Goal: Task Accomplishment & Management: Manage account settings

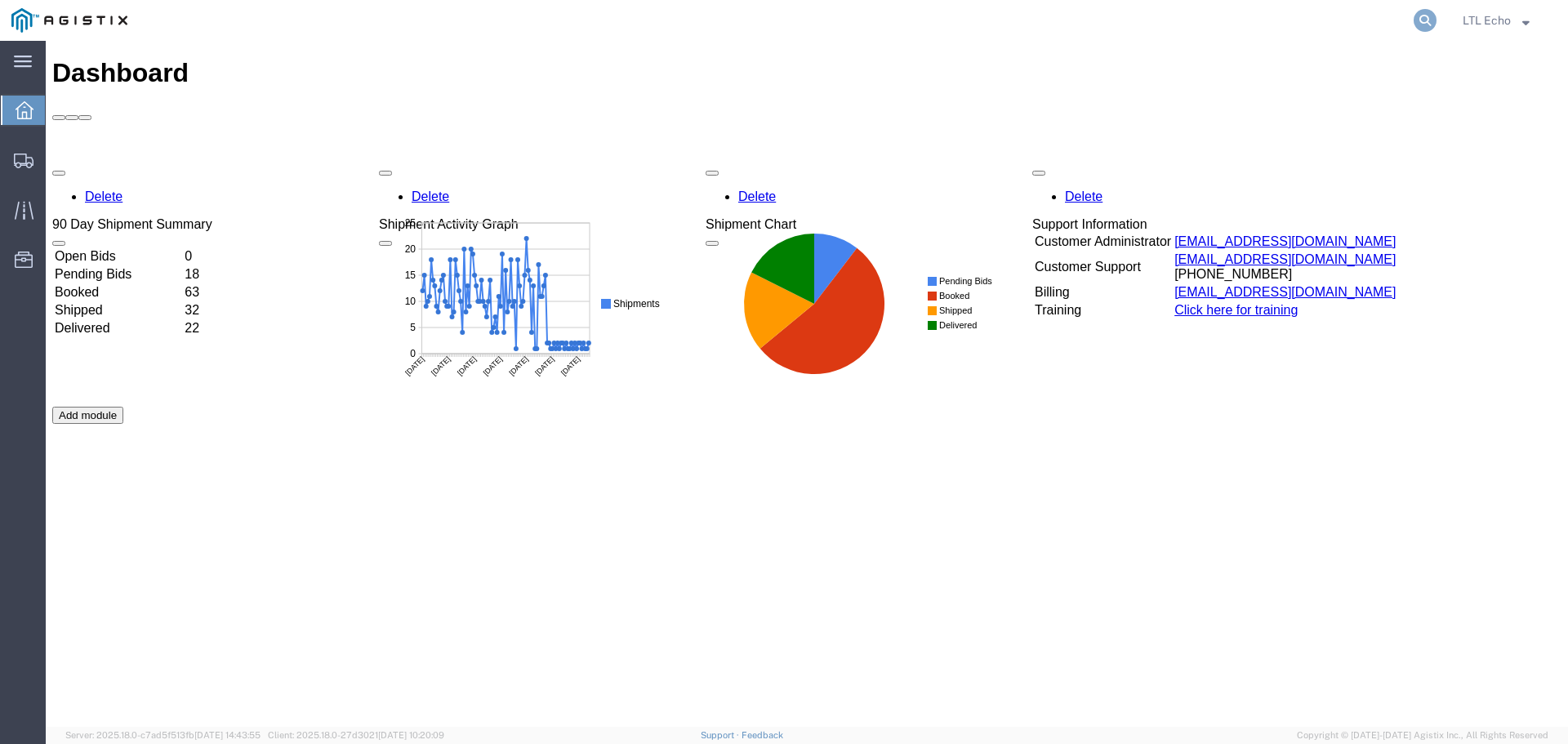
click at [1424, 21] on icon at bounding box center [1424, 20] width 23 height 23
click at [1121, 13] on input "search" at bounding box center [1164, 20] width 496 height 40
paste input "56712968"
type input "56712968"
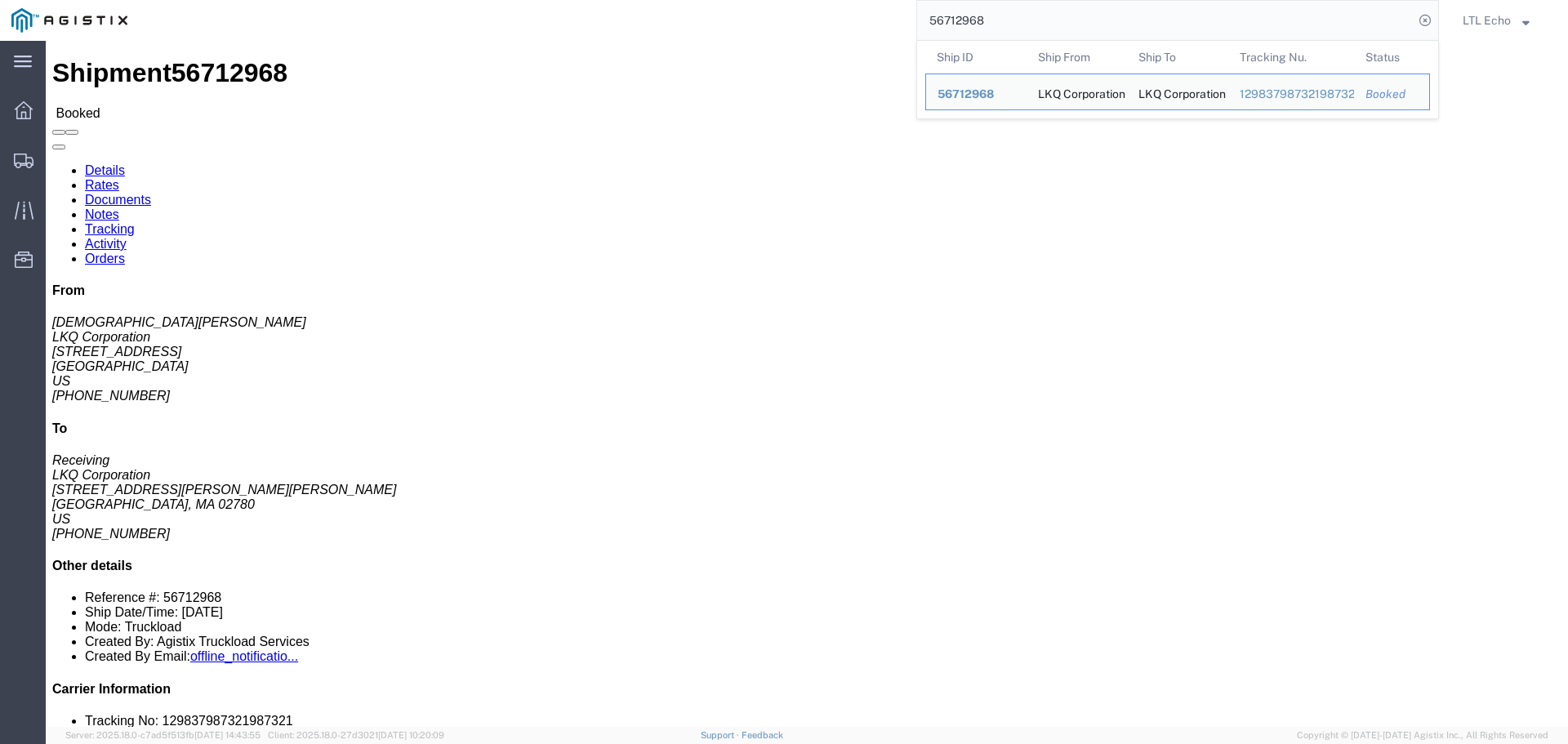
click link "Tracking"
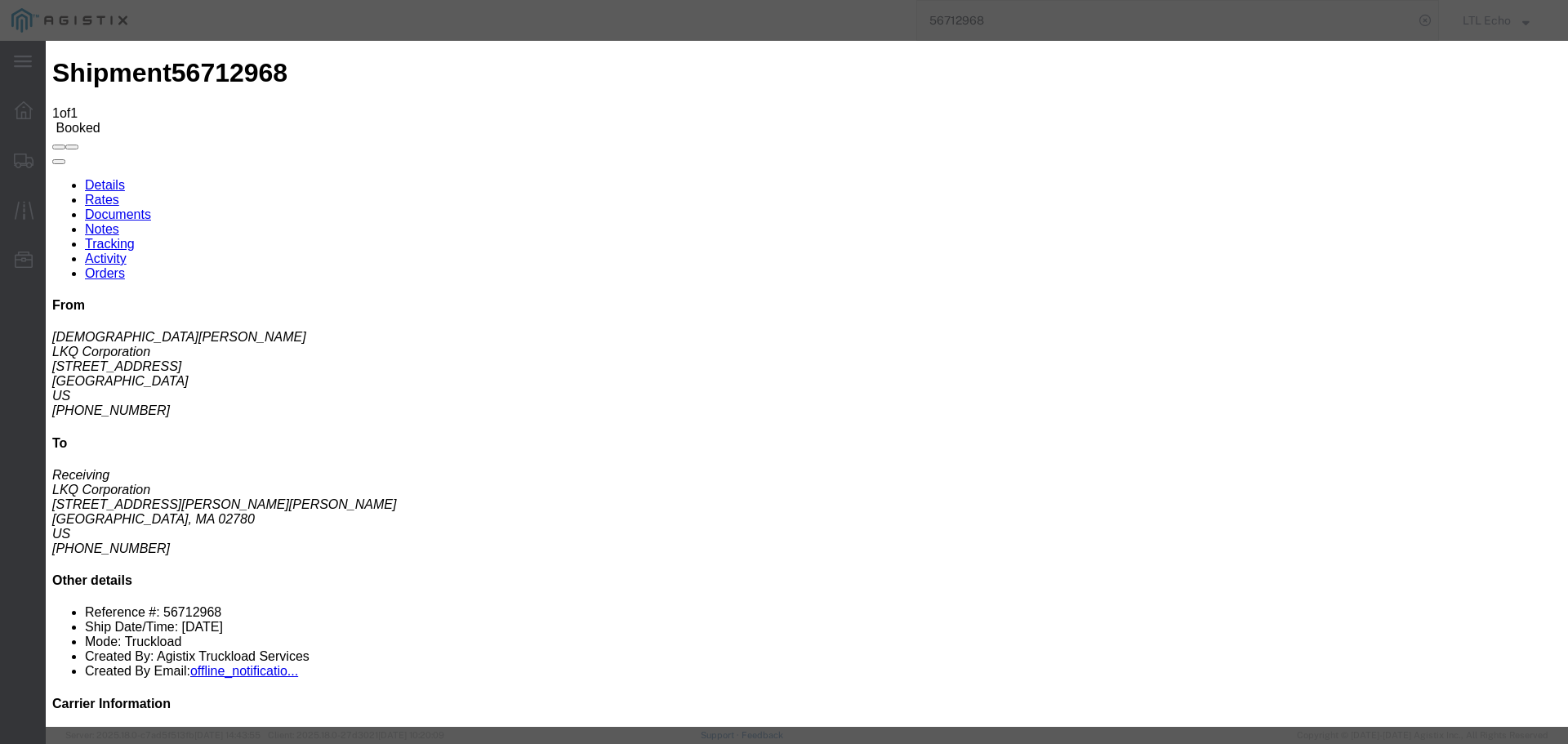
type input "09/08/2025"
type input "10:00 AM"
select select "DELIVRED"
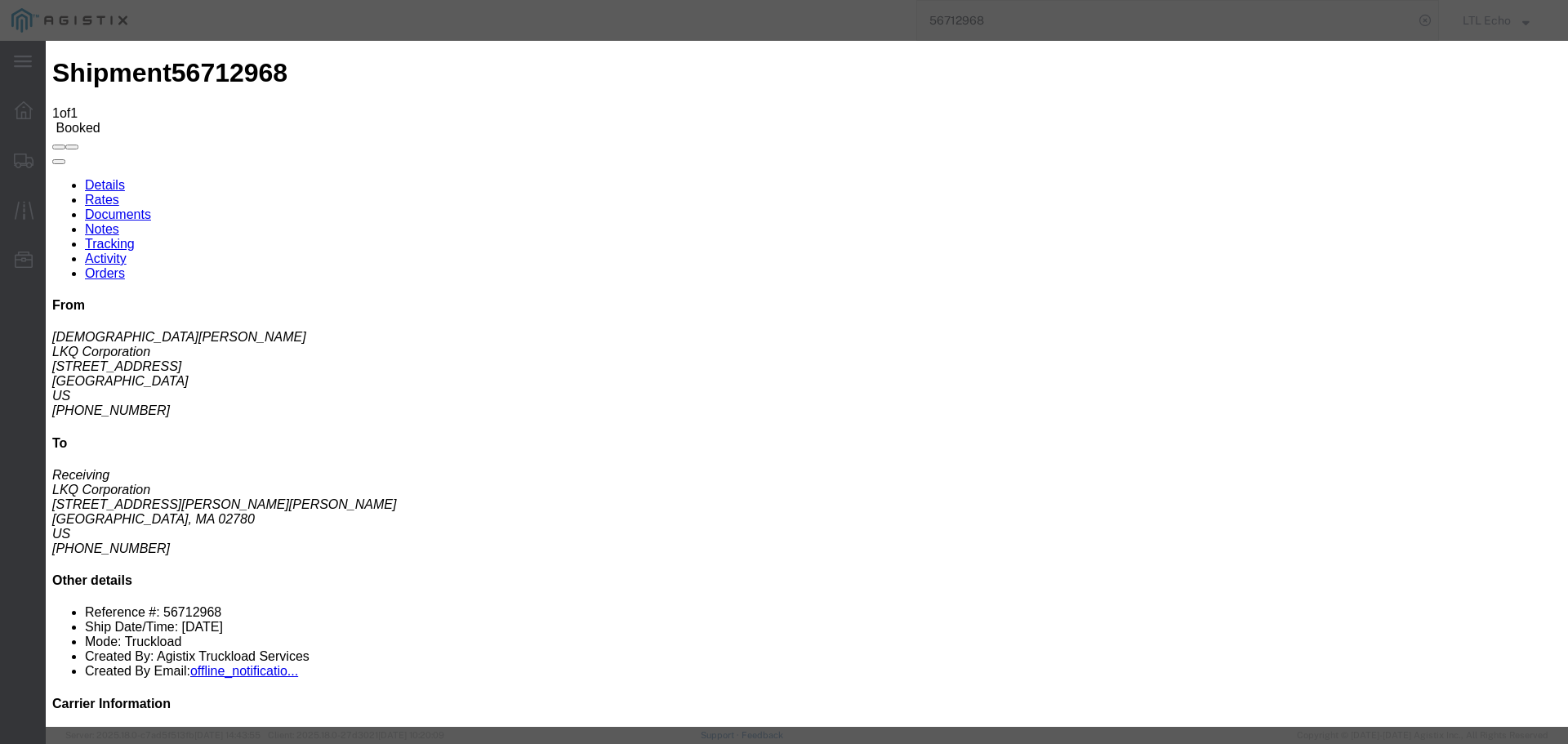
type input "09/08/2025"
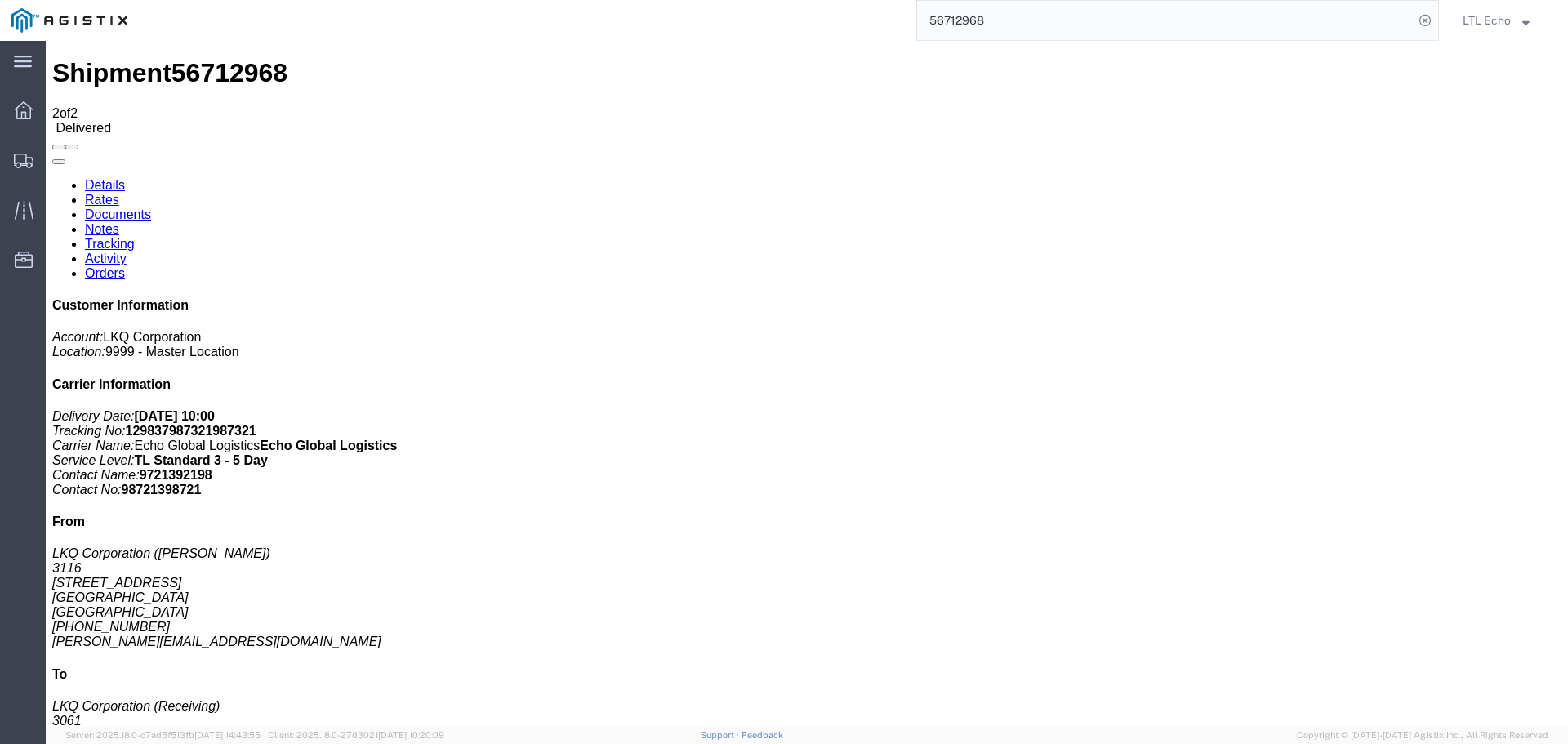
click at [951, 9] on input "56712968" at bounding box center [1164, 20] width 496 height 40
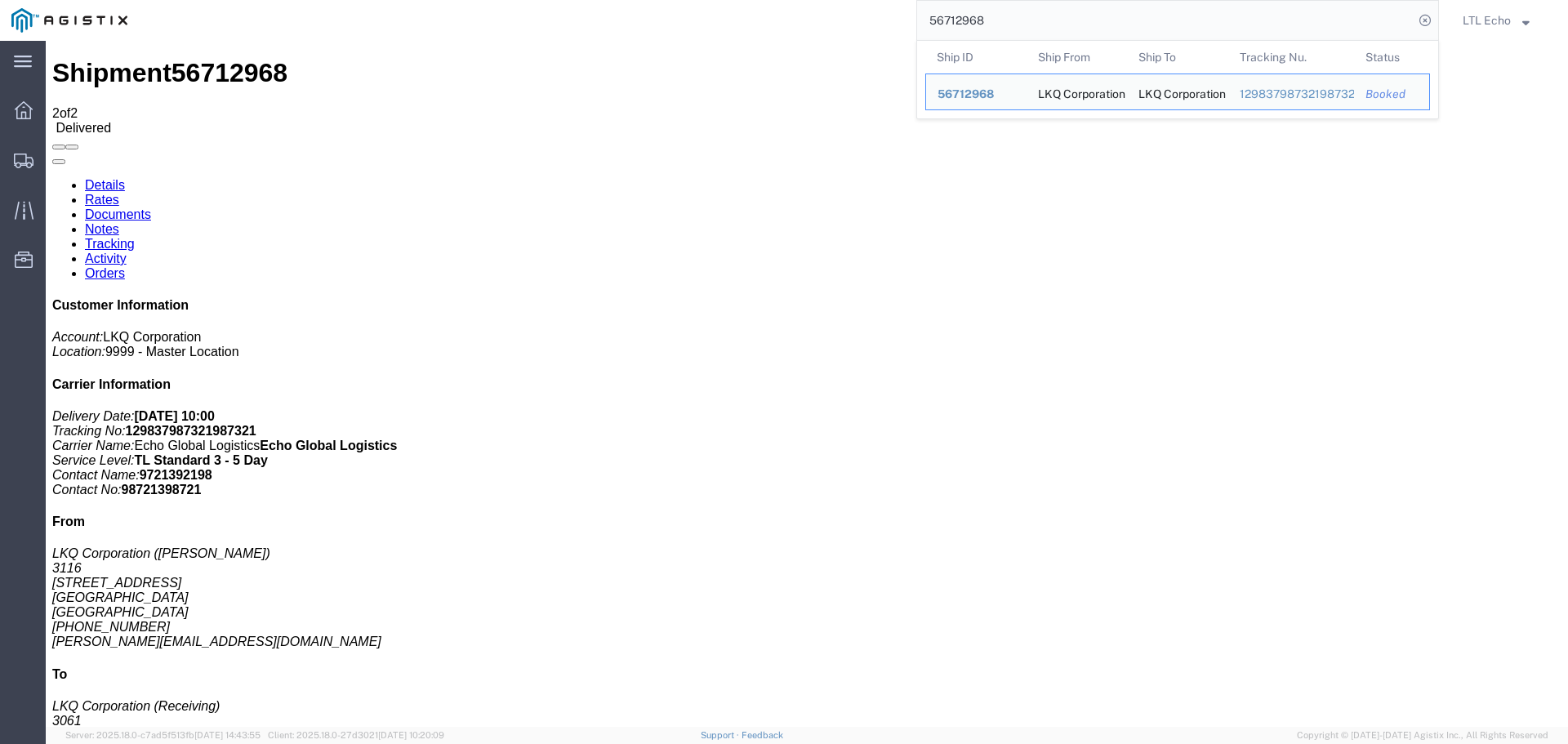
click at [951, 9] on input "56712968" at bounding box center [1164, 20] width 496 height 40
paste input "64151152"
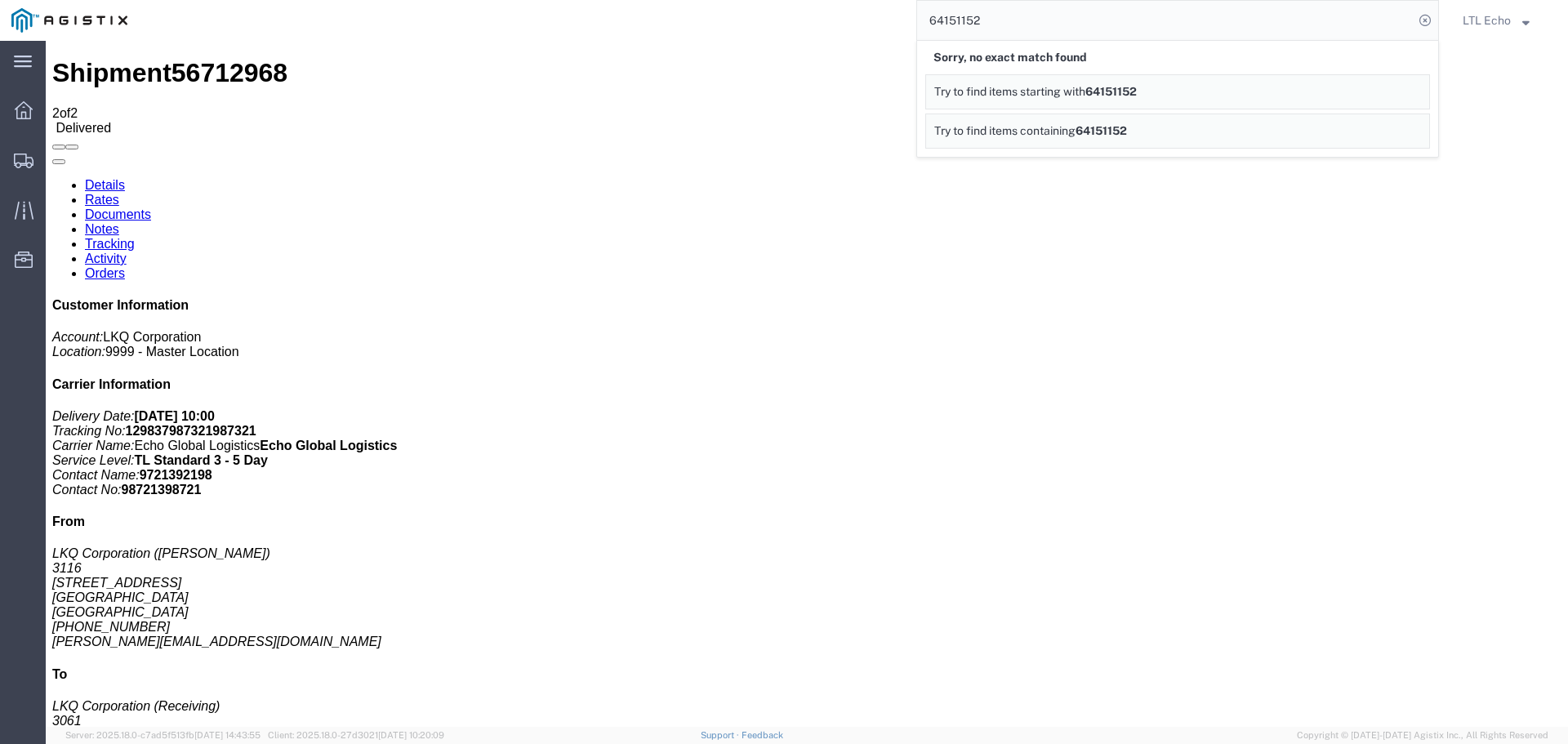
click at [944, 20] on input "64151152" at bounding box center [1164, 20] width 496 height 40
paste input "56687169"
type input "56687169"
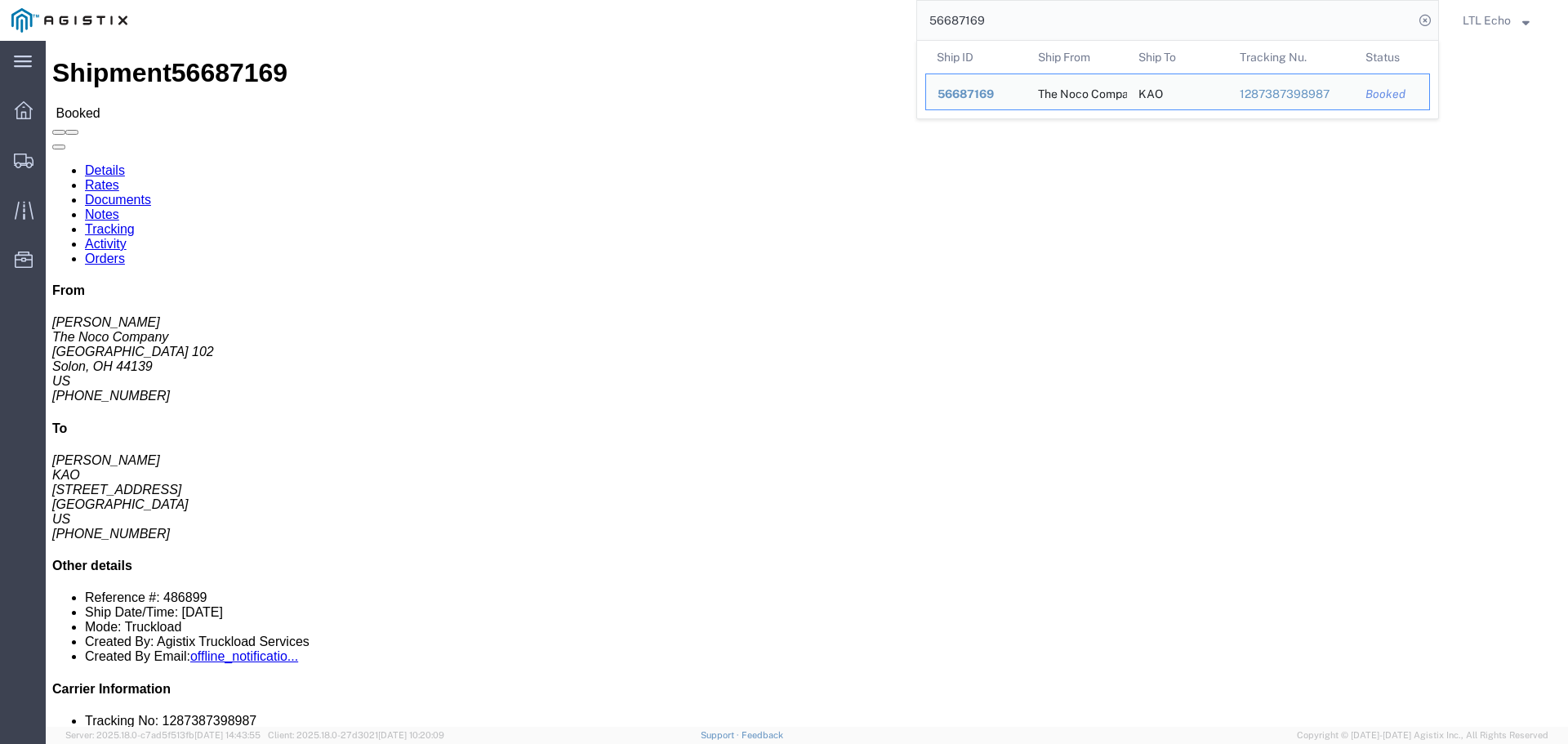
click link "Tracking"
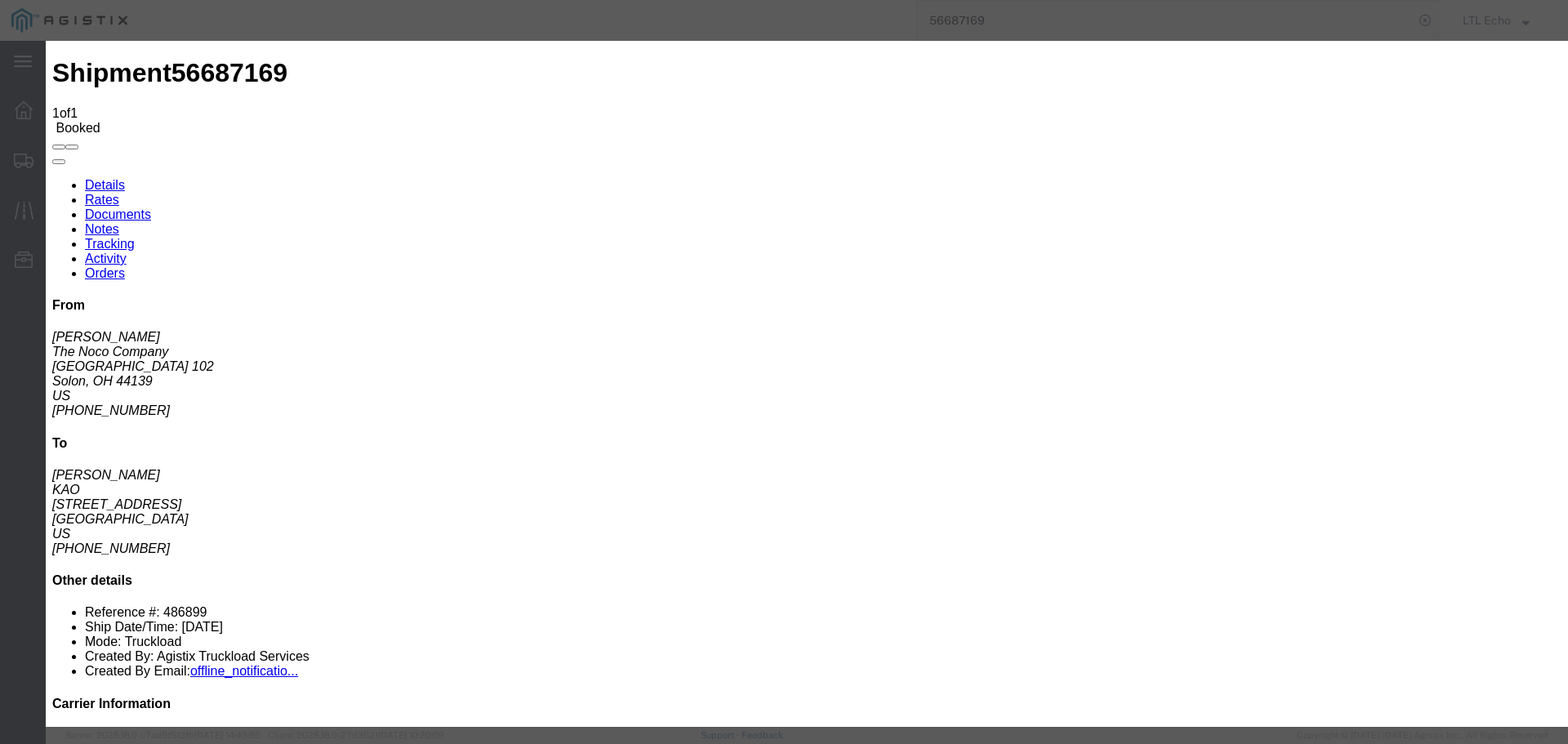
type input "09/08/2025"
type input "10:00 AM"
select select "PICKEDUP"
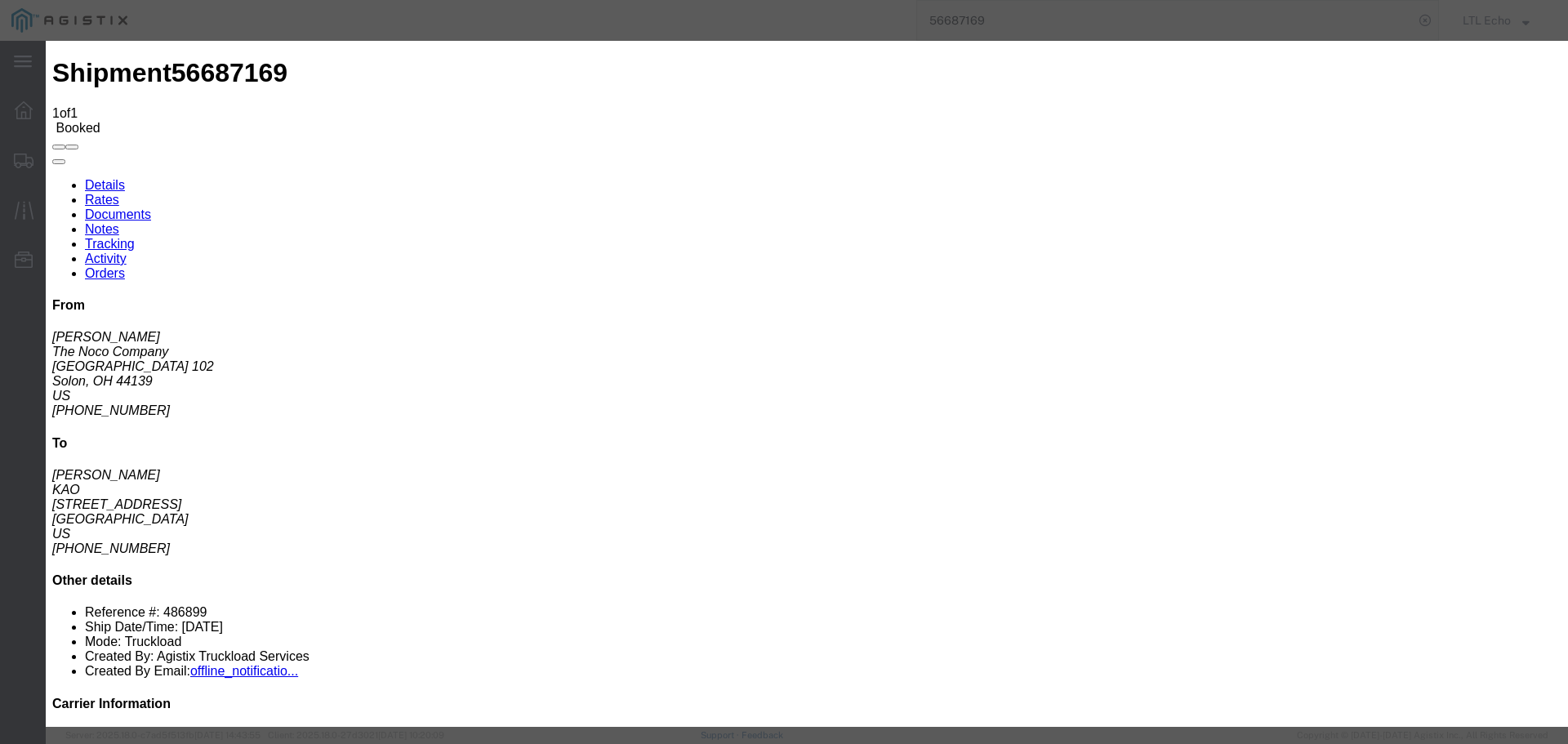
type input "09/04/2025"
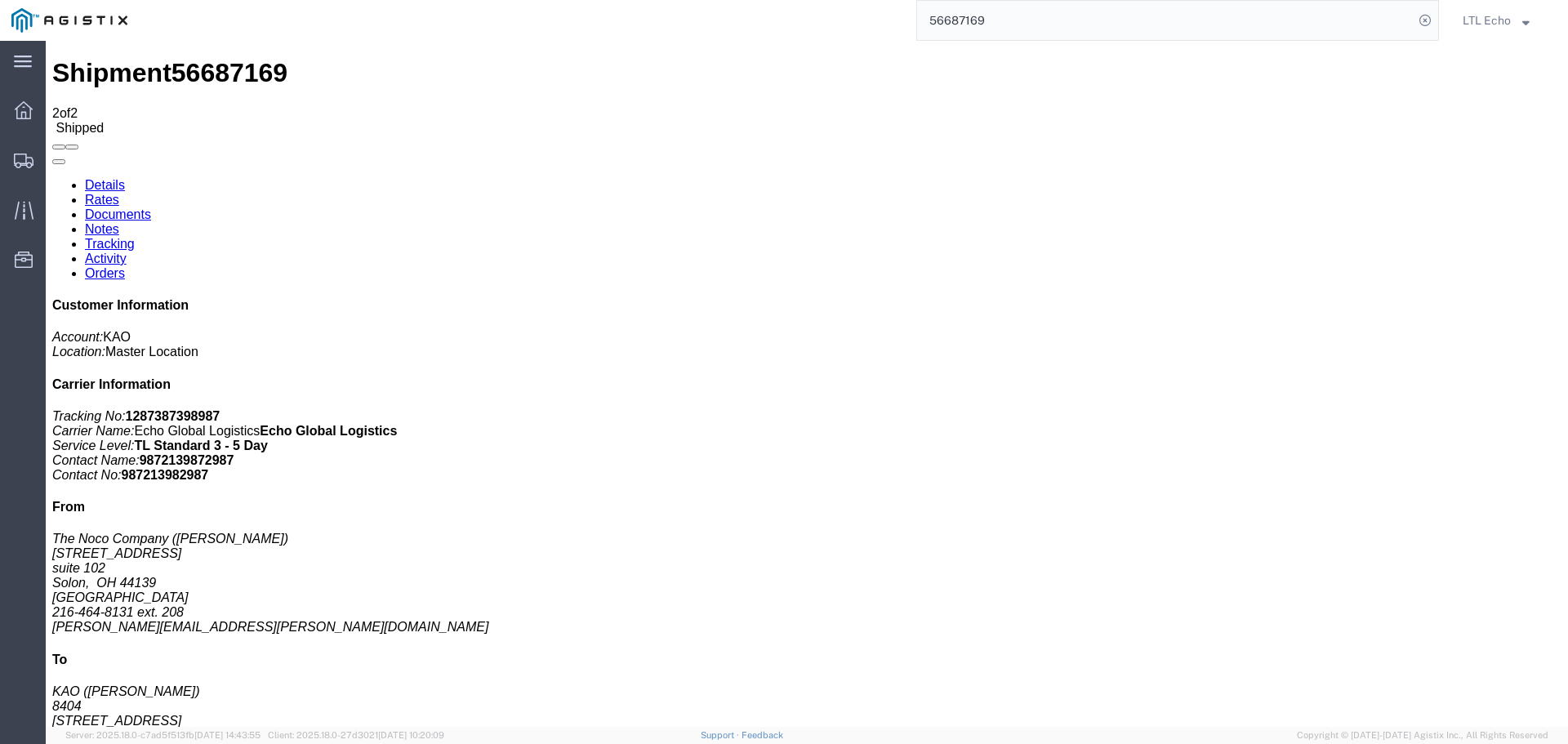
click at [967, 19] on input "56687169" at bounding box center [1164, 20] width 496 height 40
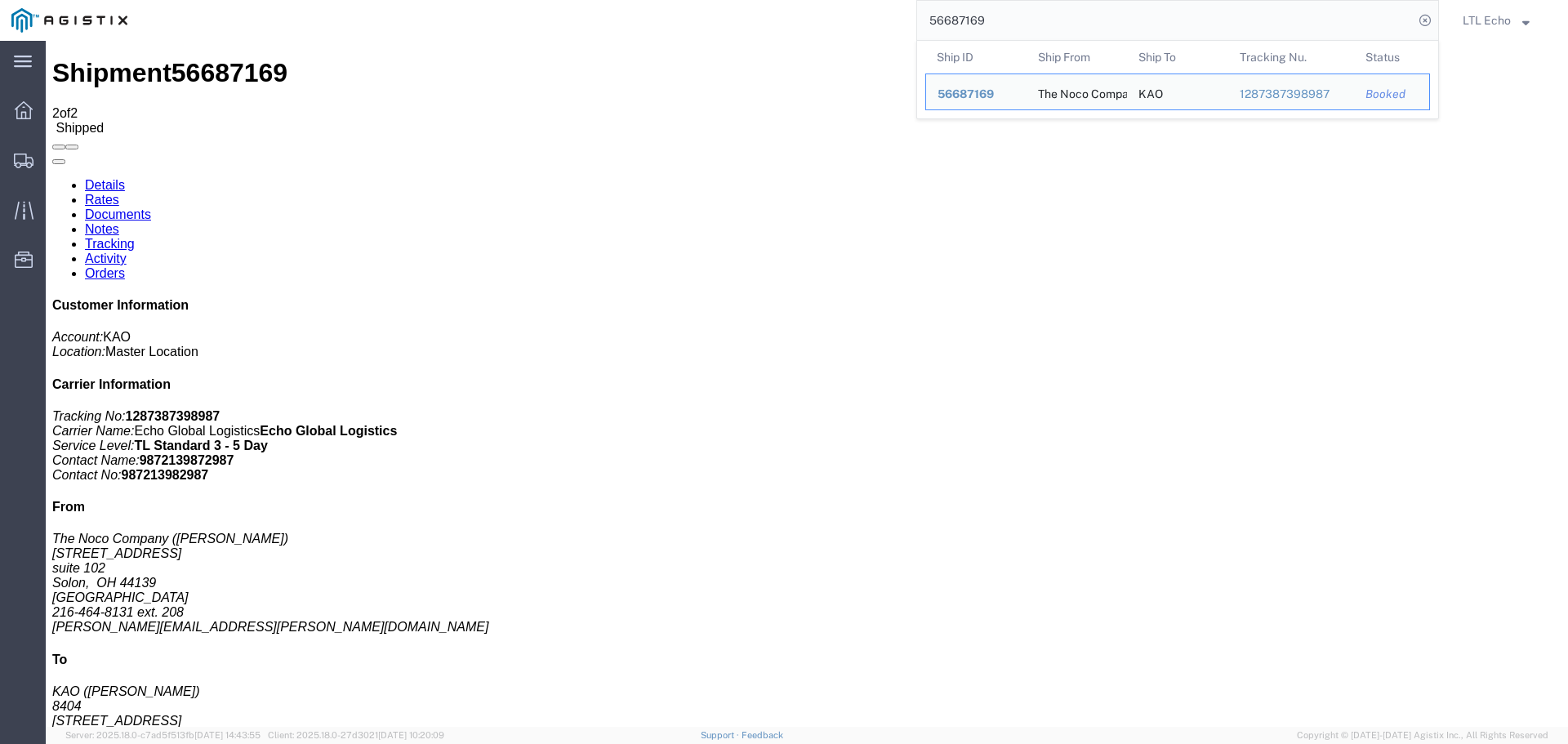
click at [967, 19] on input "56687169" at bounding box center [1164, 20] width 496 height 40
paste input "715708"
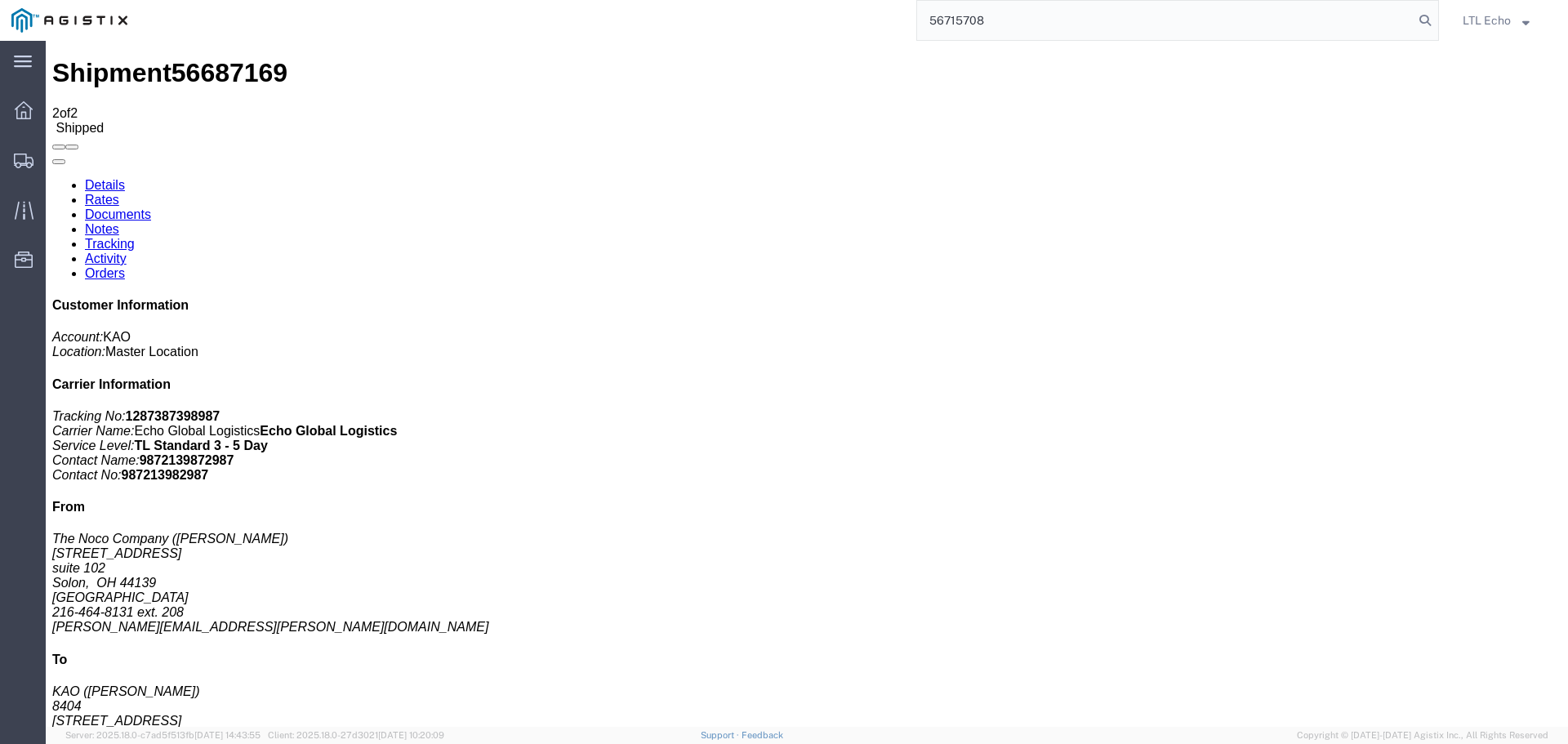
type input "56715708"
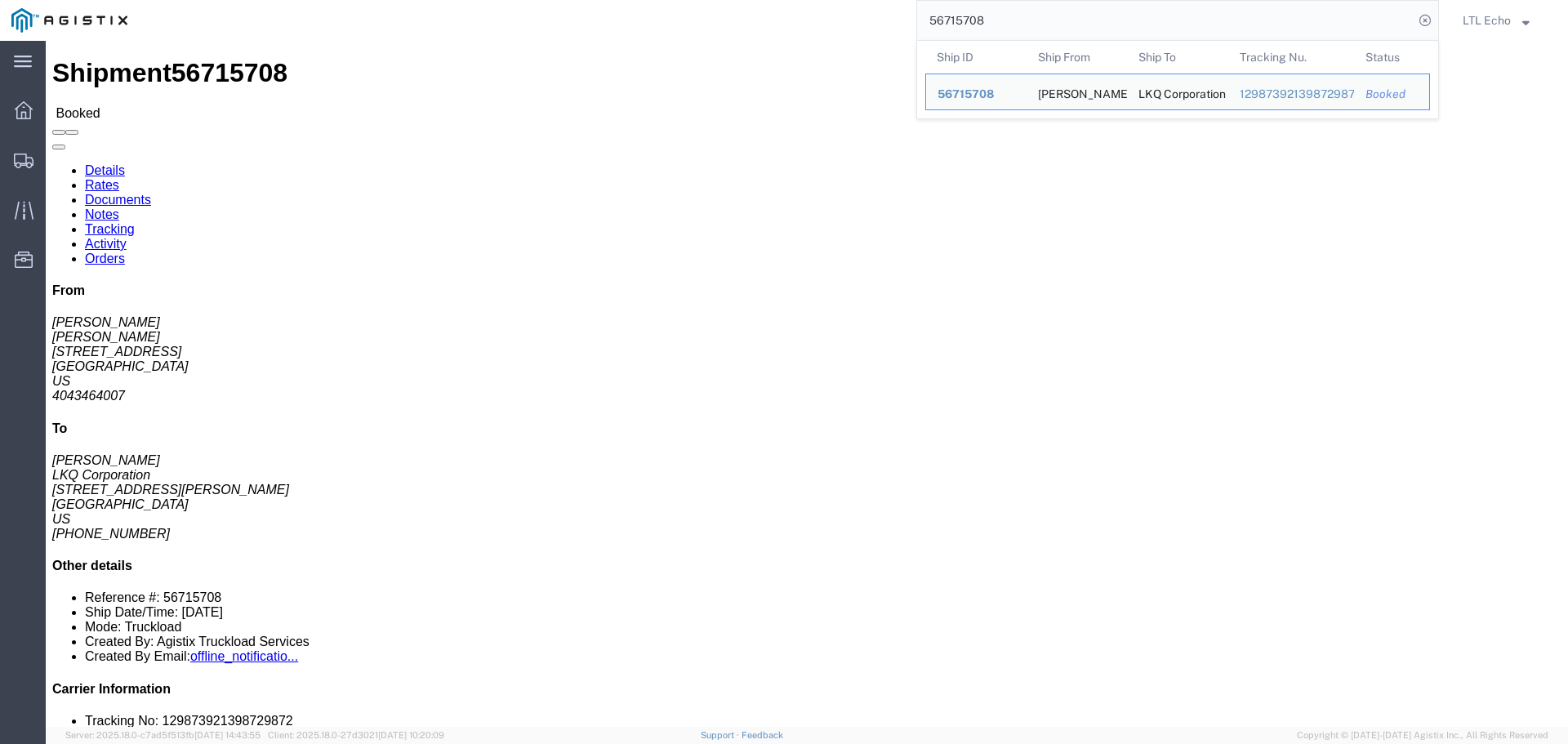
click link "Tracking"
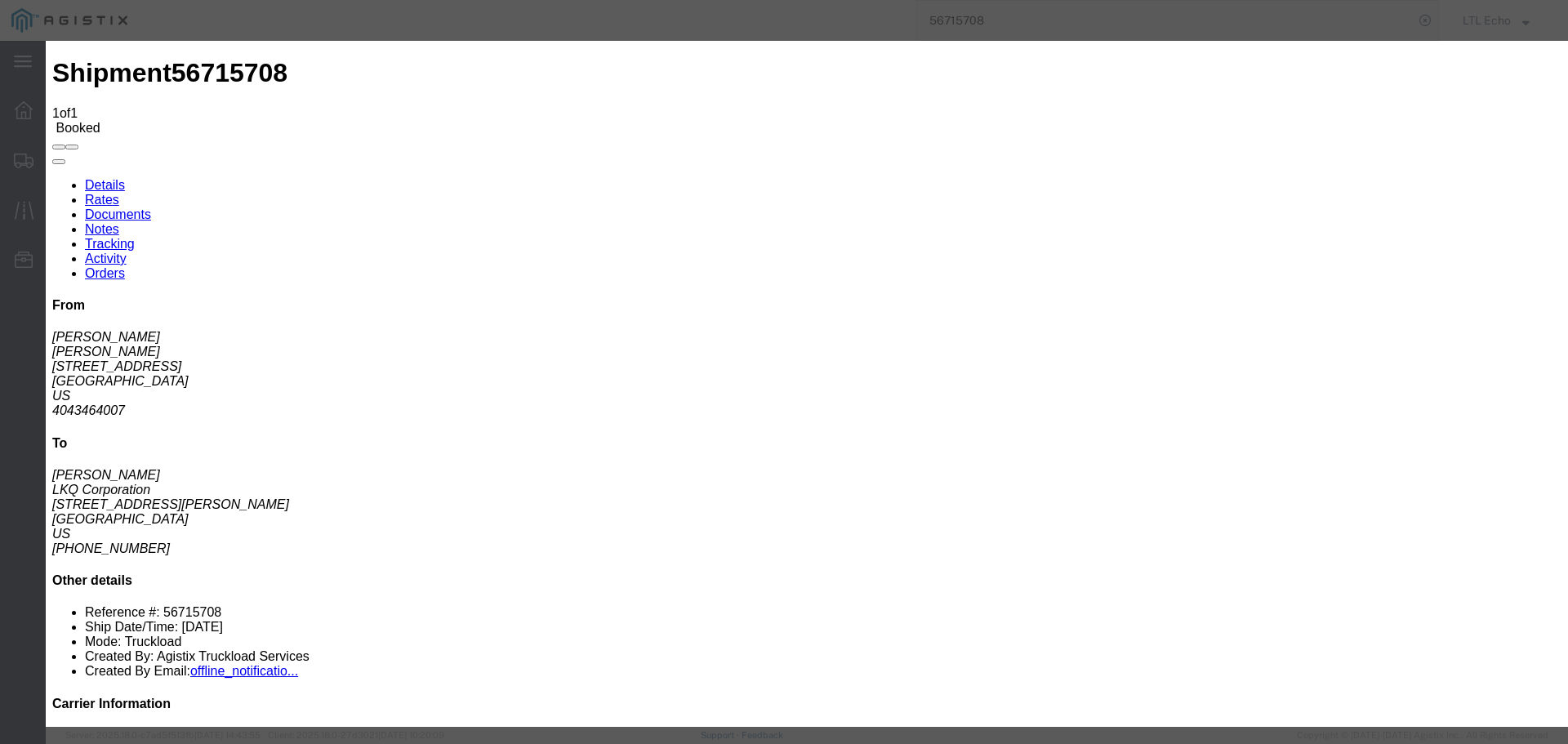
type input "09/08/2025"
type input "10:00 AM"
select select "PICKEDUP"
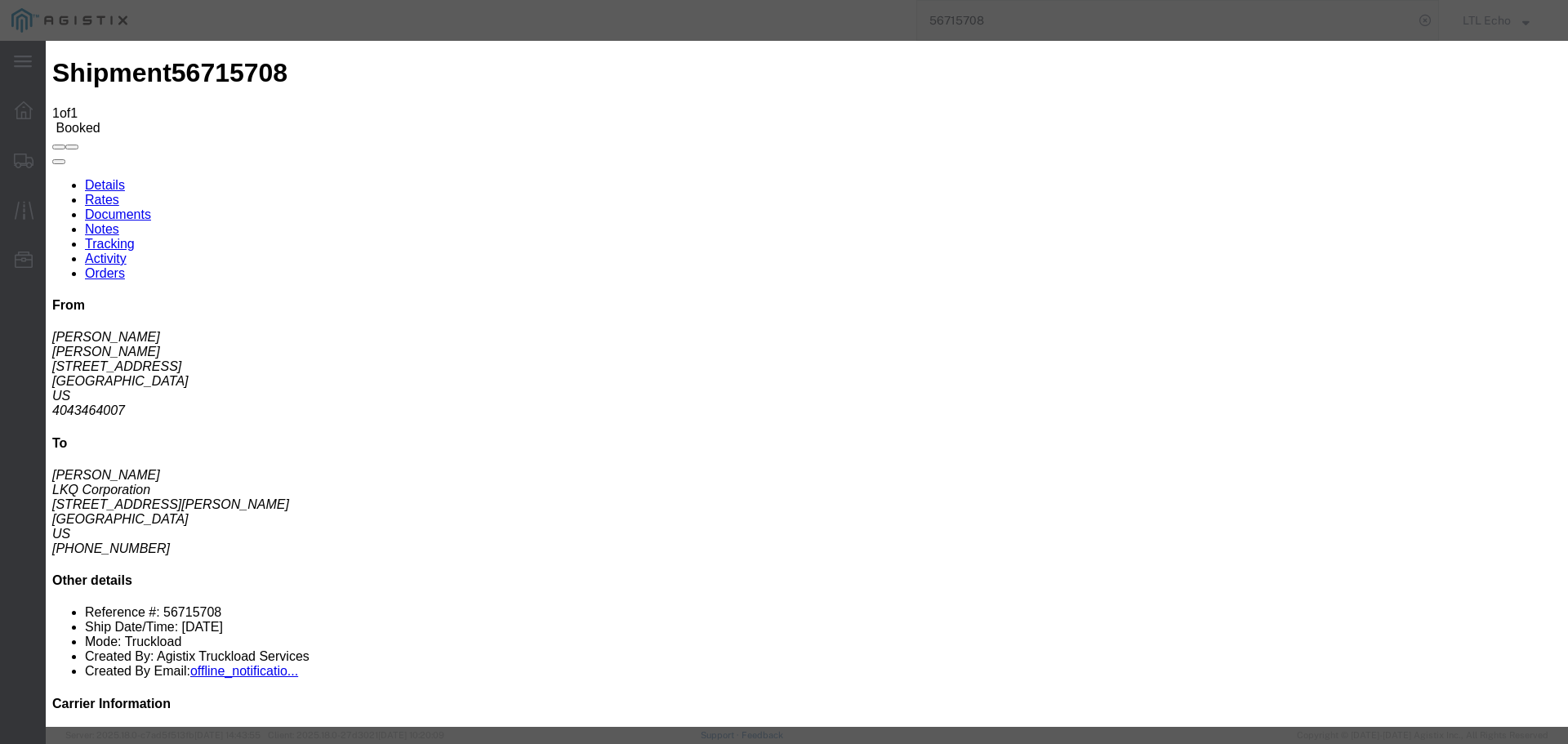
type input "09/05/2025"
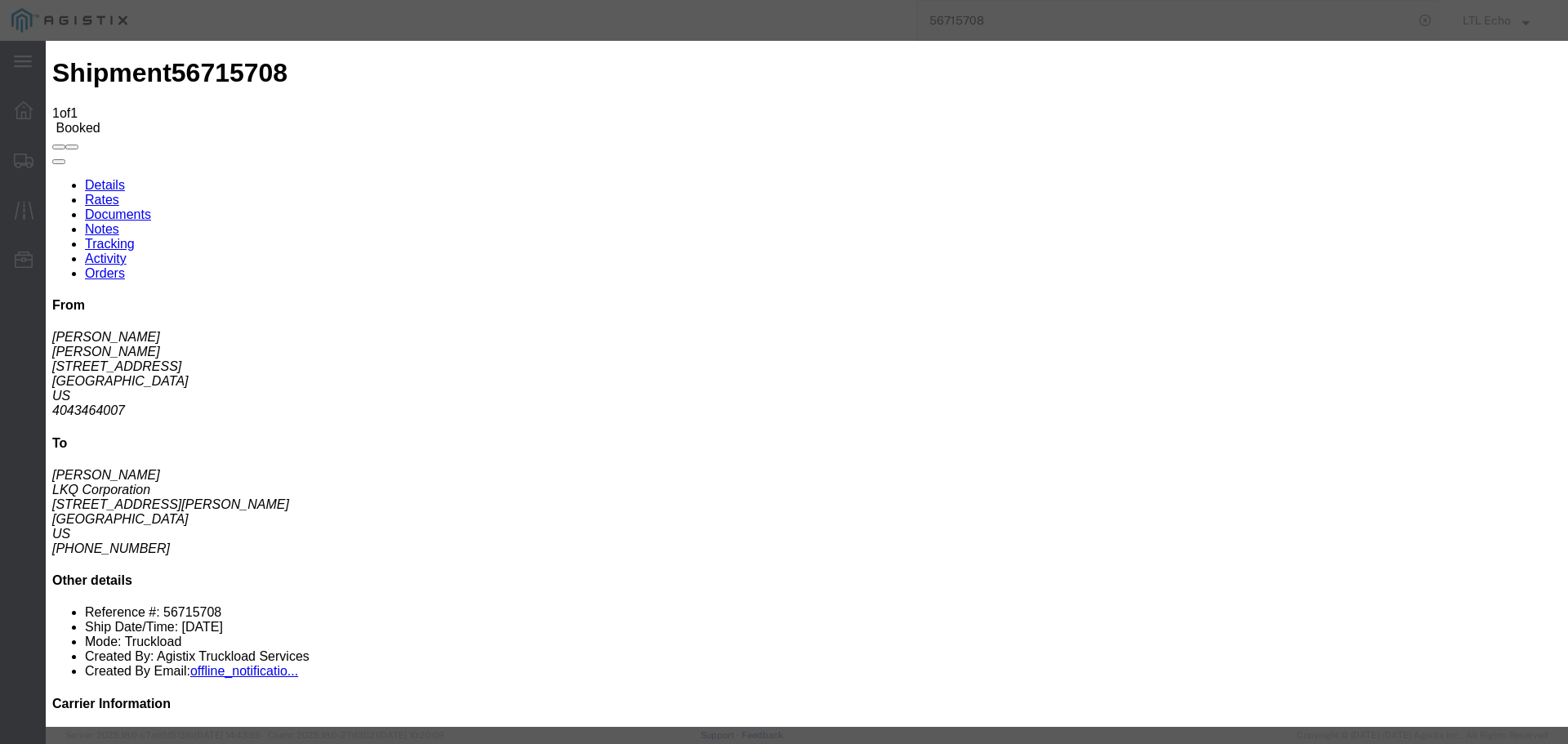
type input "09/08/2025"
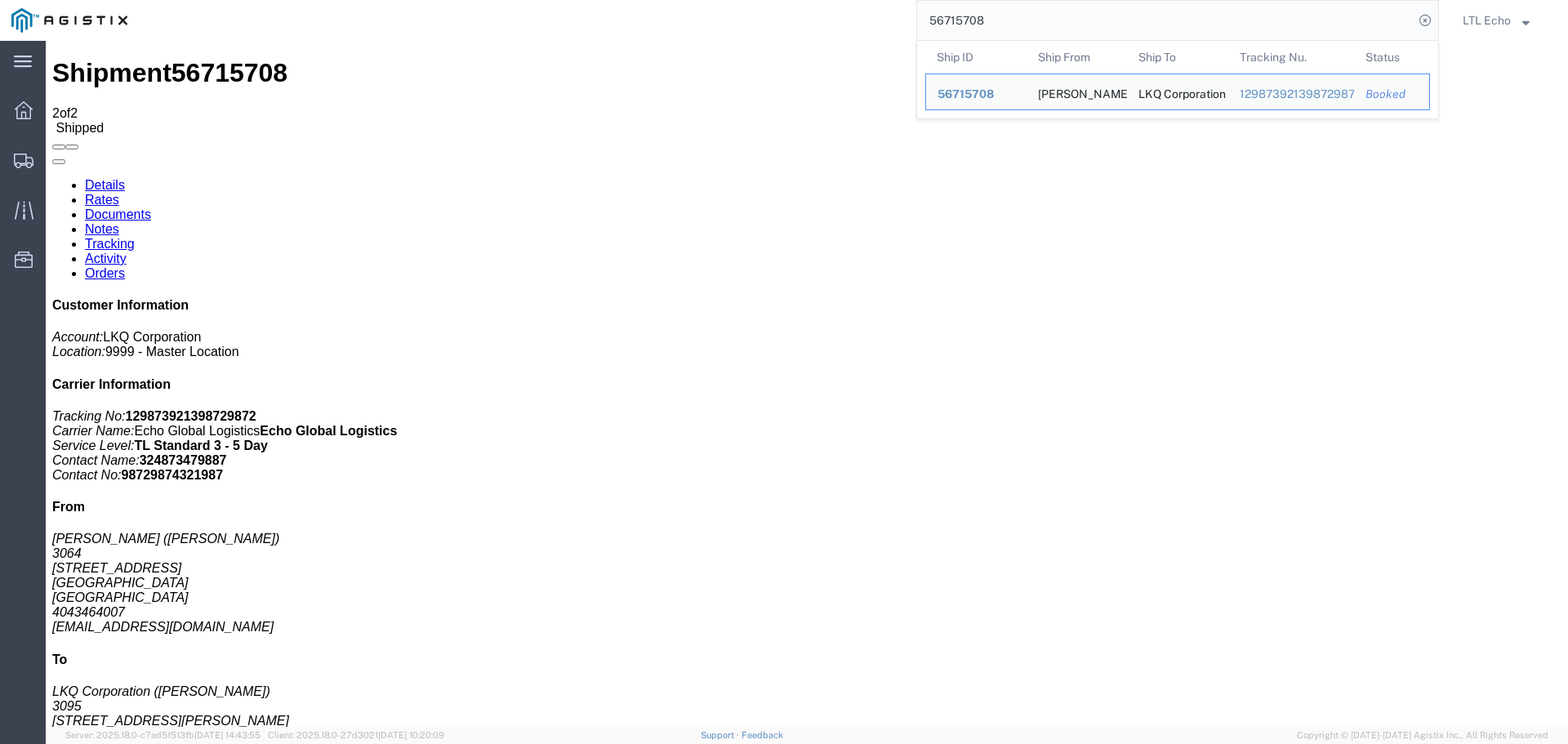
click at [967, 20] on input "56715708" at bounding box center [1164, 20] width 496 height 40
paste input "623452"
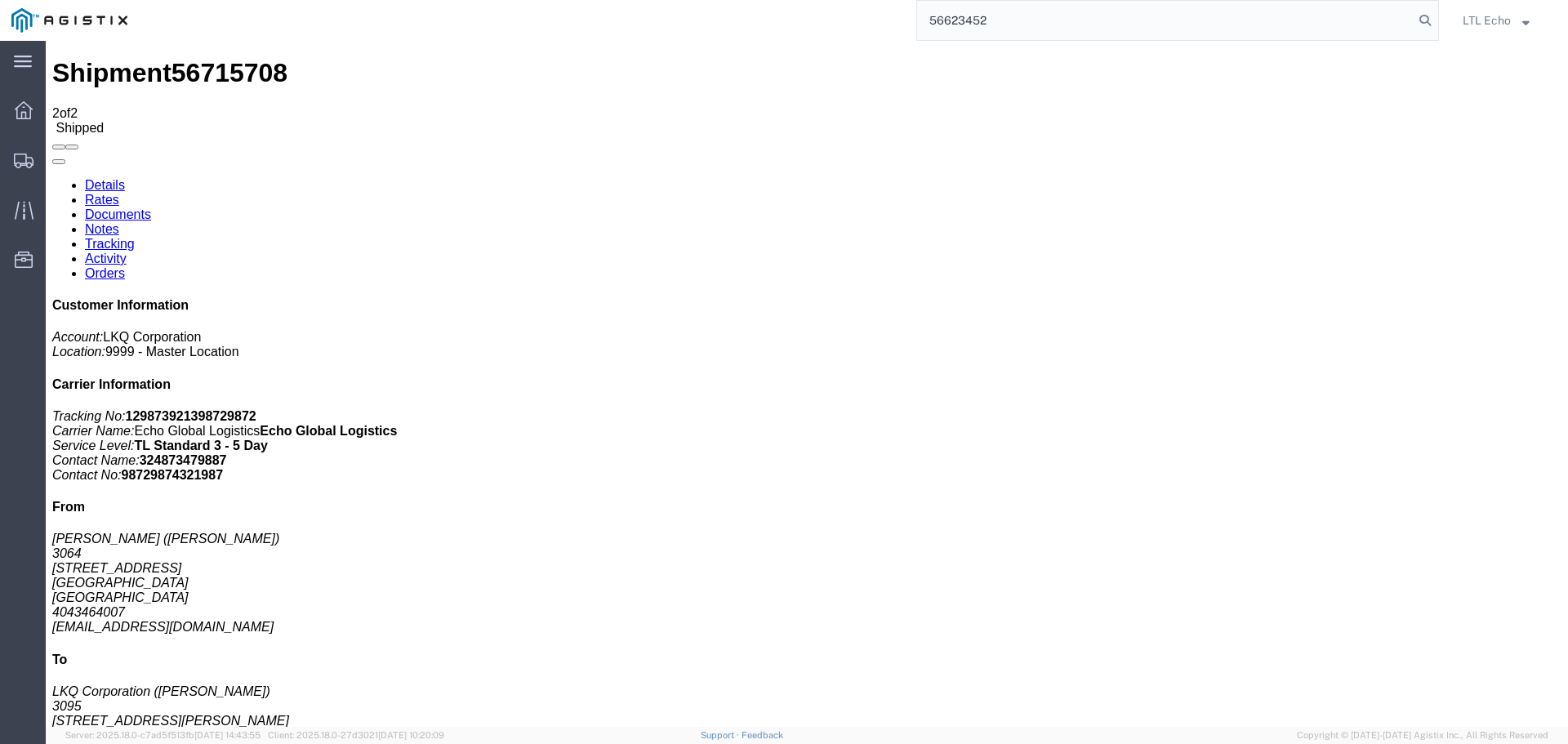
type input "56623452"
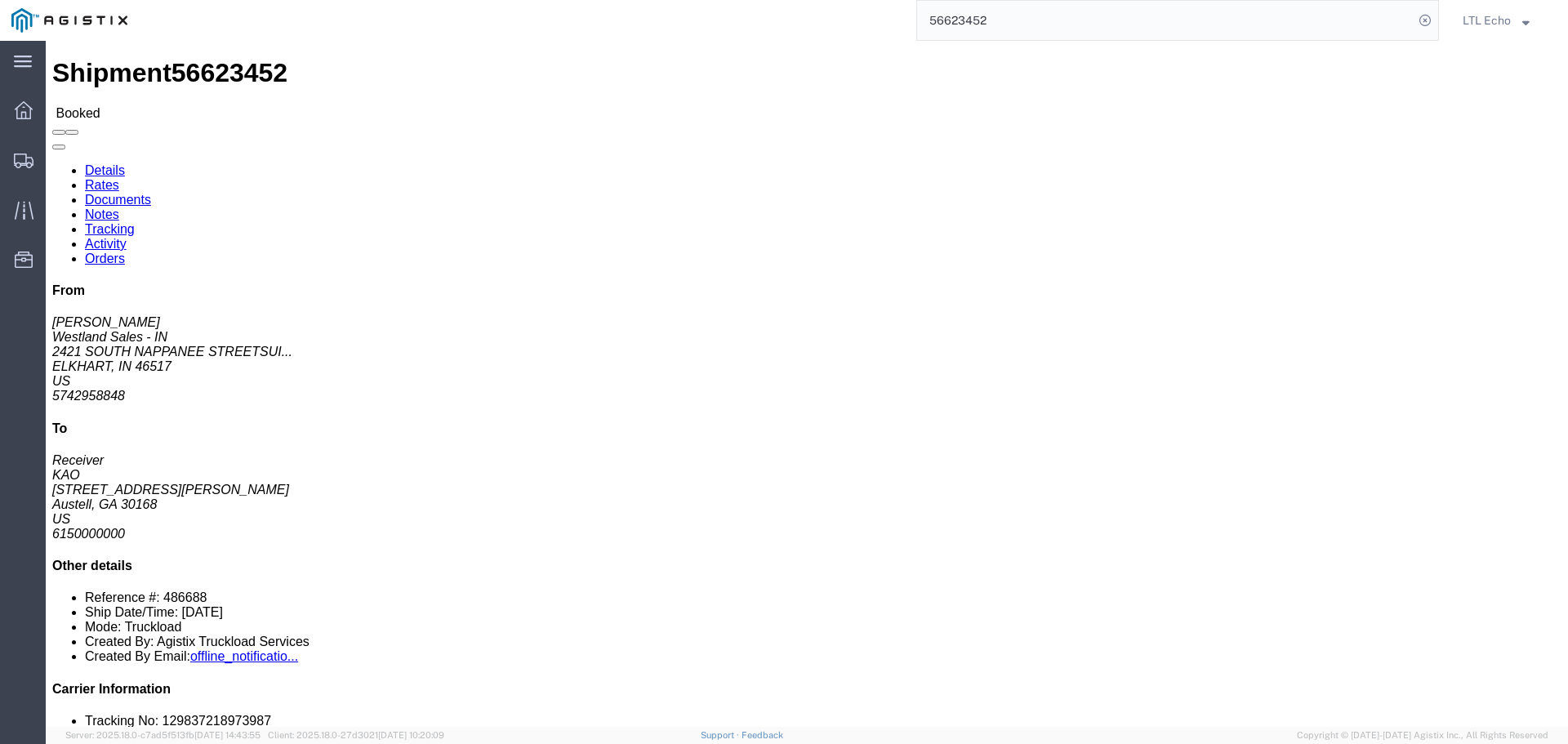
click link "Tracking"
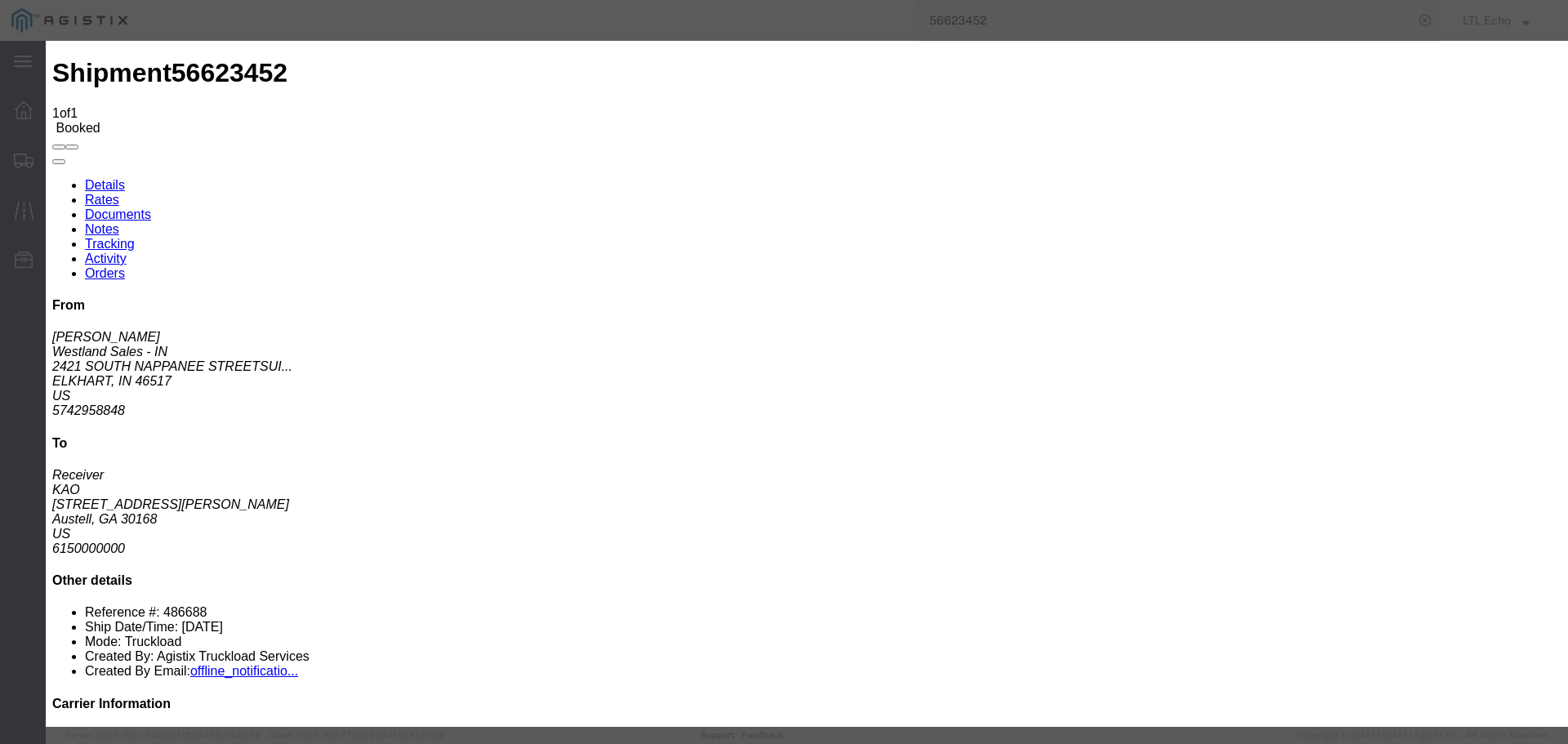
type input "09/08/2025"
type input "10:00 AM"
select select "PICKEDUP"
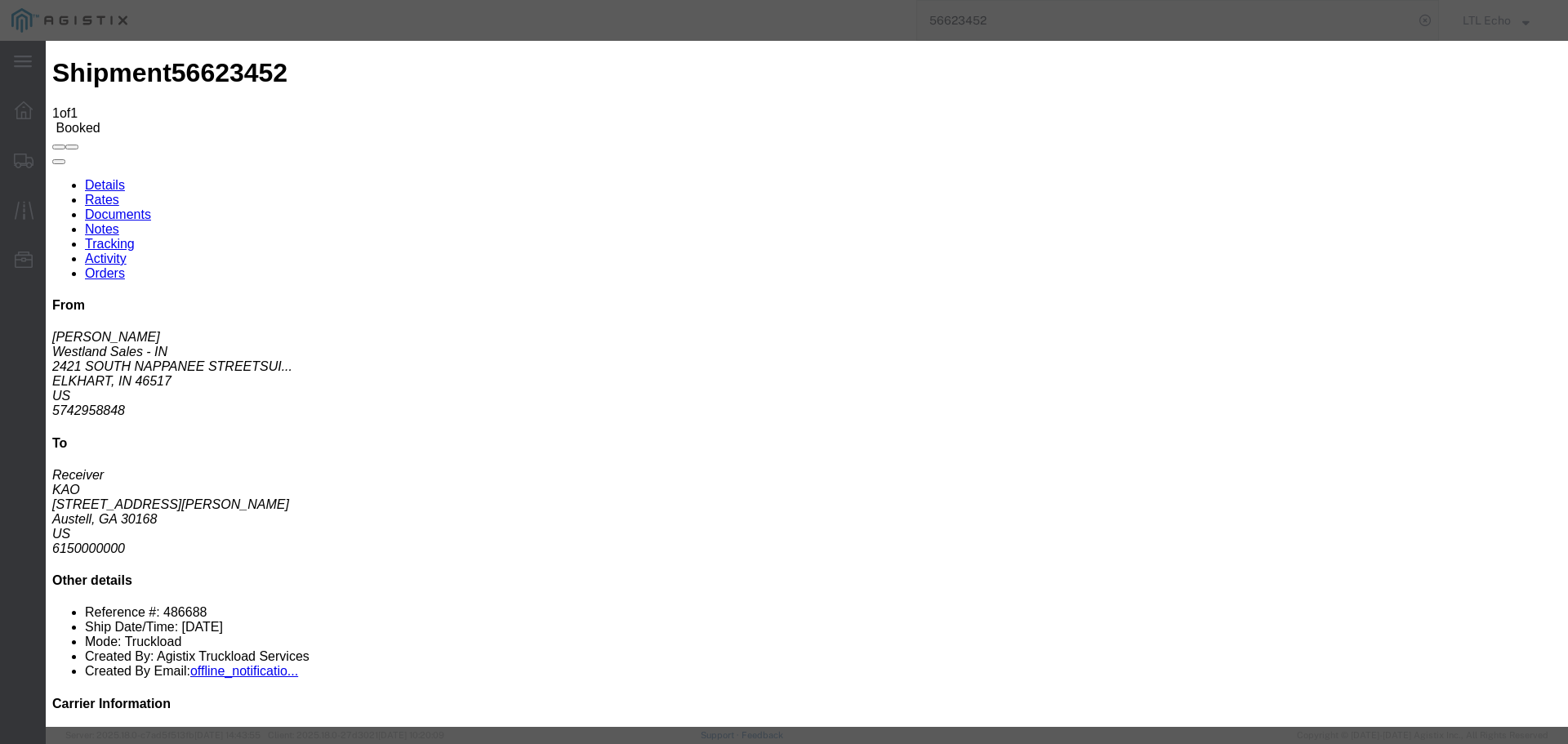
type input "09/05/2025"
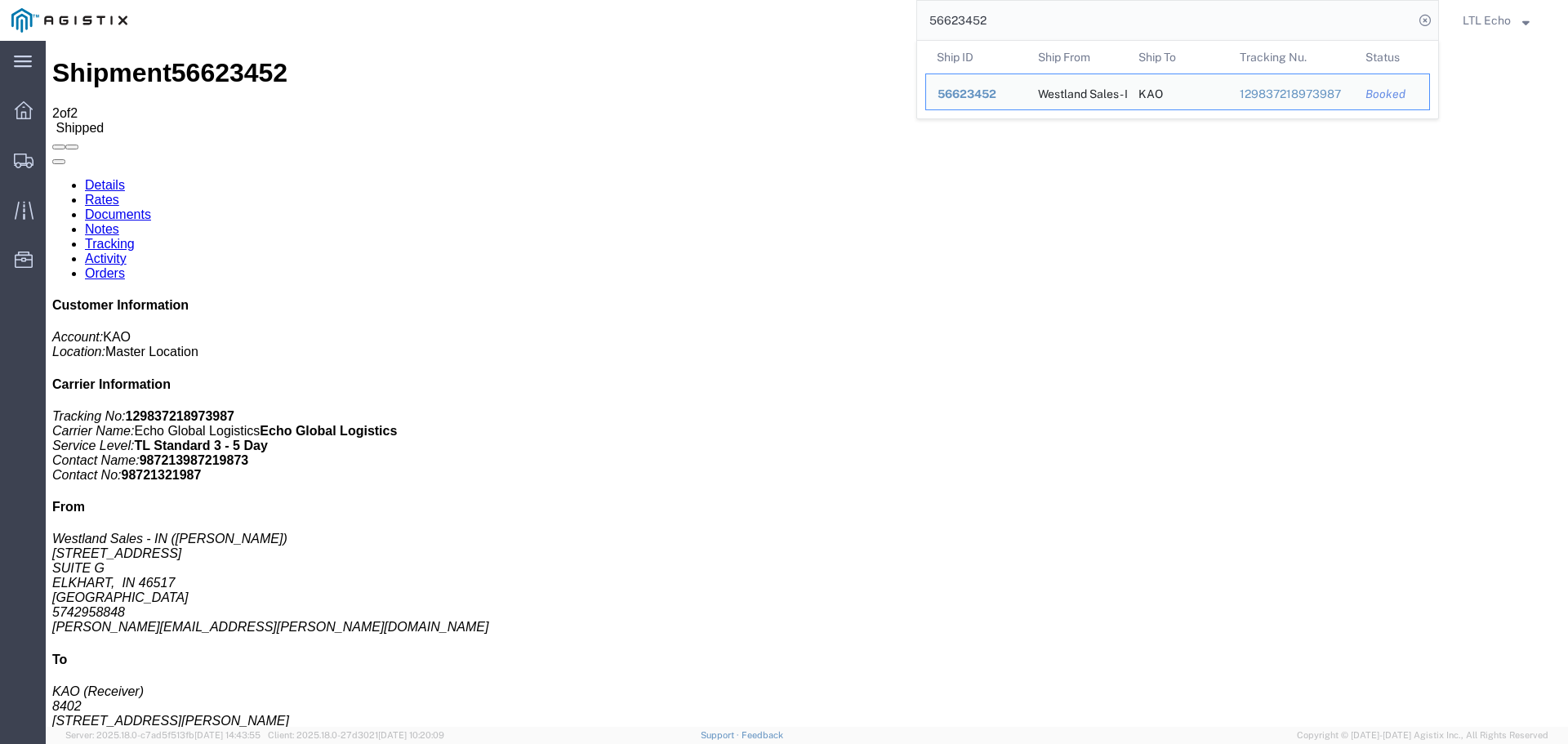
click at [940, 13] on input "56623452" at bounding box center [1164, 20] width 496 height 40
paste input "713383"
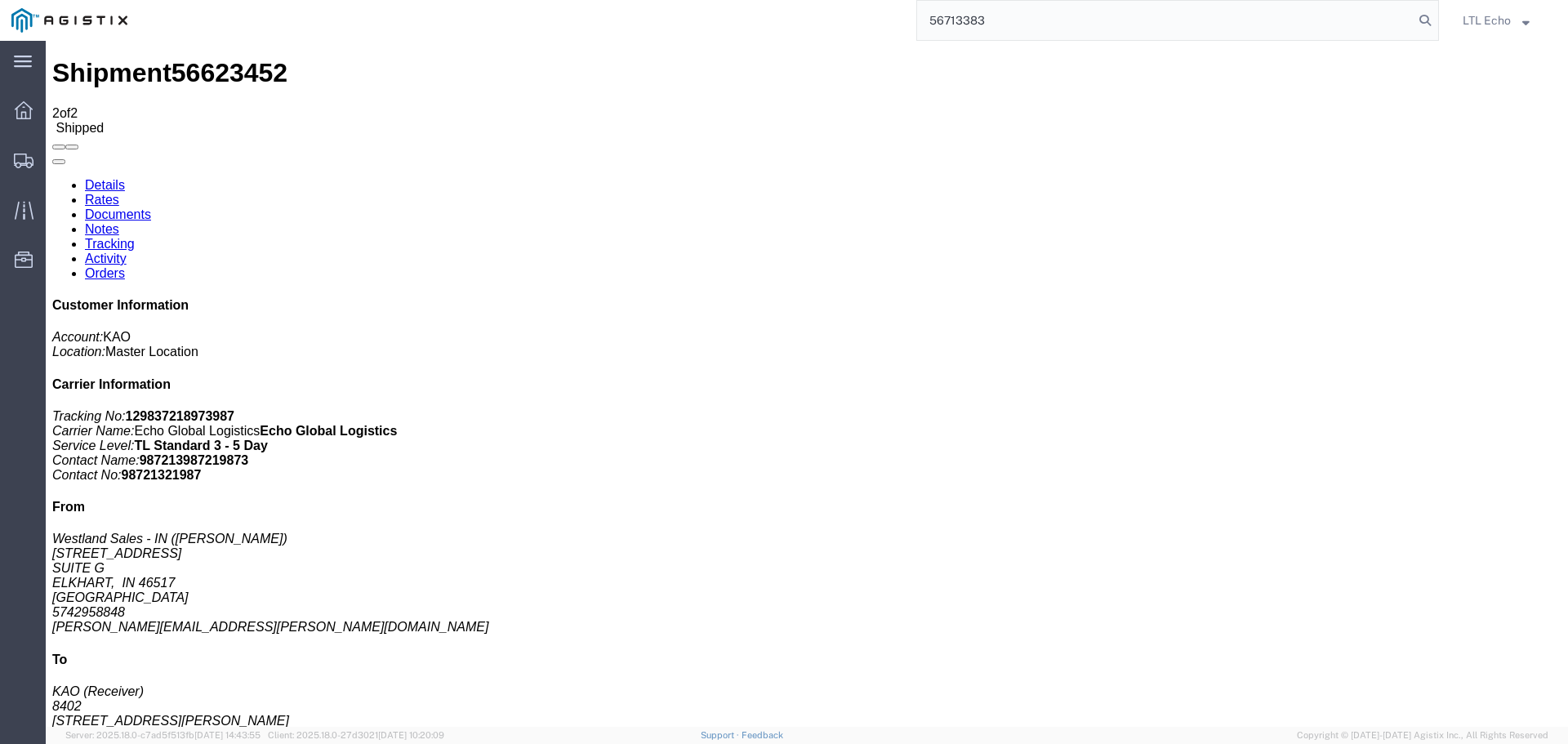
type input "56713383"
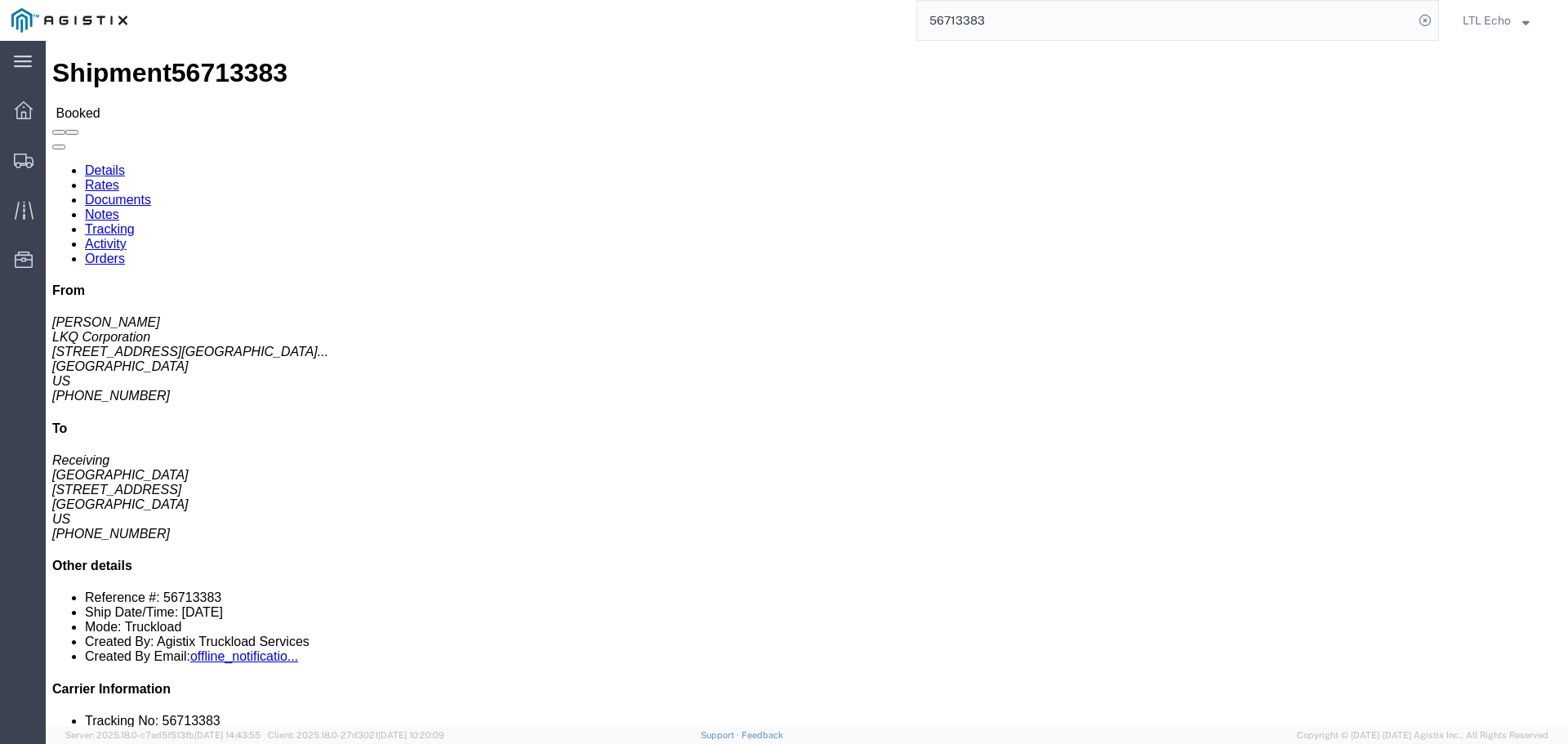
click link "Tracking"
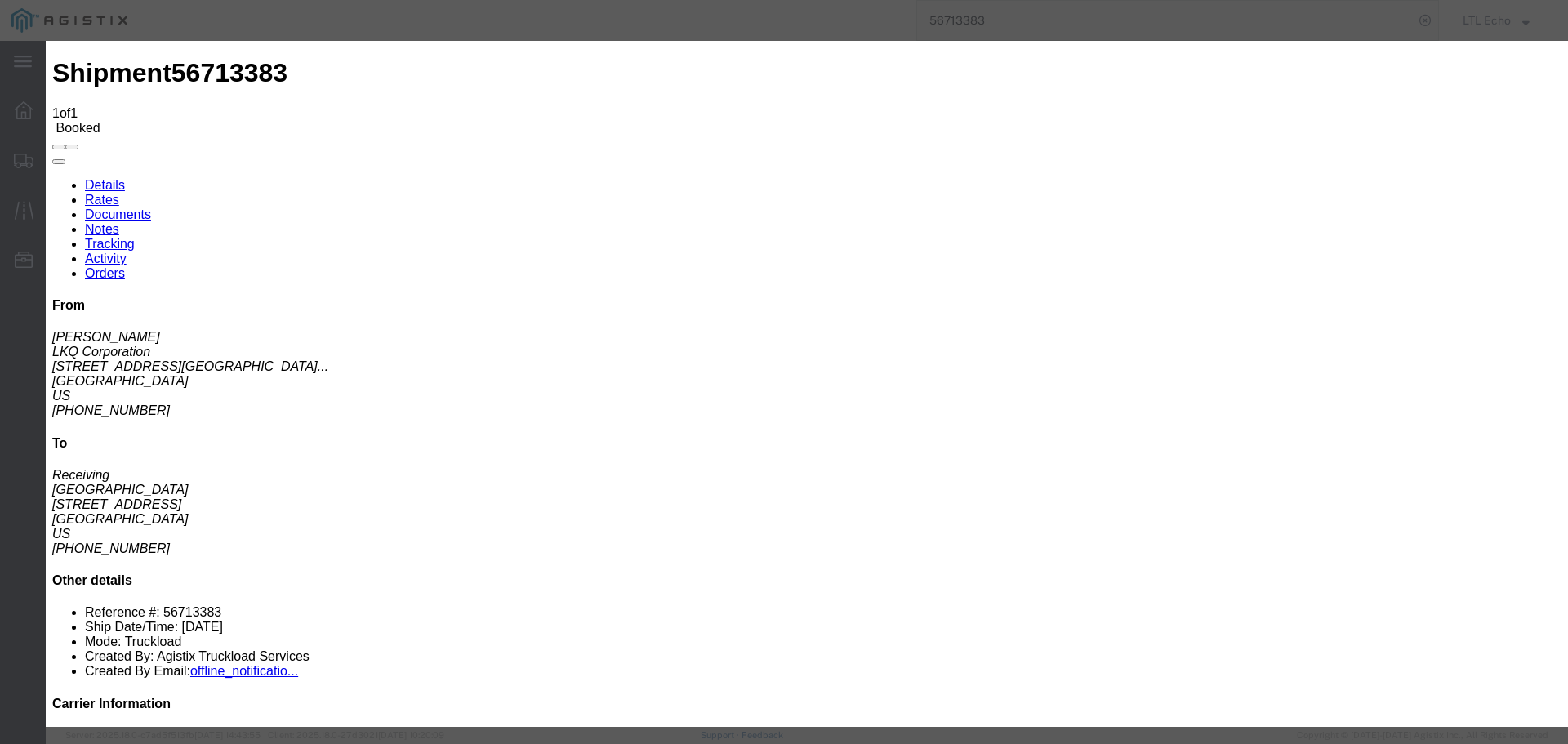
type input "09/08/2025"
type input "10:00 AM"
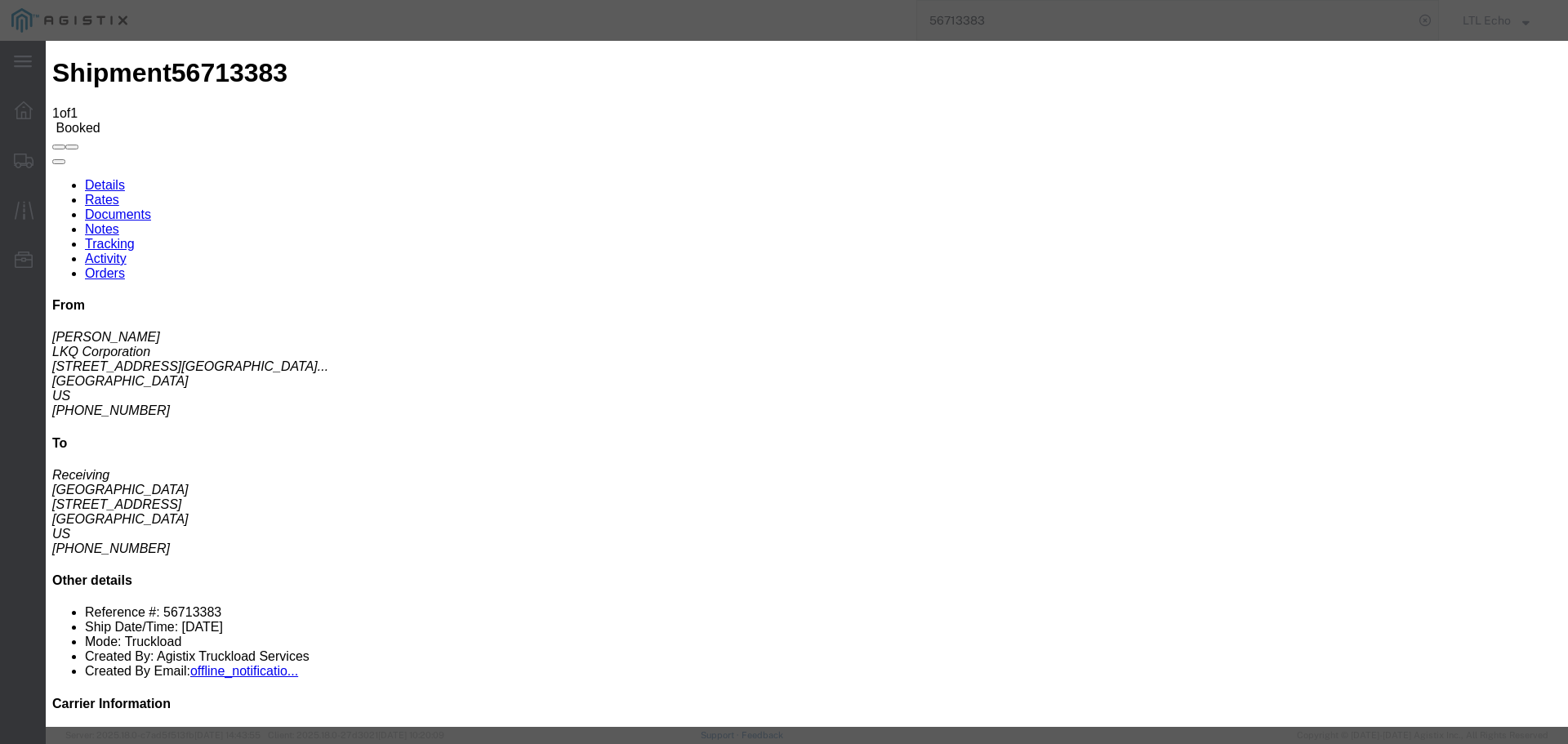
select select "PICKEDUP"
type input "09/05/2025"
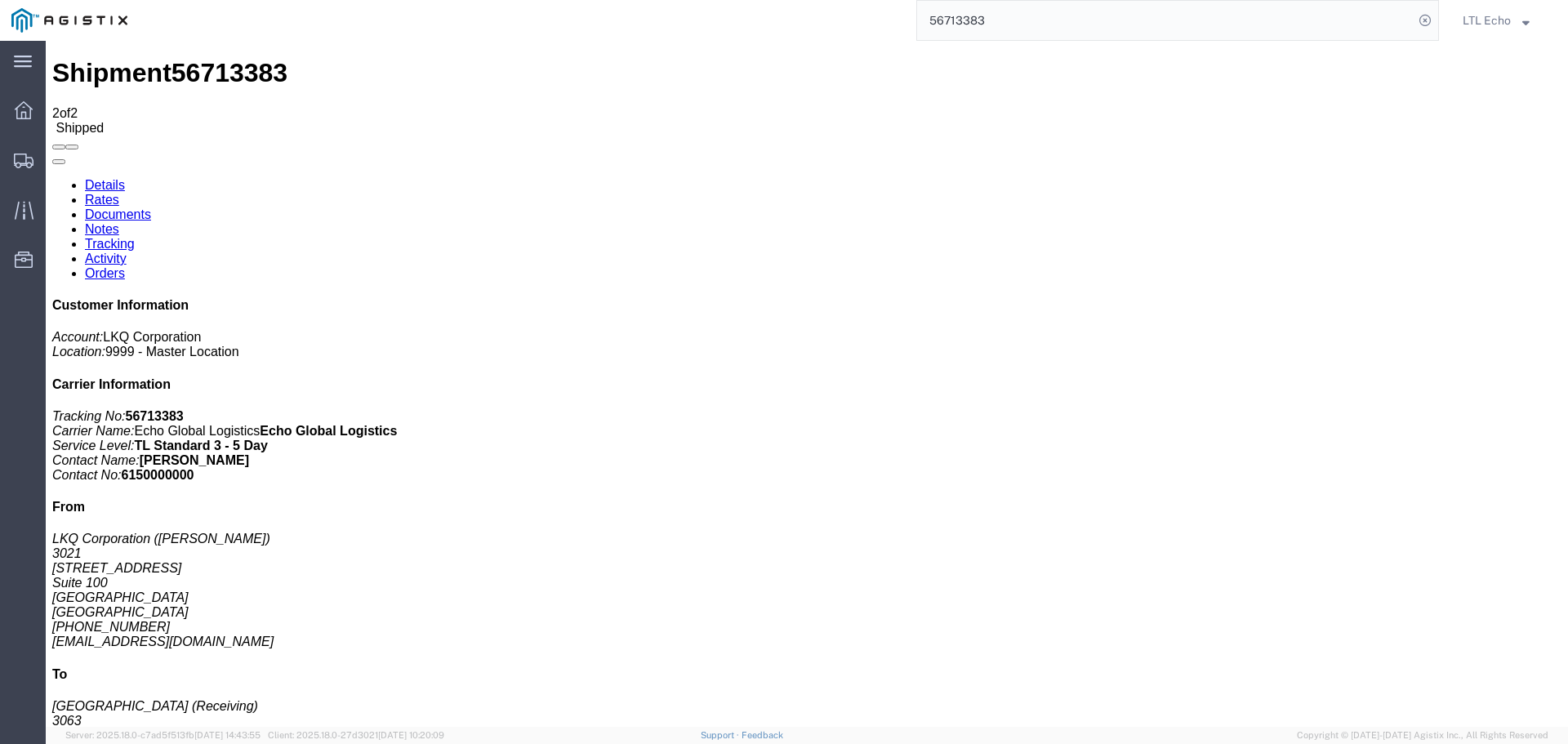
click at [946, 24] on input "56713383" at bounding box center [1164, 20] width 496 height 40
type input "56730223"
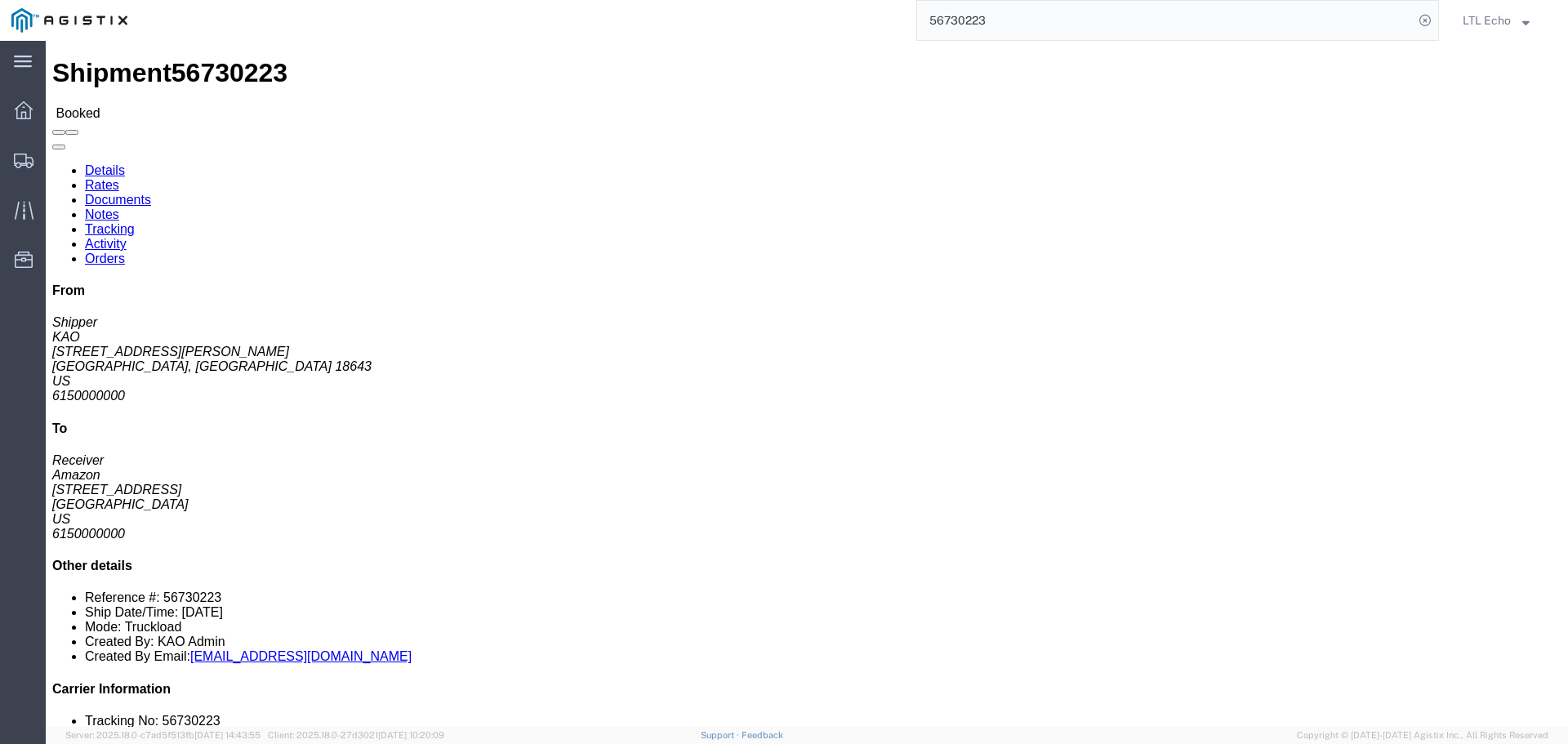
click link "Tracking"
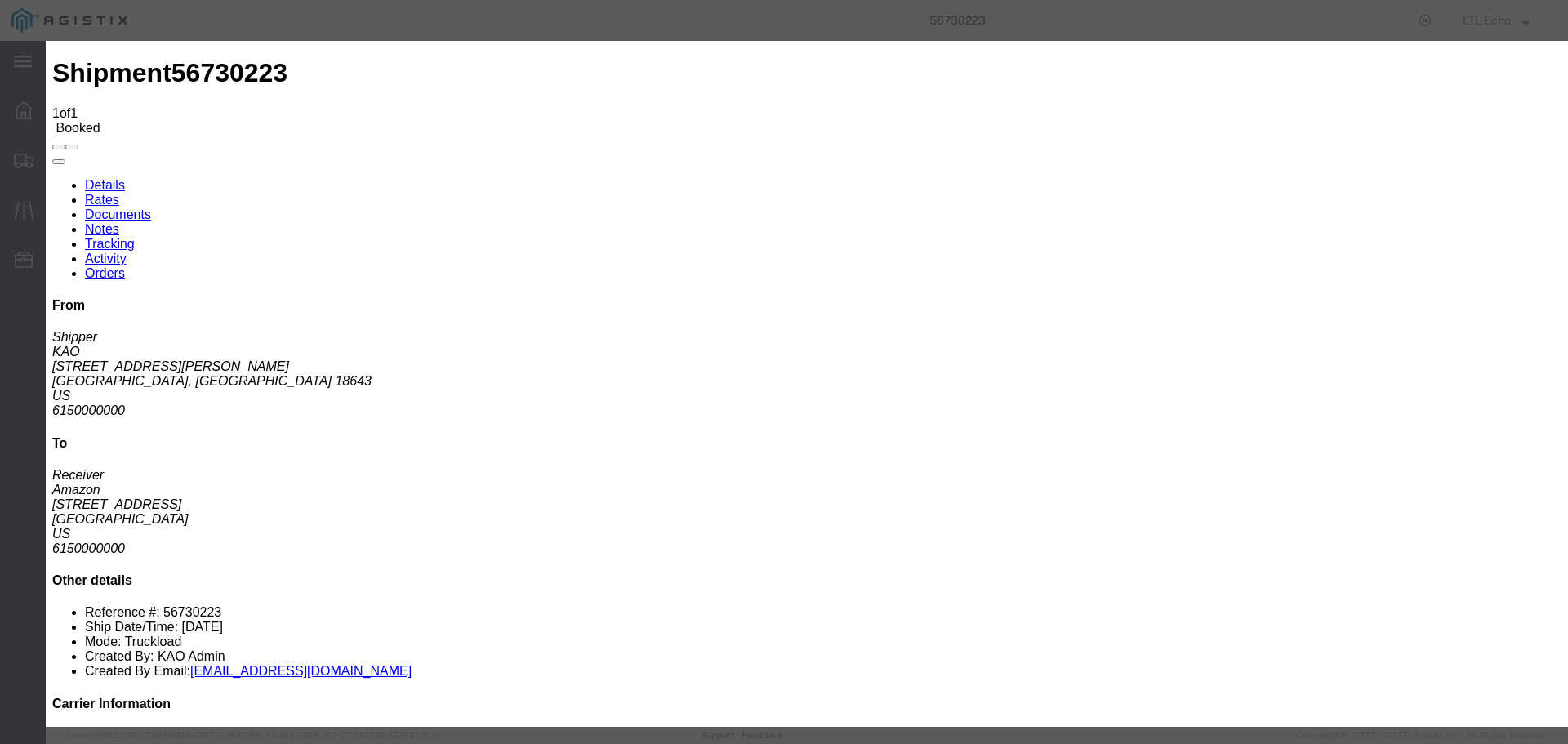
type input "09/08/2025"
type input "10:00 AM"
select select "PICKEDUP"
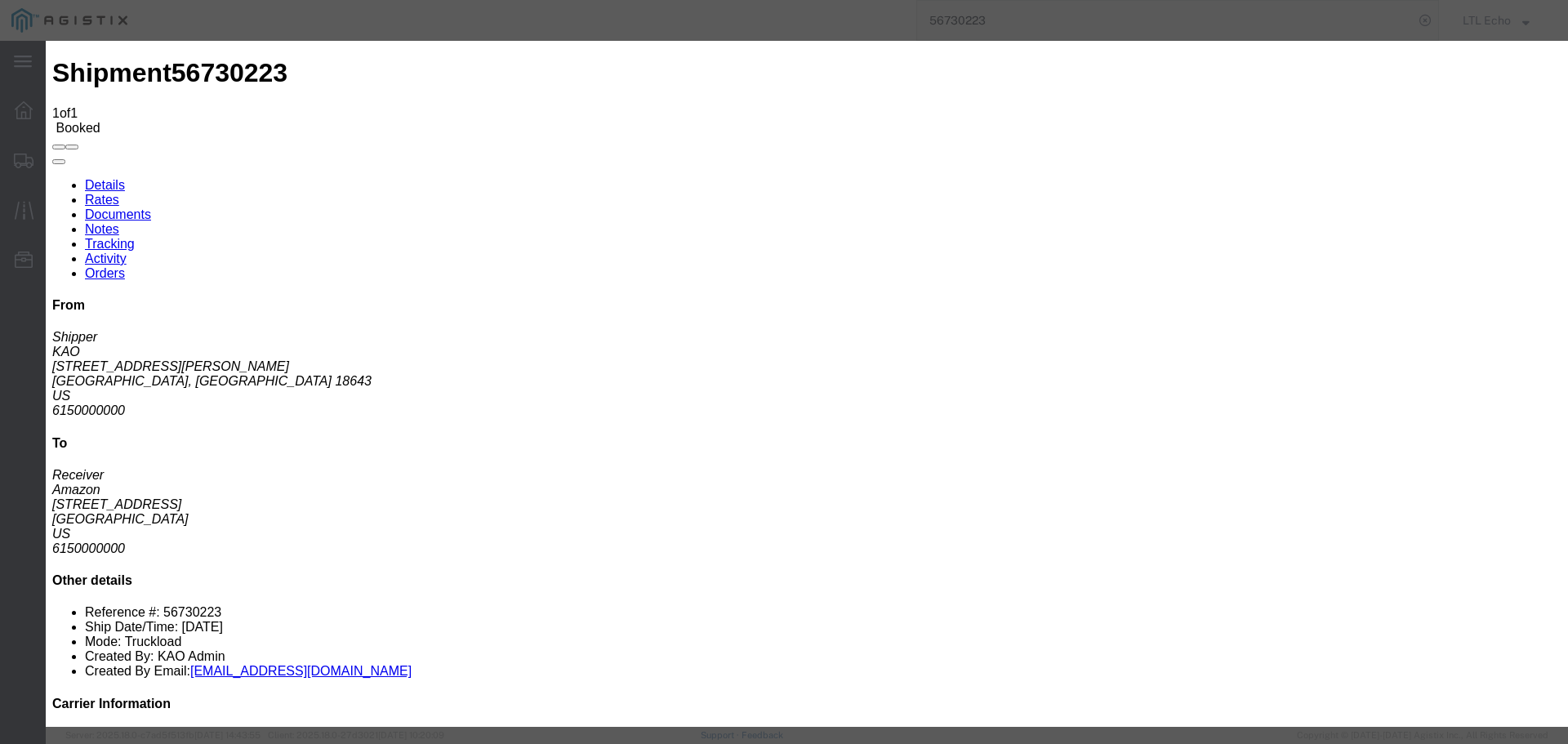
type input "09/05/2025"
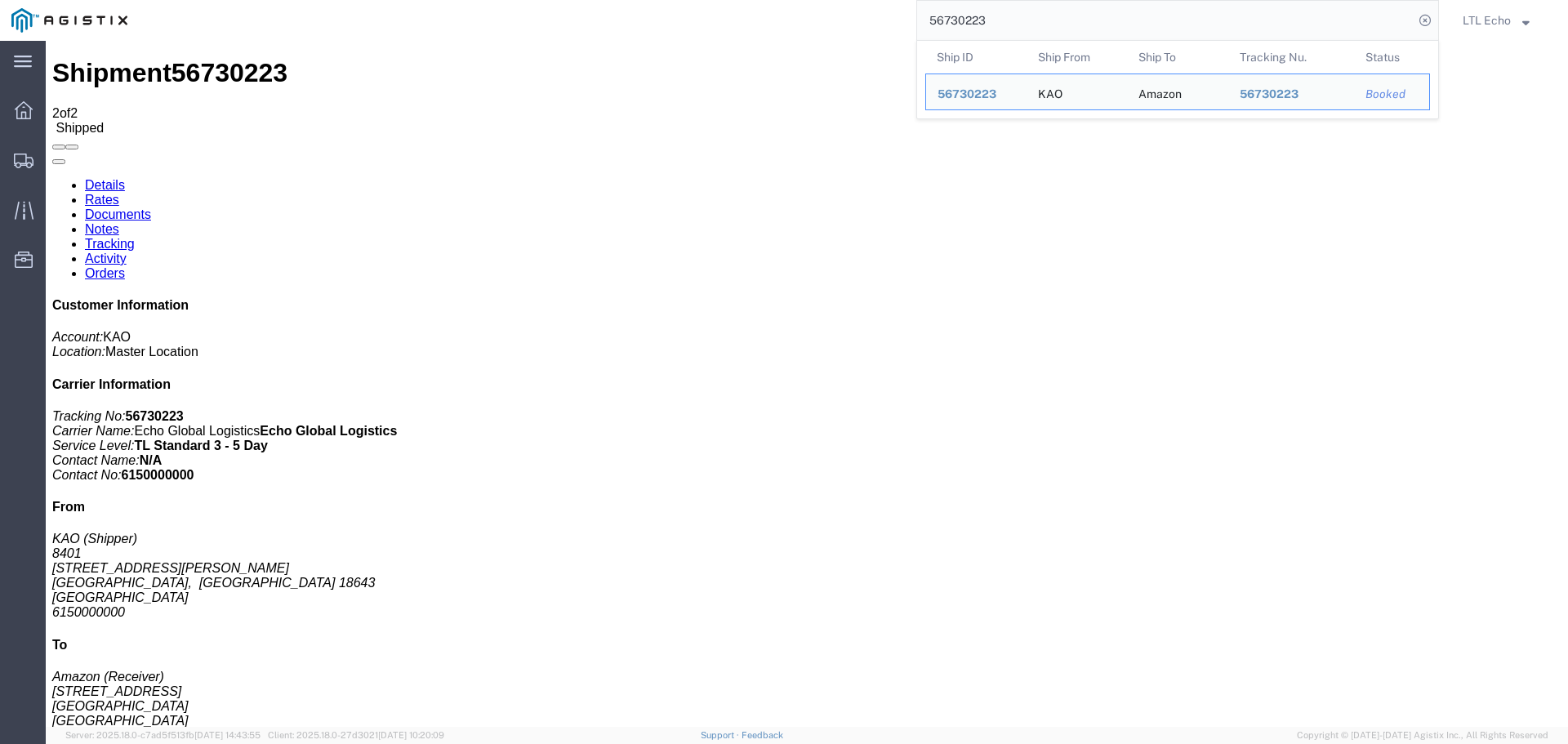
click at [958, 17] on input "56730223" at bounding box center [1164, 20] width 496 height 40
click at [956, 17] on input "56730223" at bounding box center [1164, 20] width 496 height 40
paste input "370119"
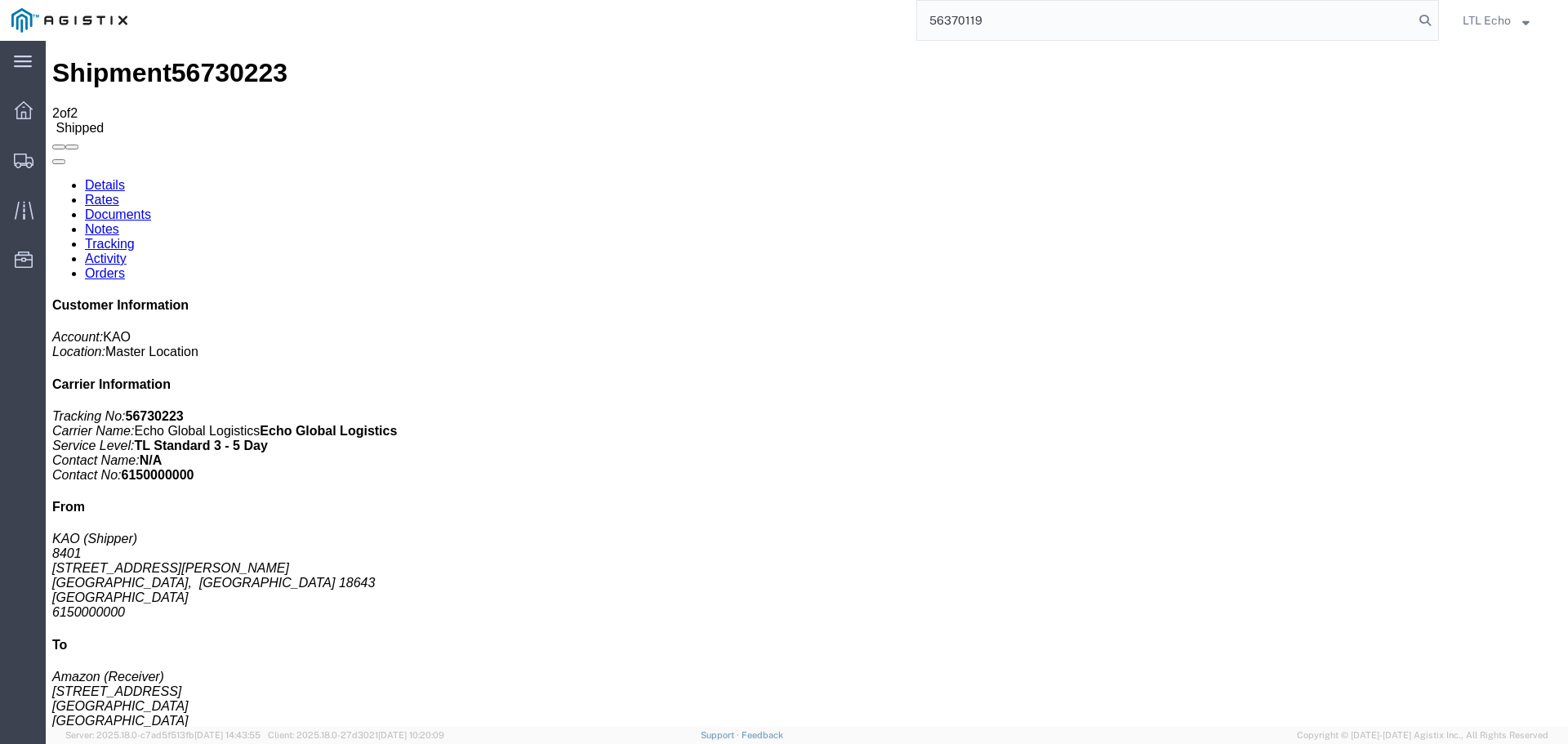
type input "56370119"
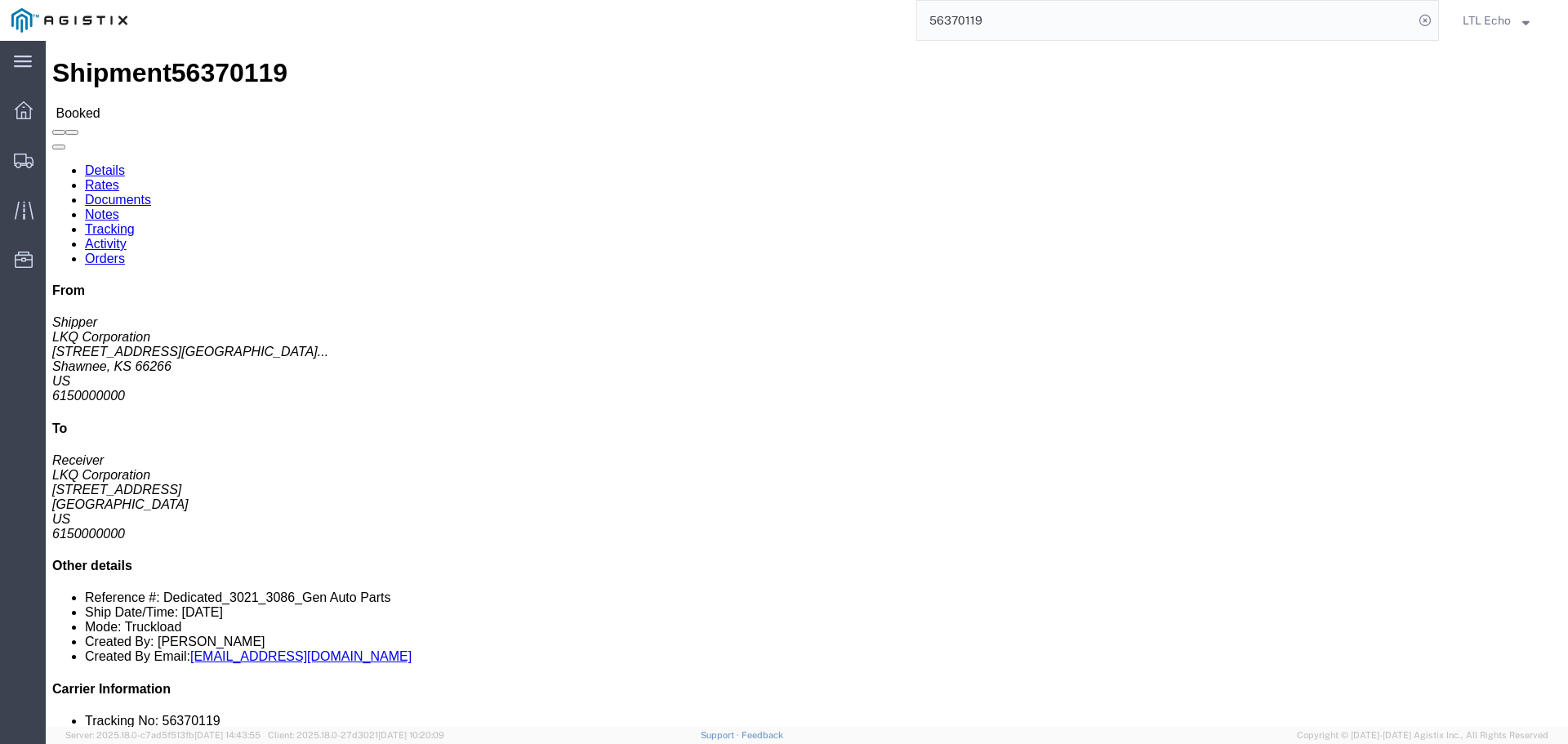
click link "Tracking"
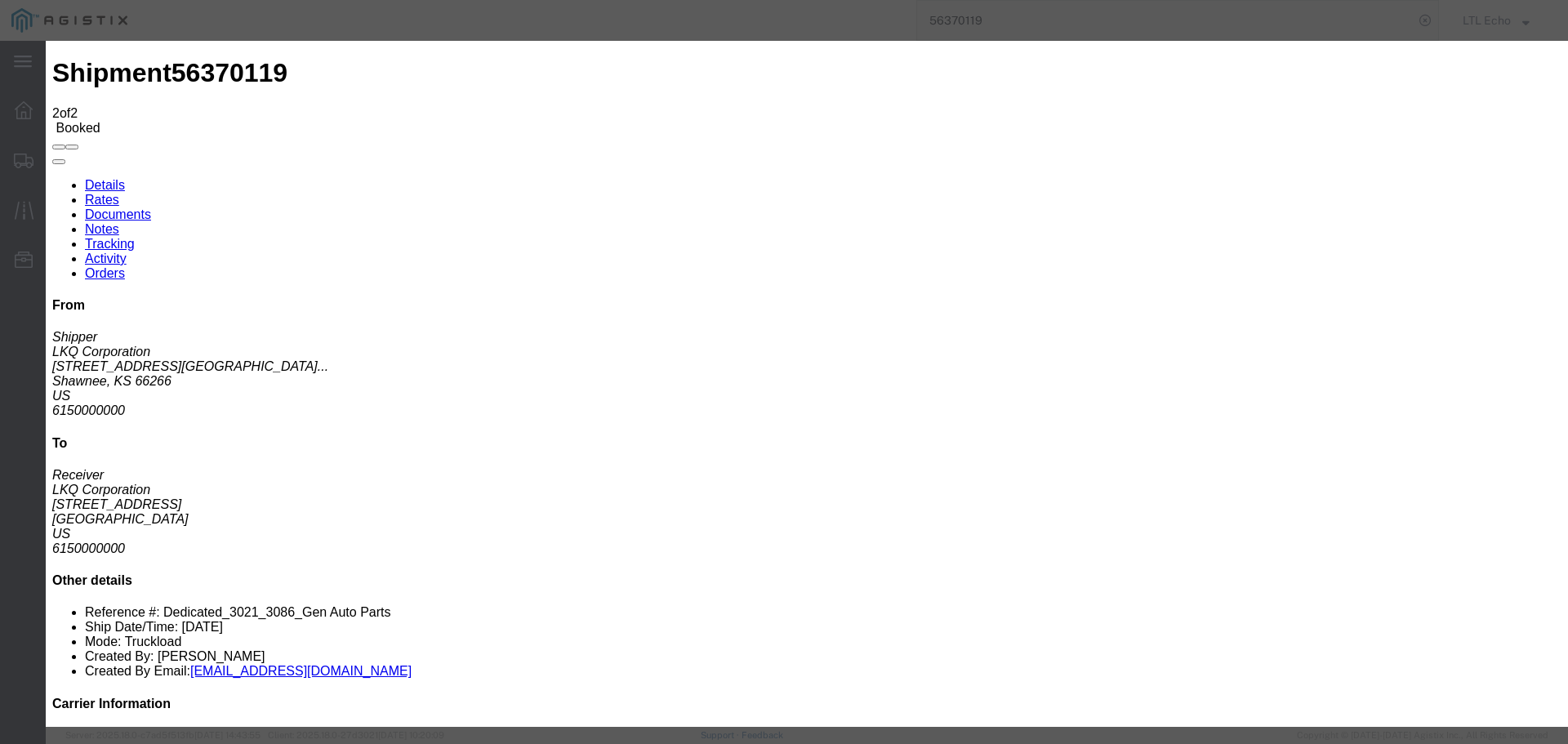
type input "09/08/2025"
type input "10:00 AM"
select select "PICKEDUP"
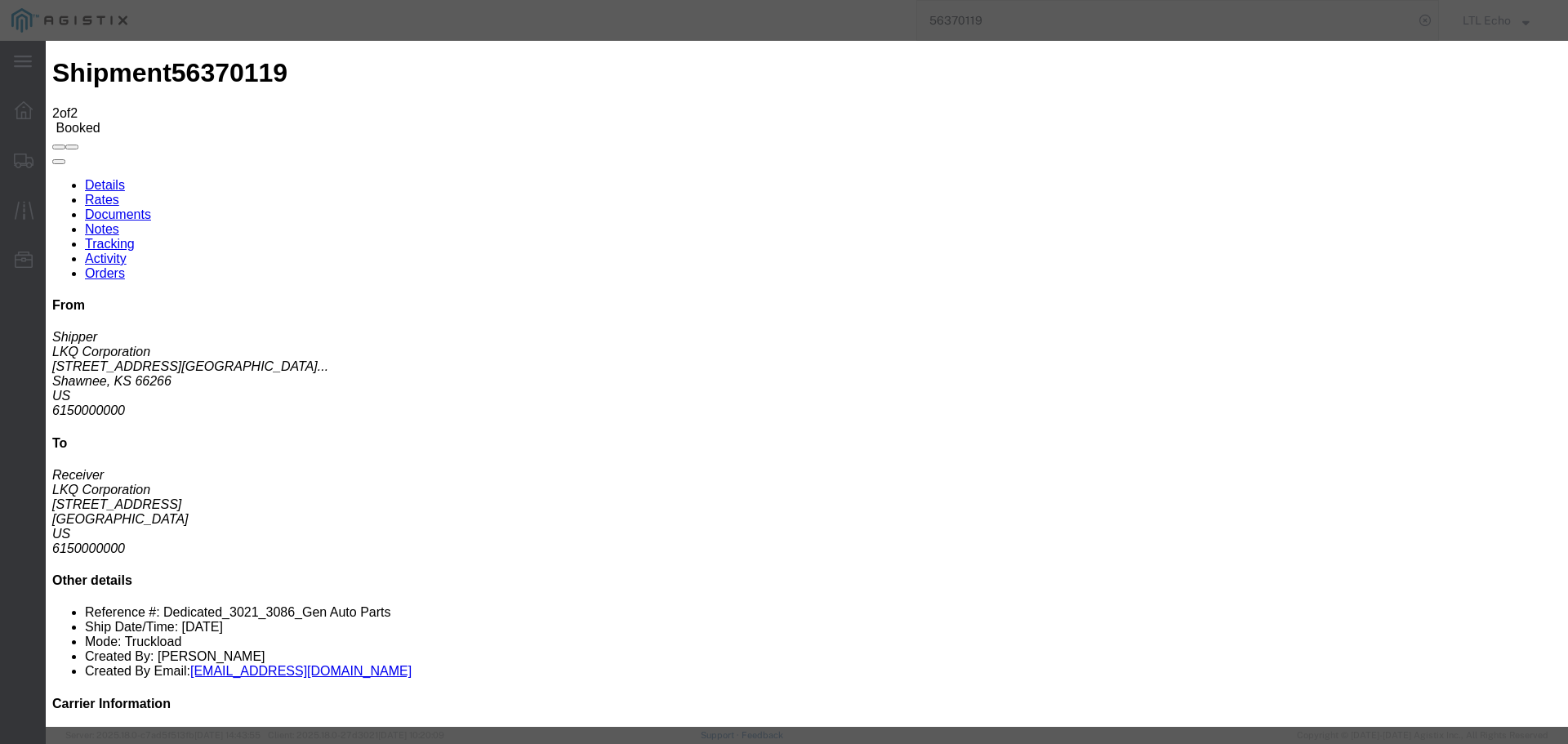
type input "09/04/2025"
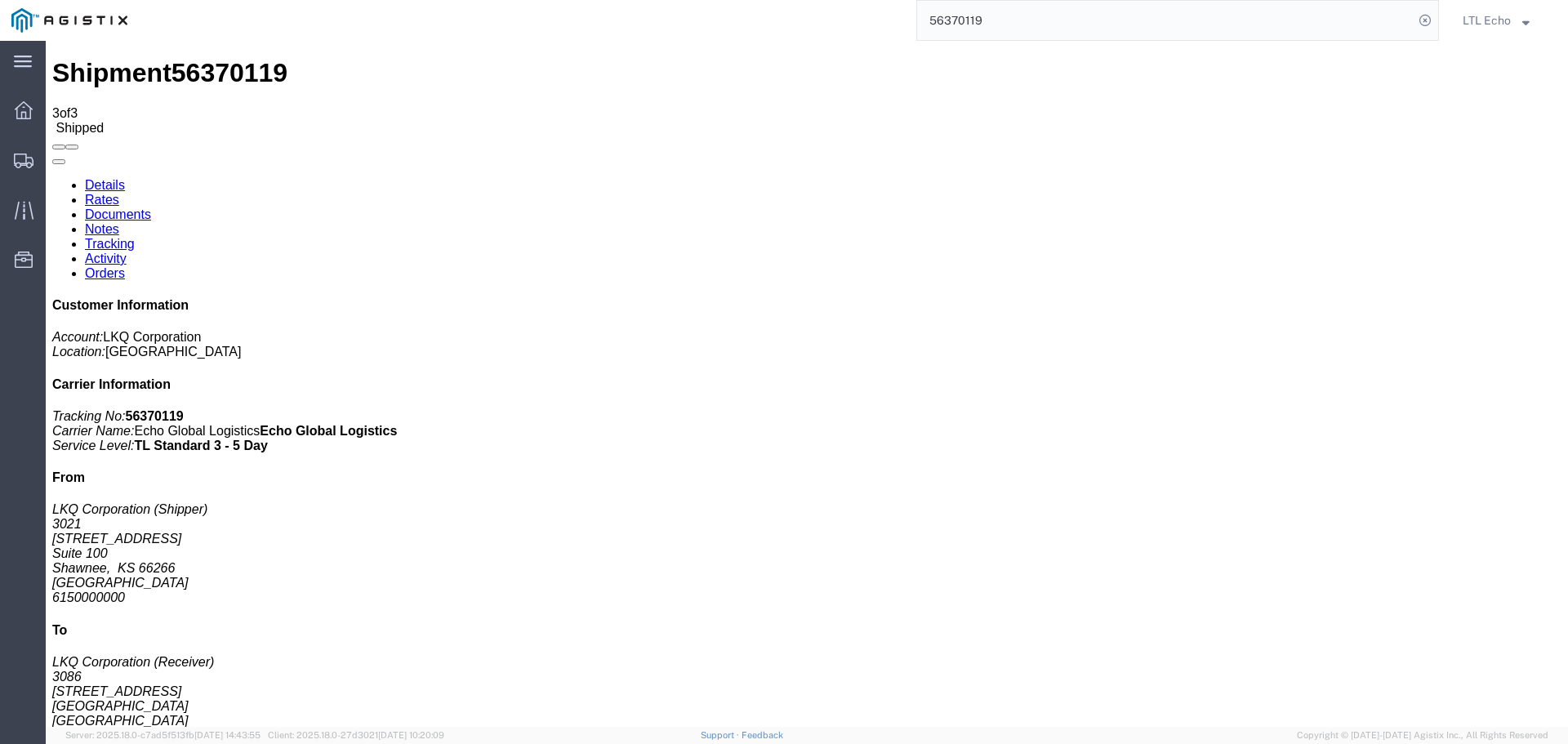
click at [954, 19] on input "56370119" at bounding box center [1164, 20] width 496 height 40
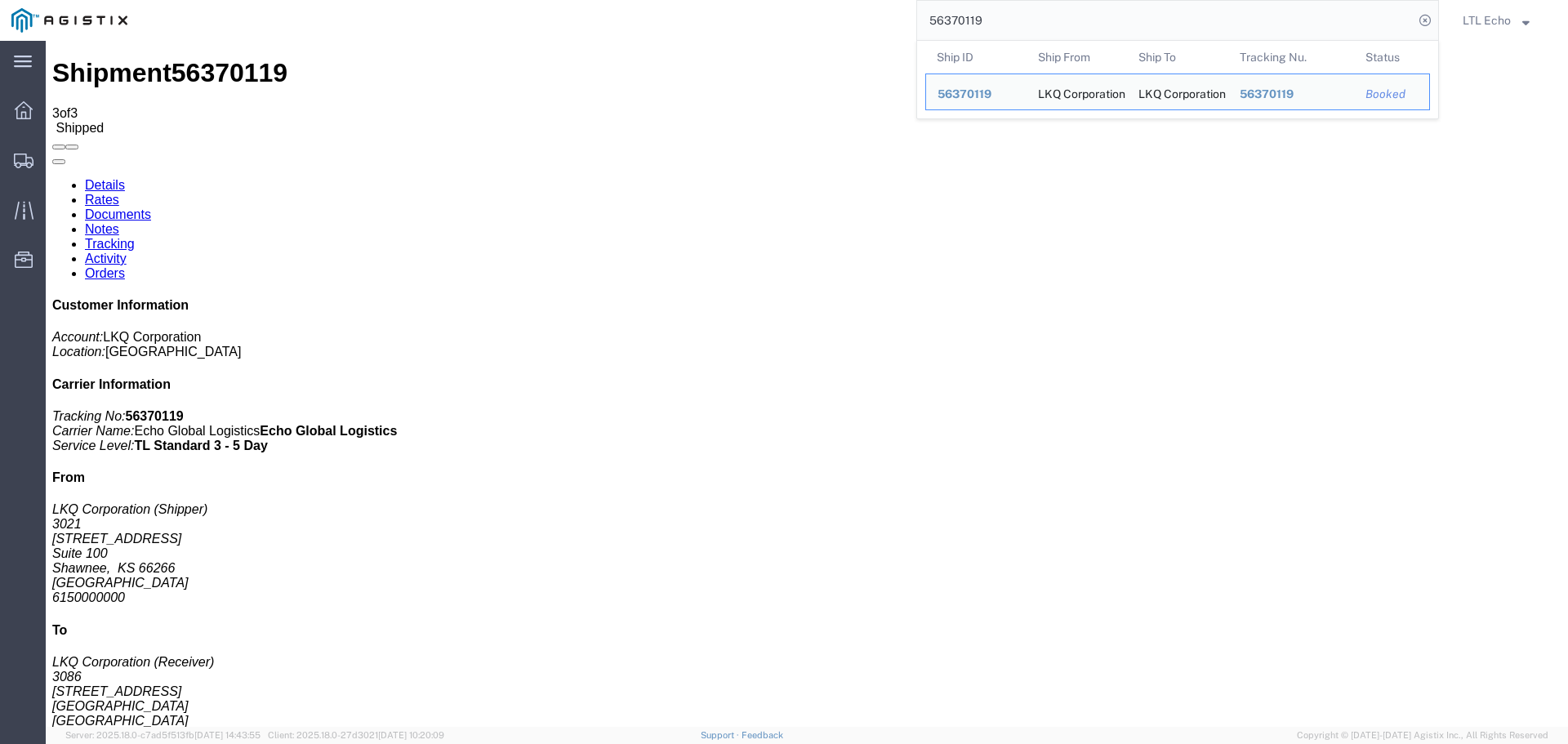
click at [954, 19] on input "56370119" at bounding box center [1164, 20] width 496 height 40
paste input "683775"
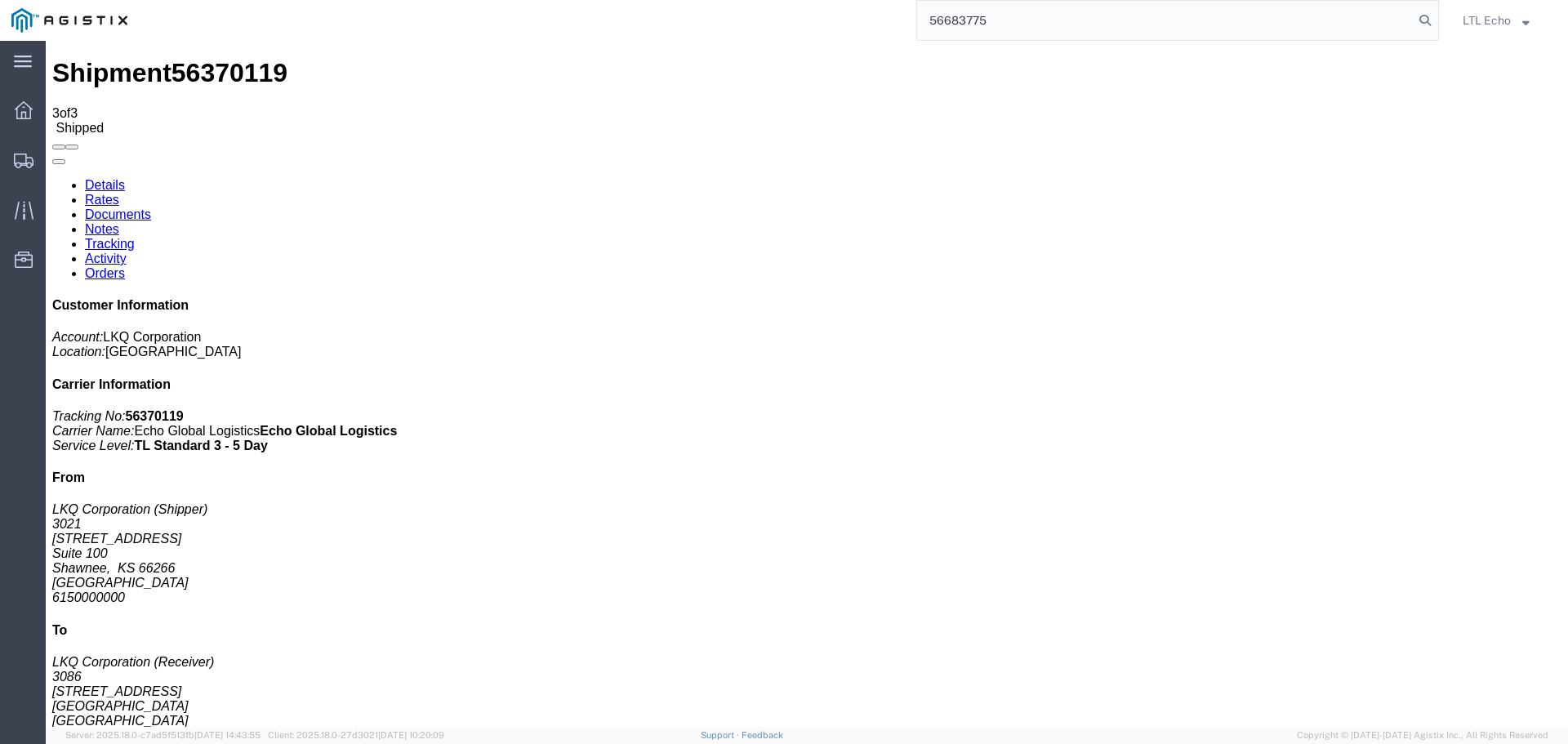
type input "56683775"
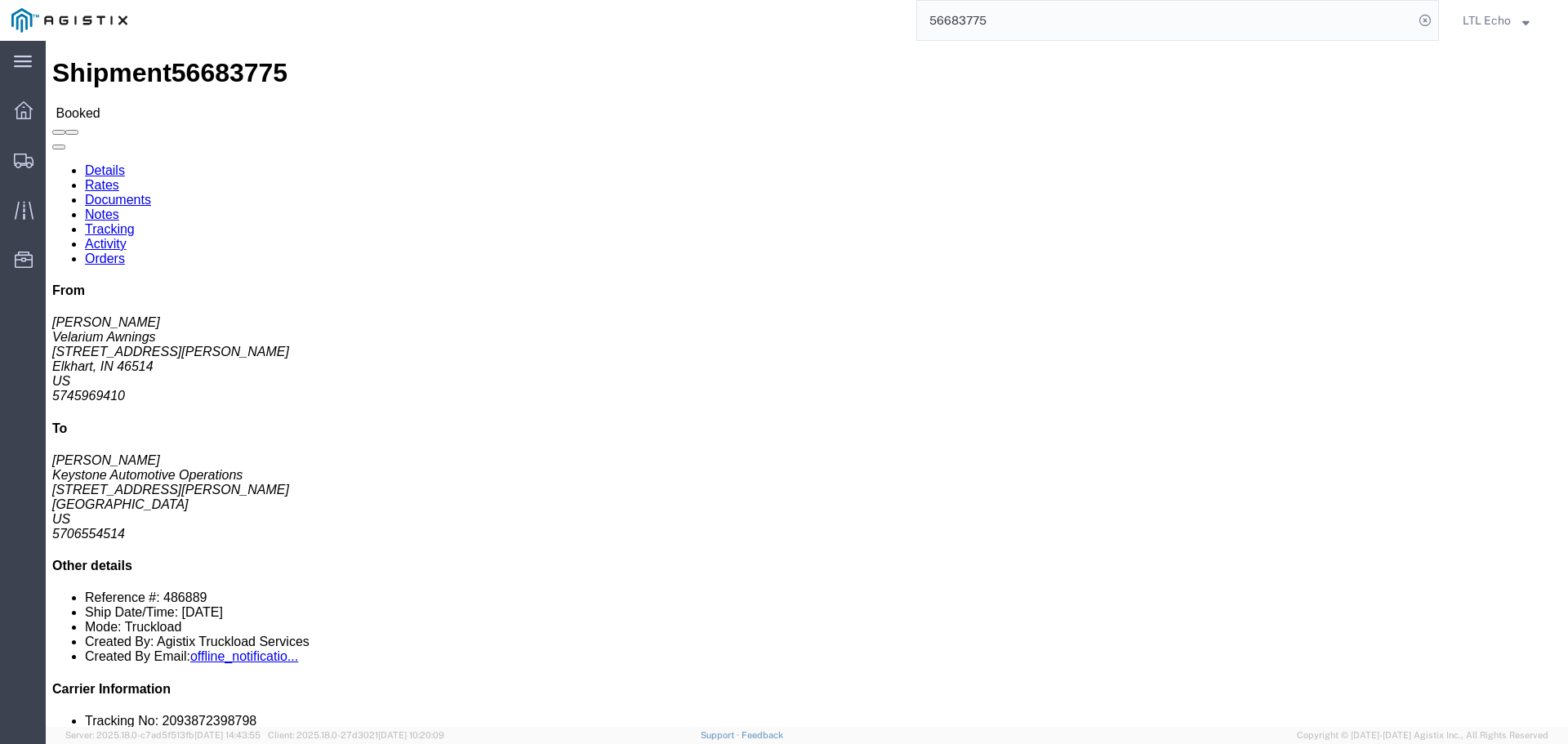
click link "Tracking"
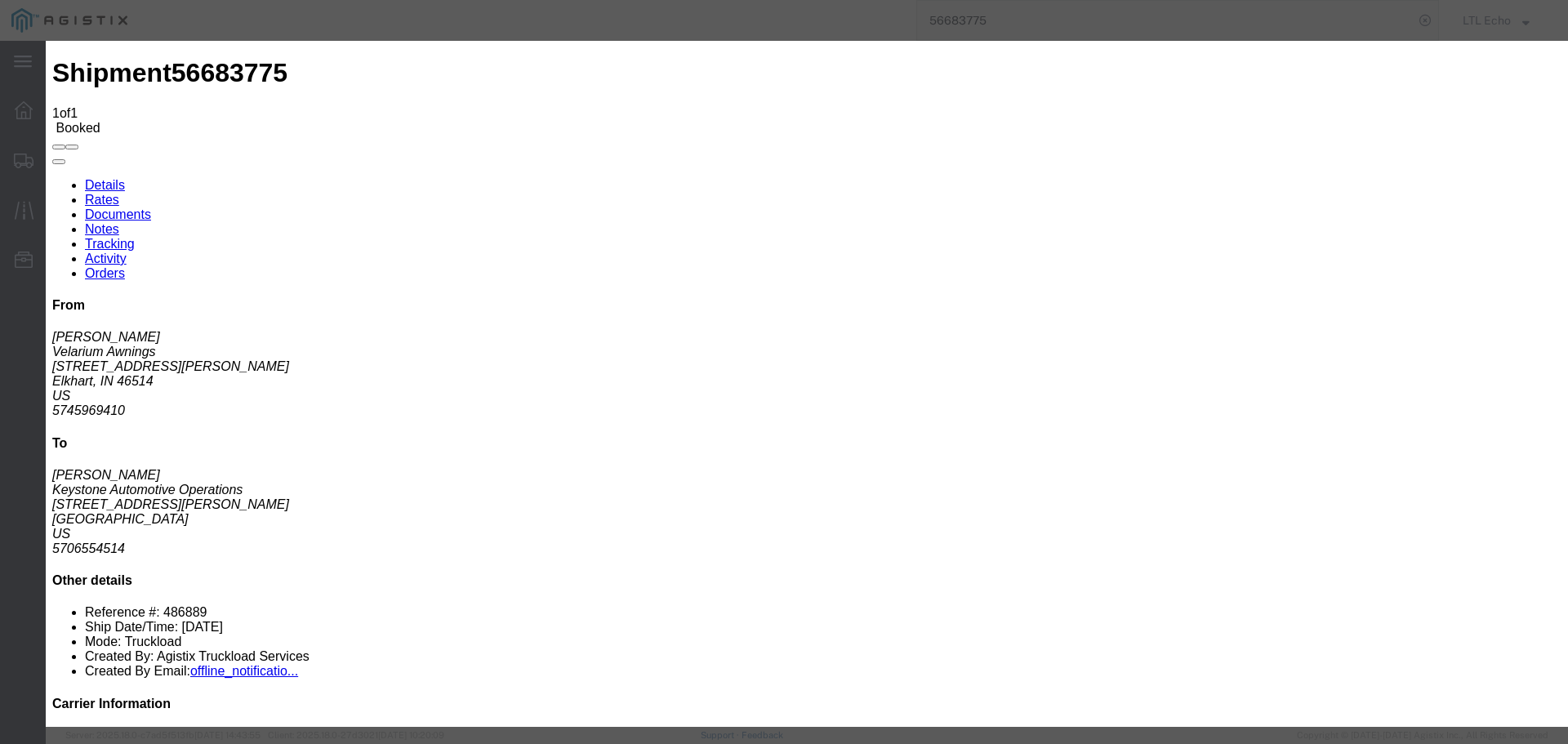
type input "09/08/2025"
type input "10:00 AM"
select select "PICKEDUP"
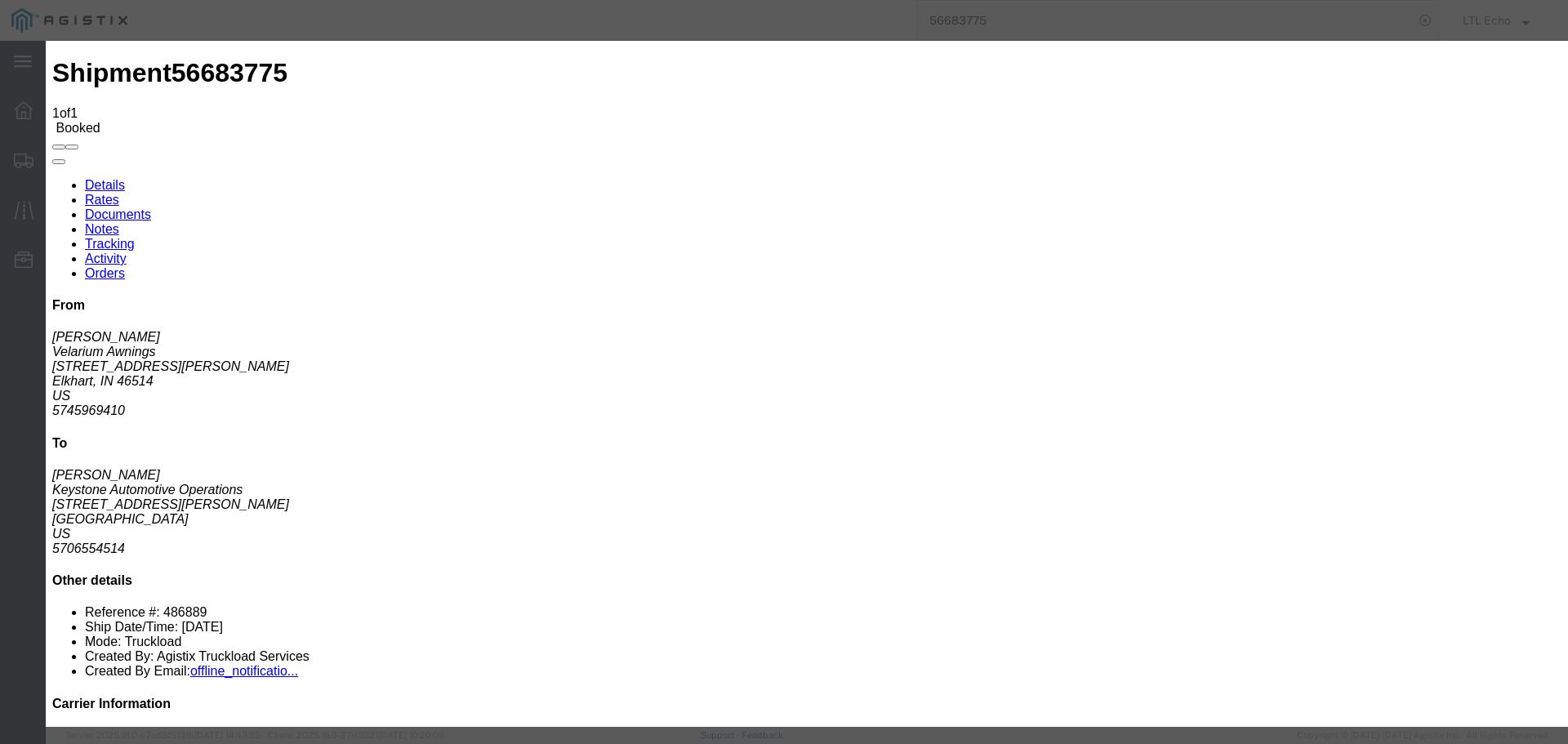
type input "09/04/2025"
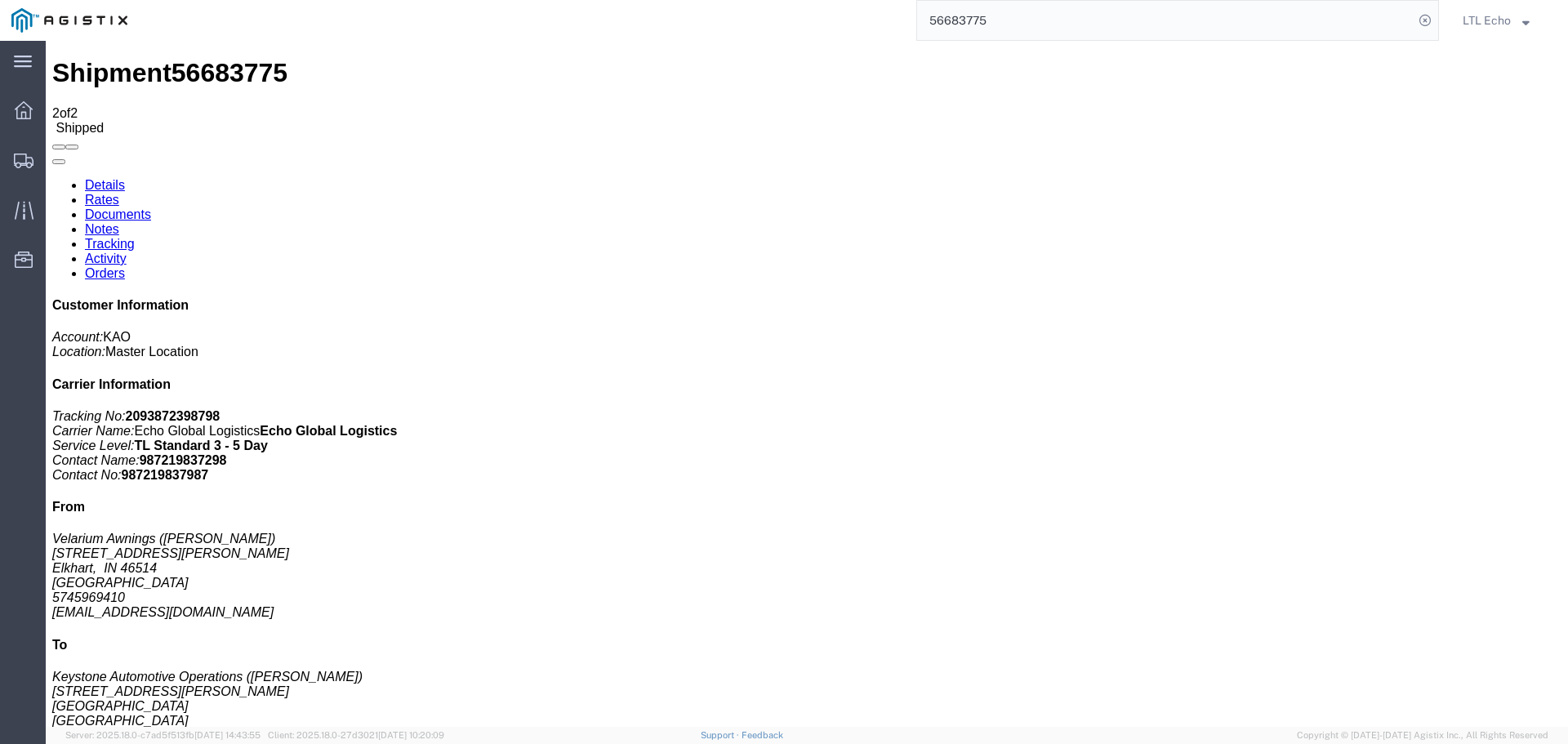
click at [955, 21] on input "56683775" at bounding box center [1164, 20] width 496 height 40
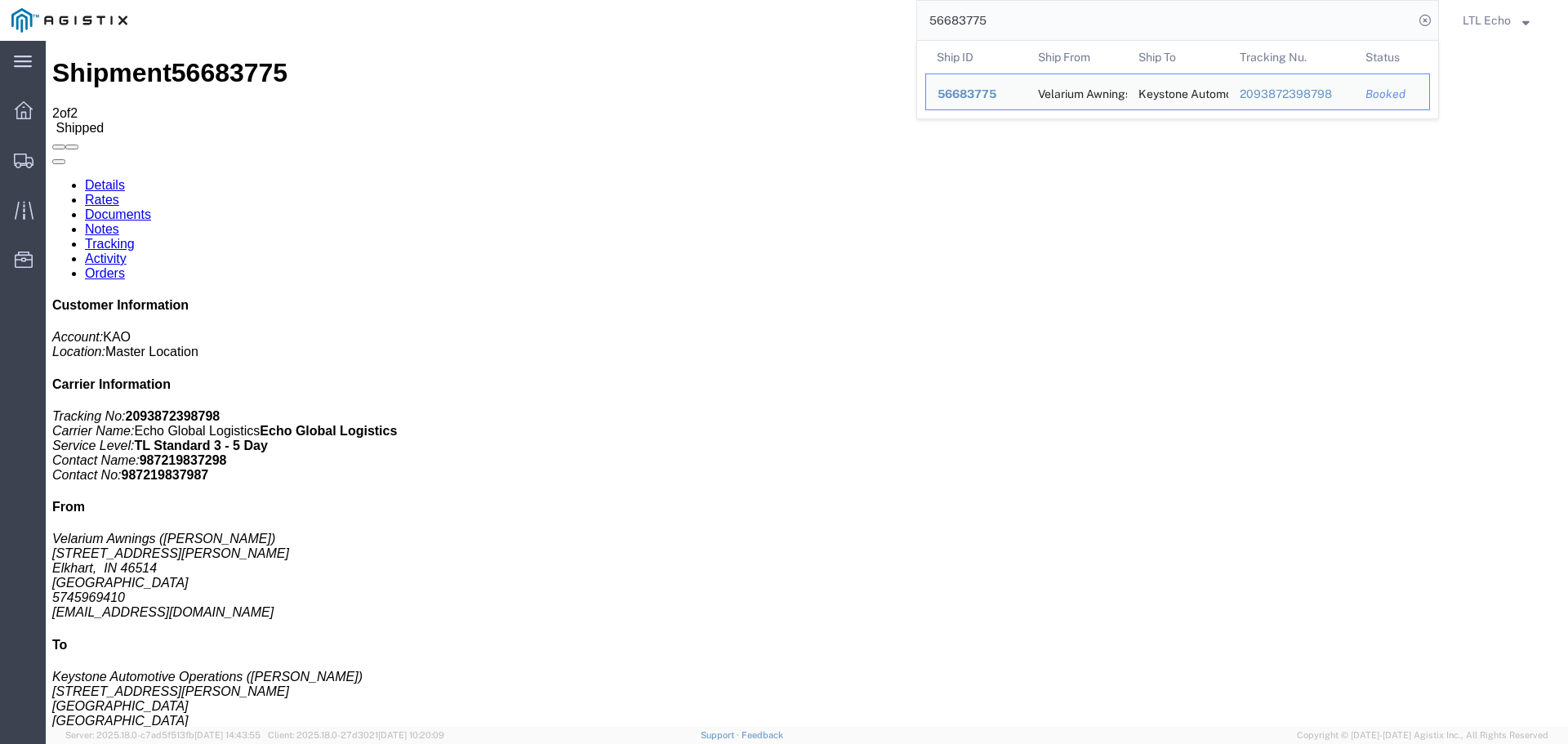
click at [955, 20] on input "56683775" at bounding box center [1164, 20] width 496 height 40
paste input "540792"
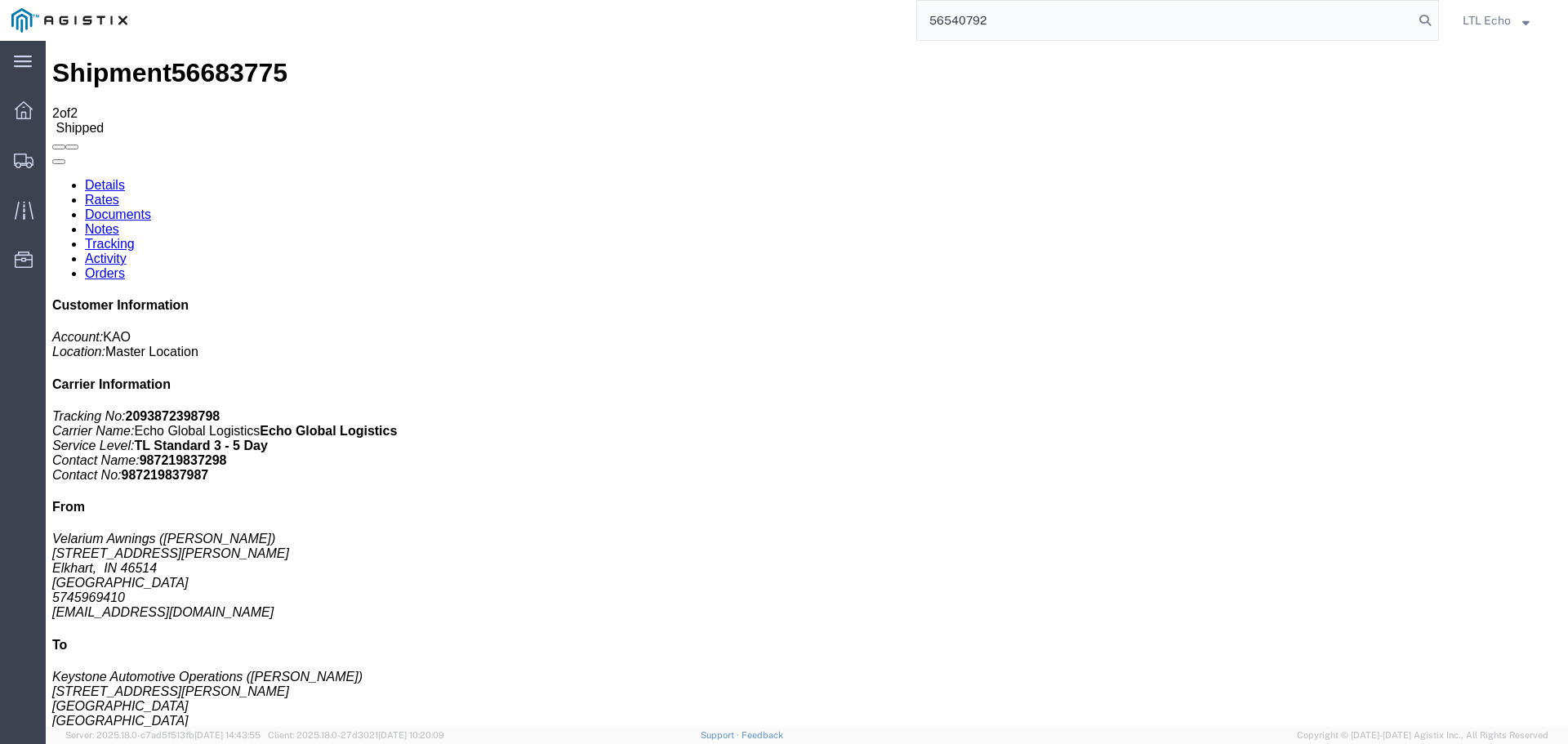
type input "56540792"
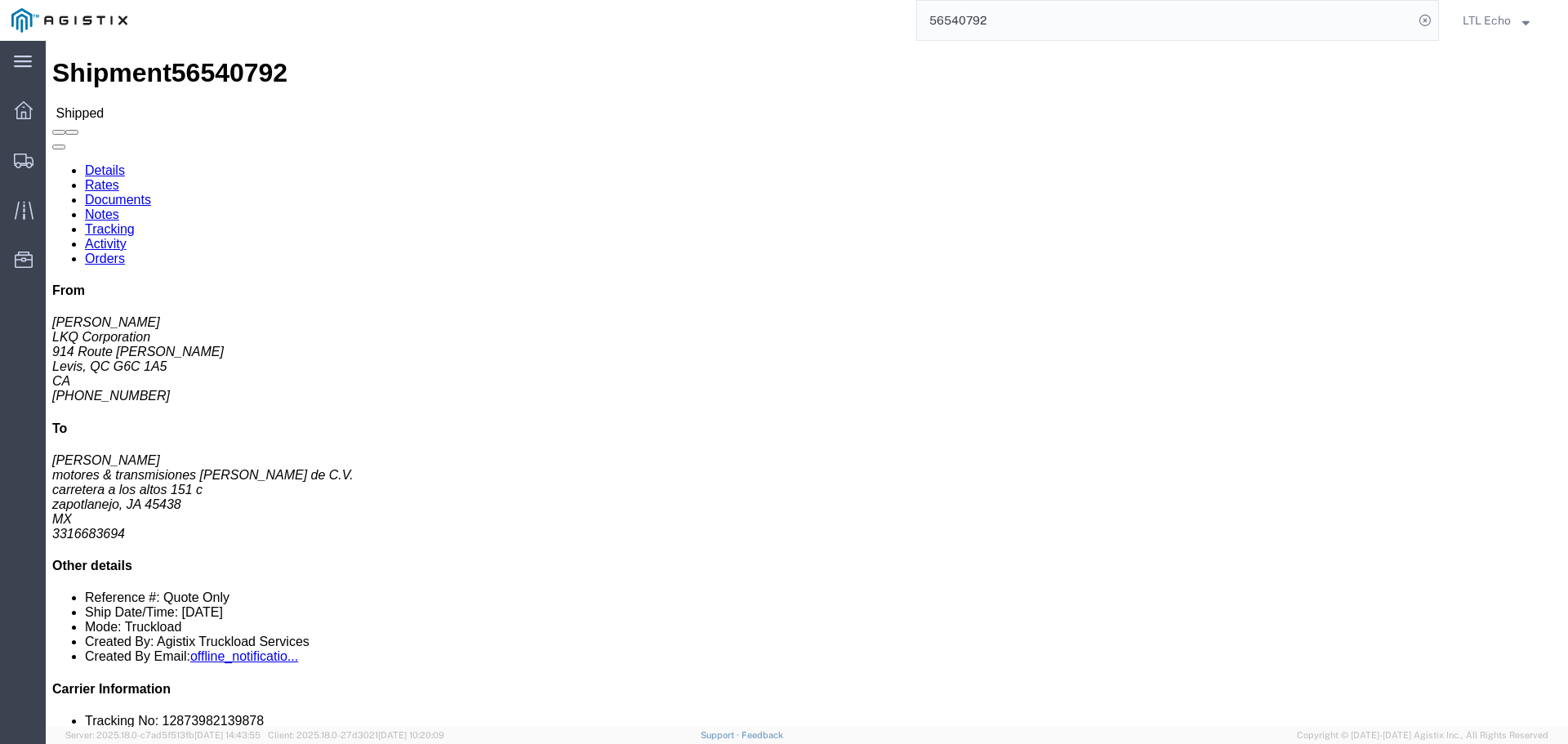
click link "Tracking"
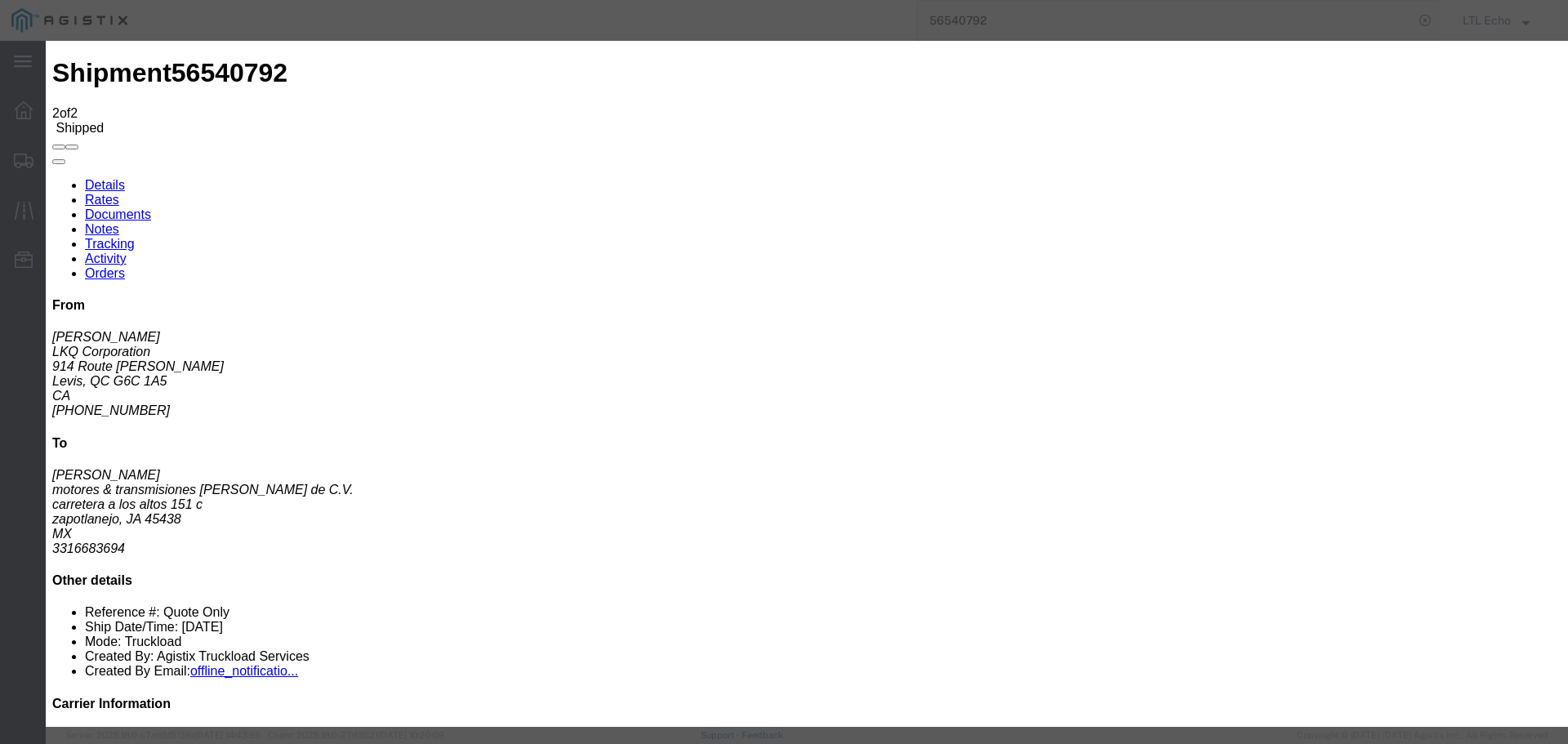
type input "09/08/2025"
type input "10:00 AM"
select select "DELIVRED"
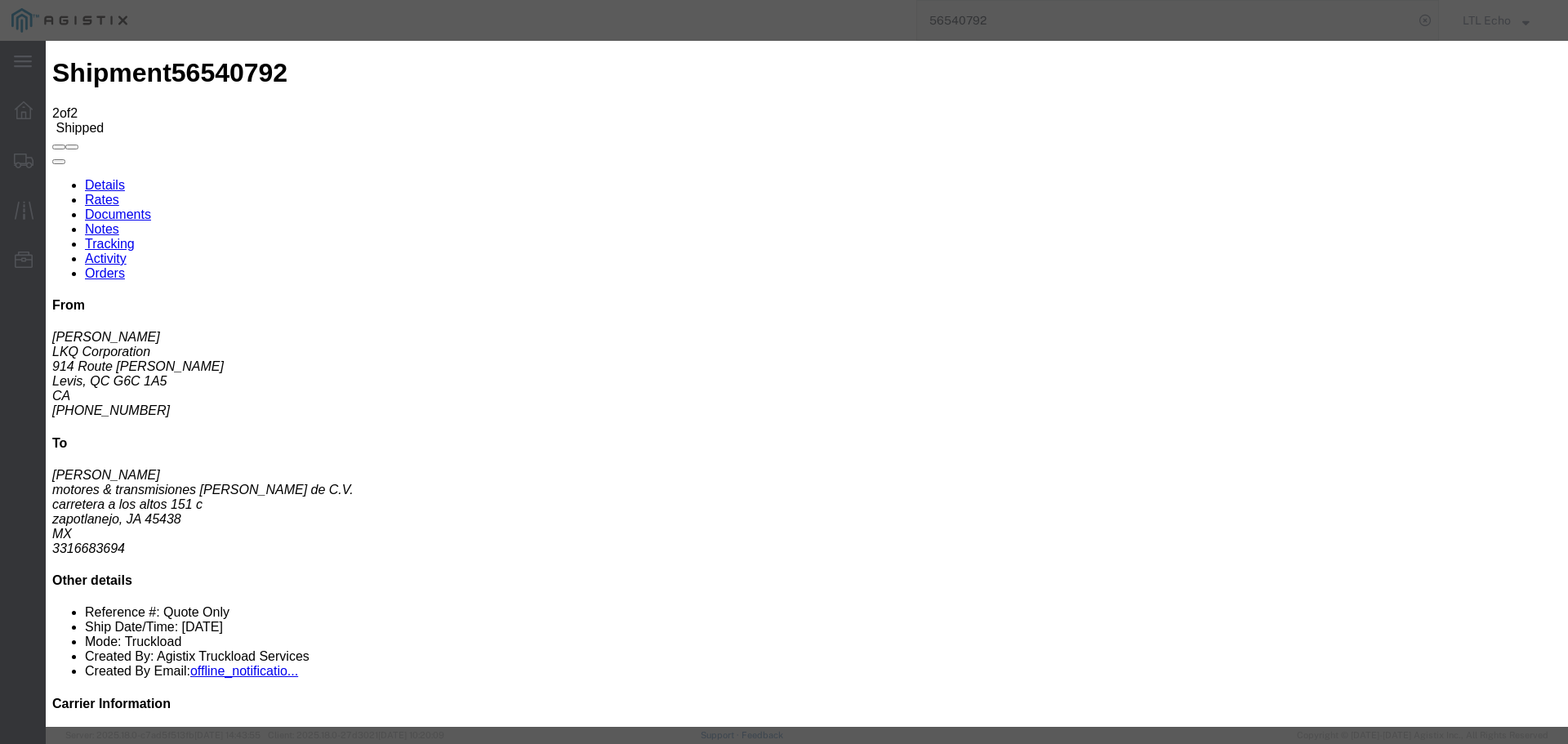
type input "09/05/2025"
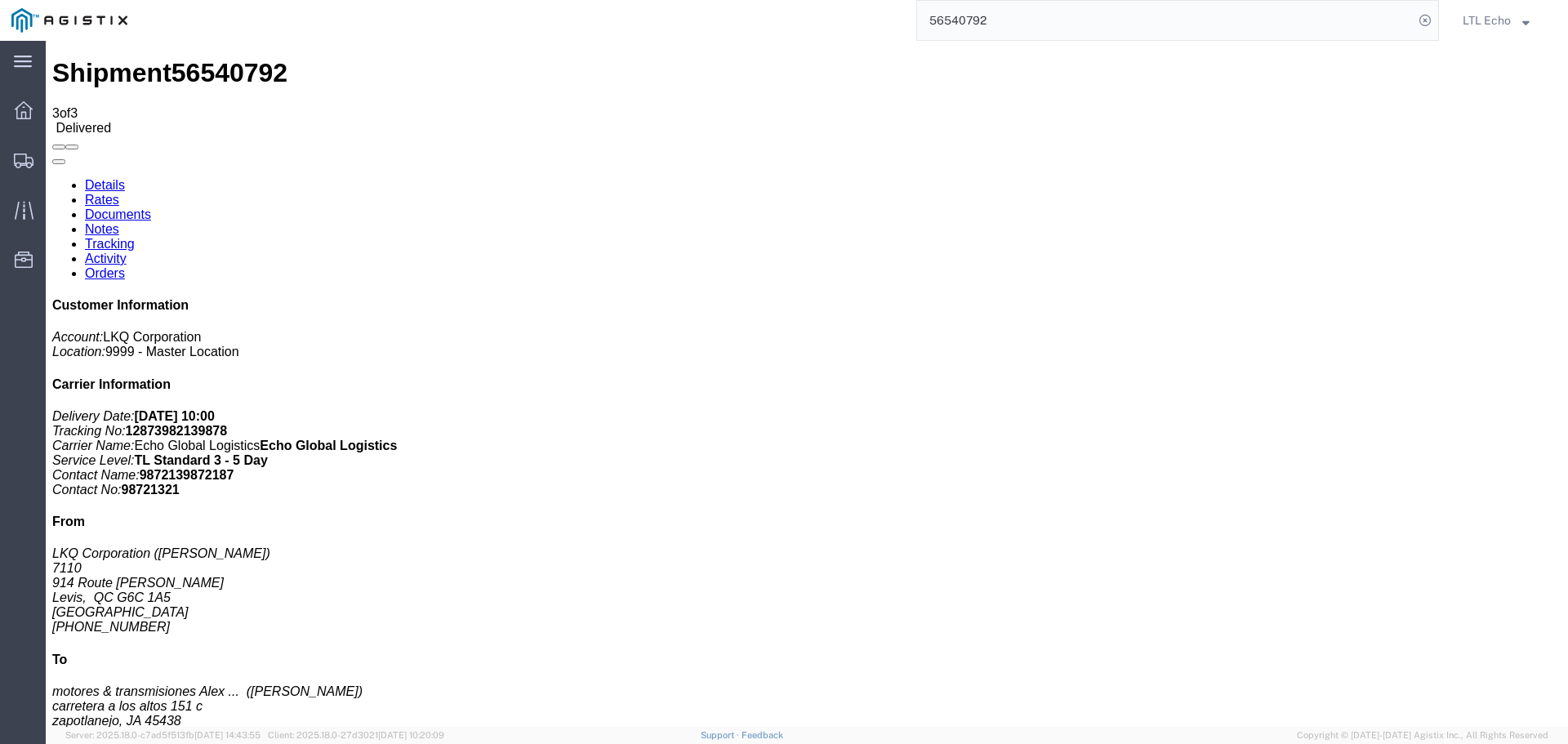
click at [962, 23] on input "56540792" at bounding box center [1164, 20] width 496 height 40
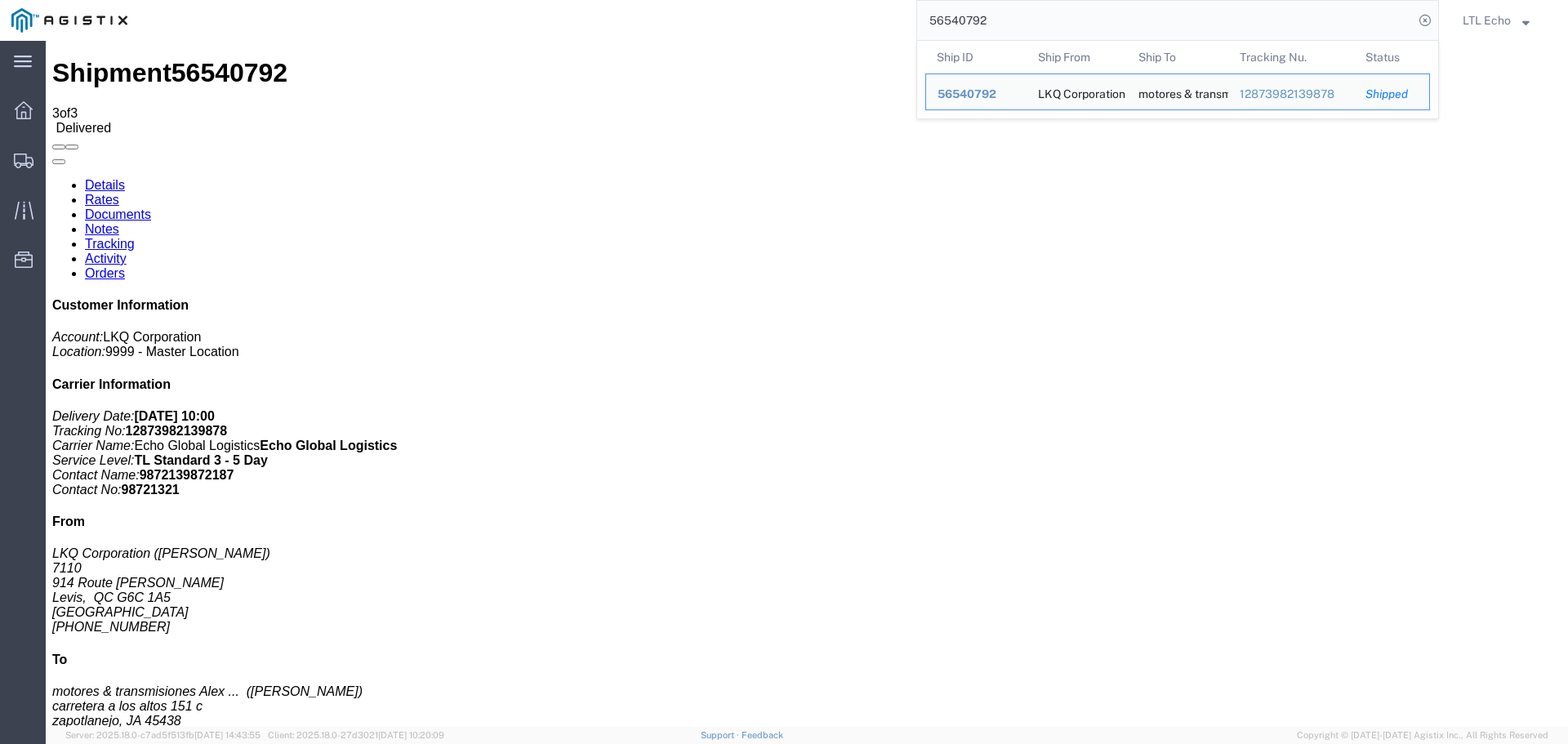
click at [960, 22] on input "56540792" at bounding box center [1164, 20] width 496 height 40
click at [953, 22] on input "56540792" at bounding box center [1164, 20] width 496 height 40
paste input "646506"
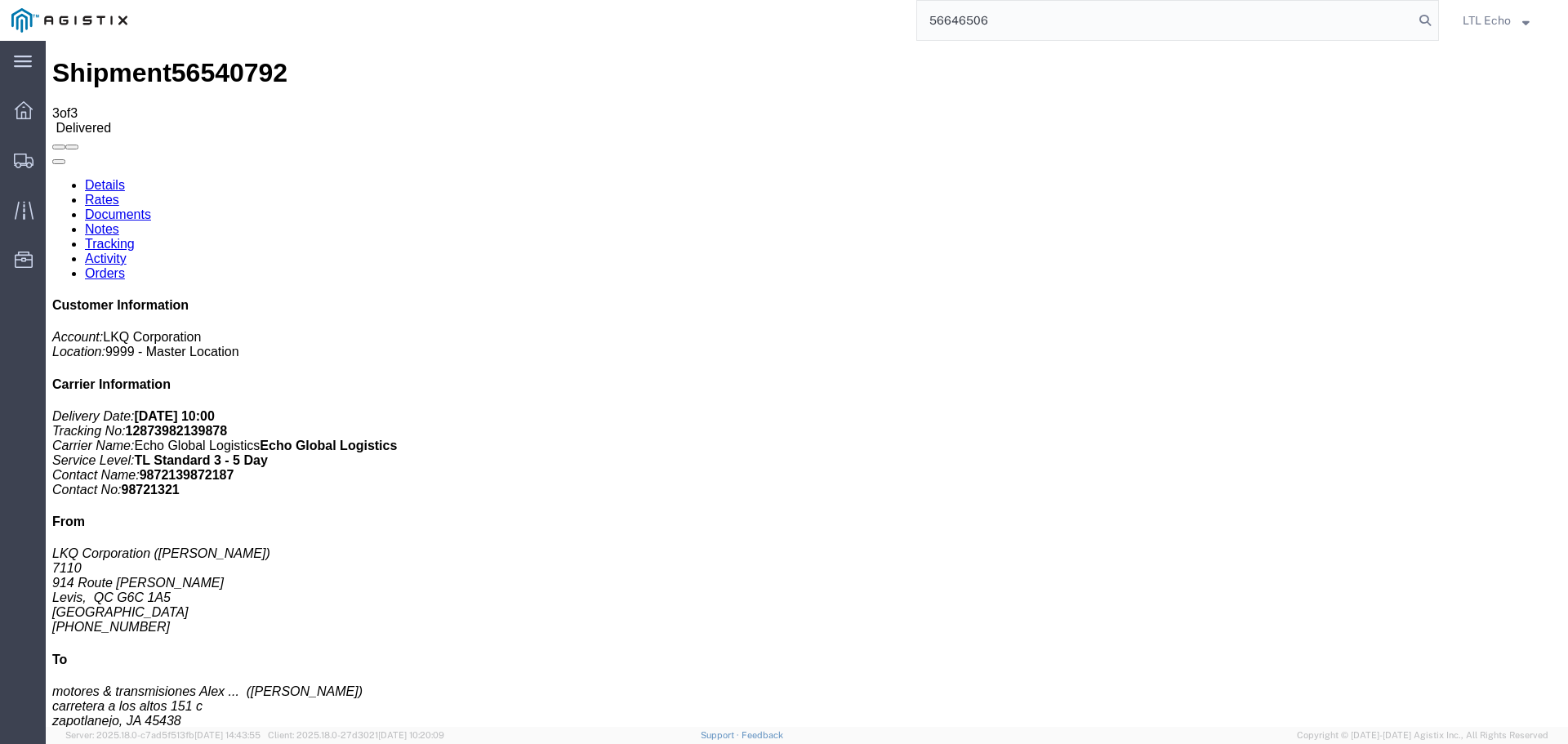
type input "56646506"
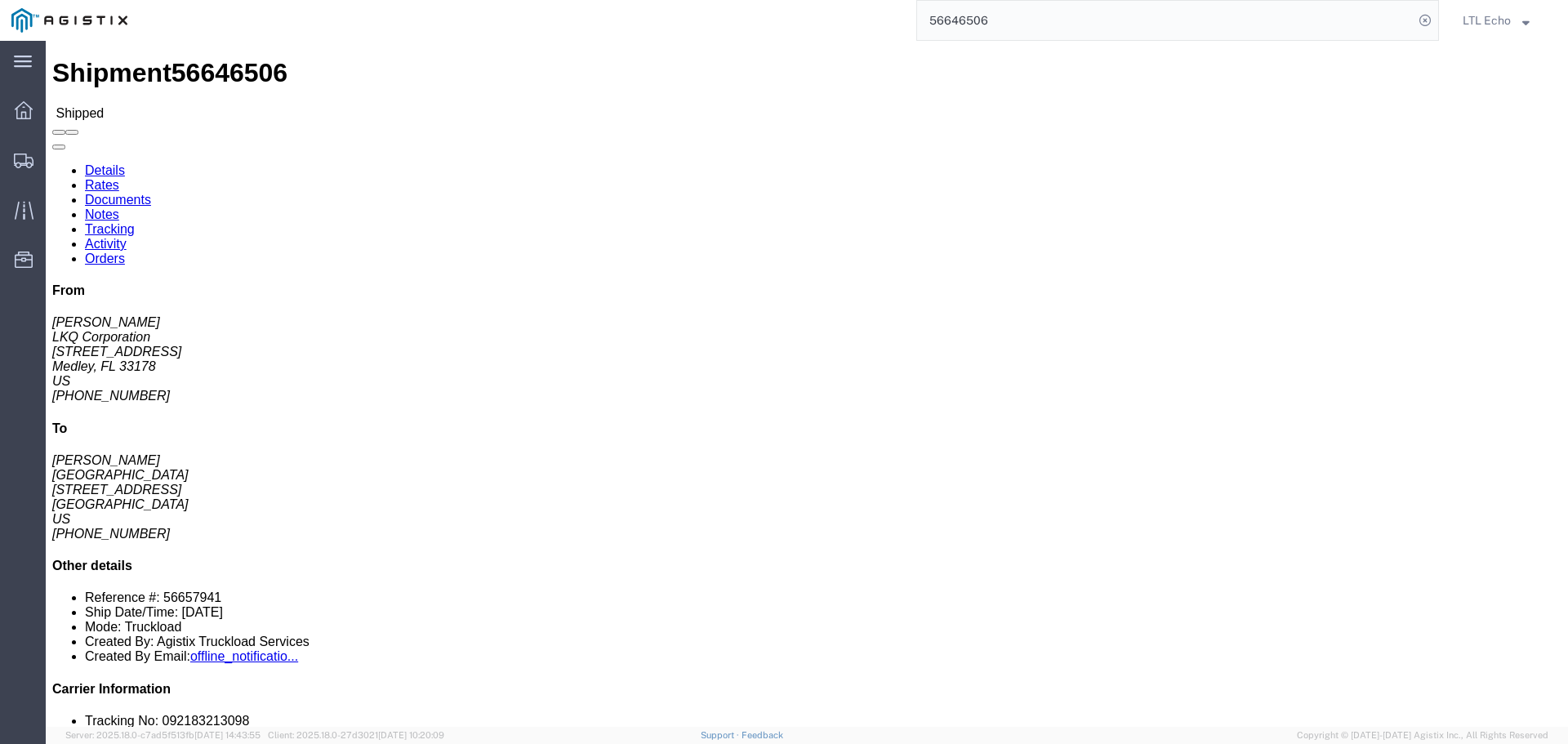
click link "Tracking"
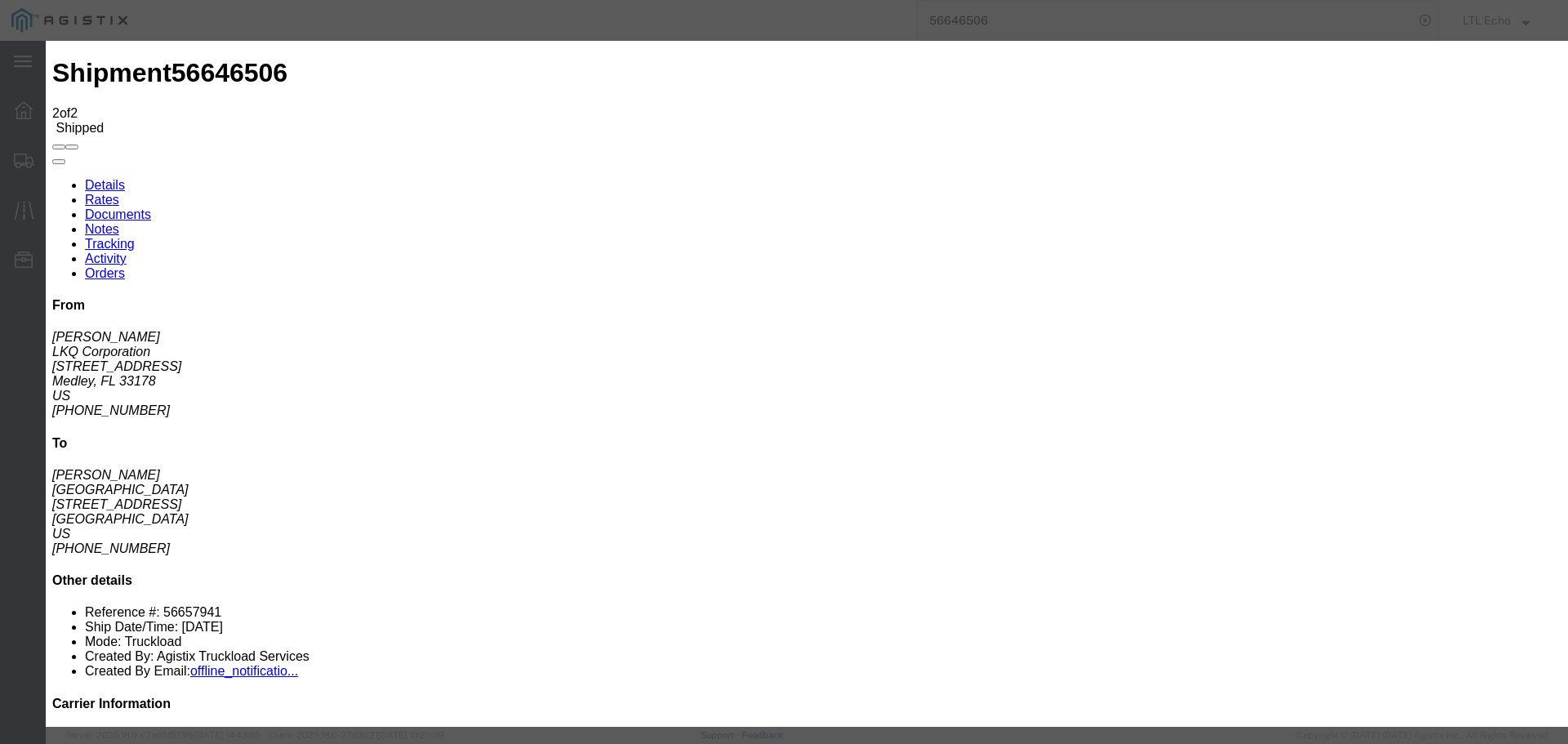
type input "09/08/2025"
type input "10:00 AM"
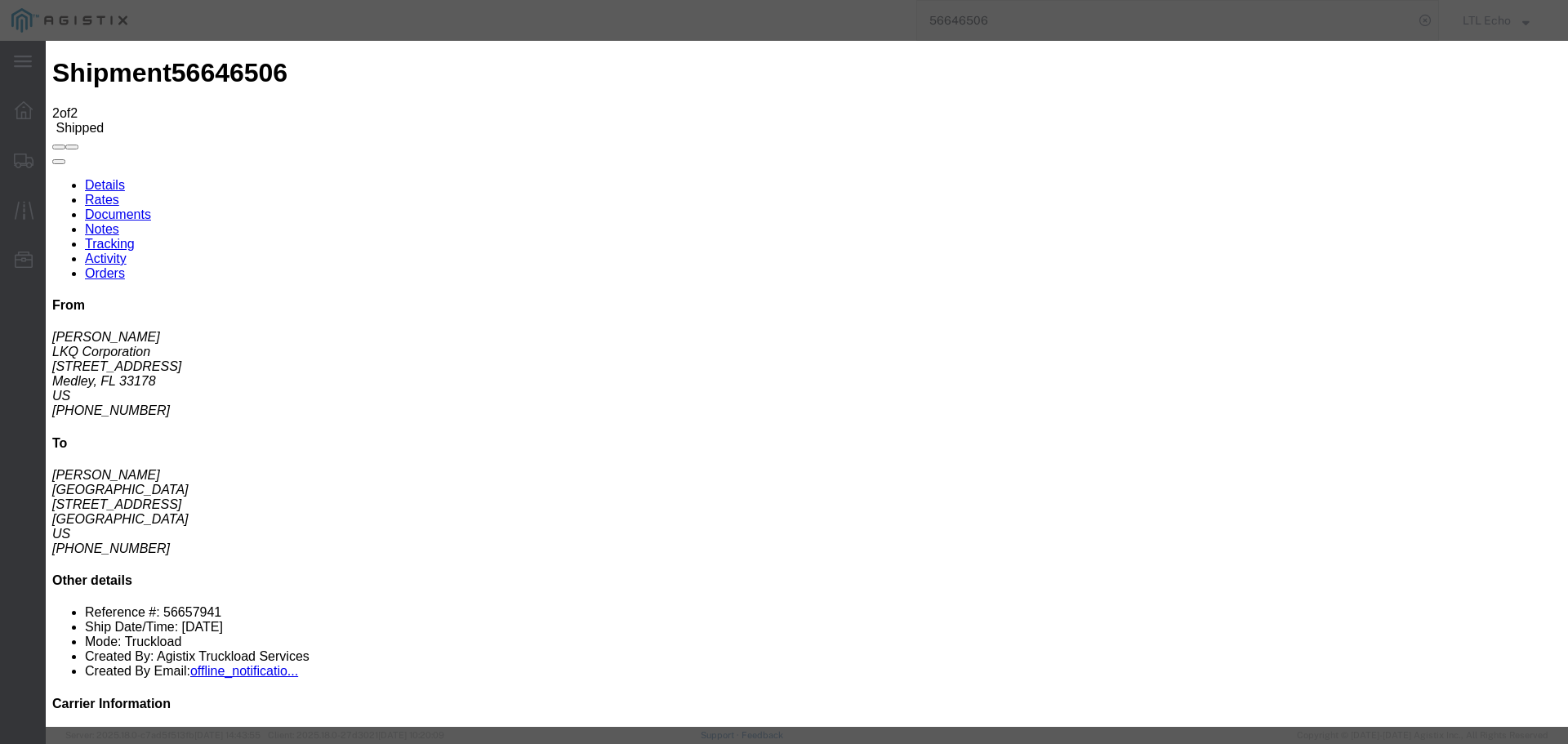
select select "DELIVRED"
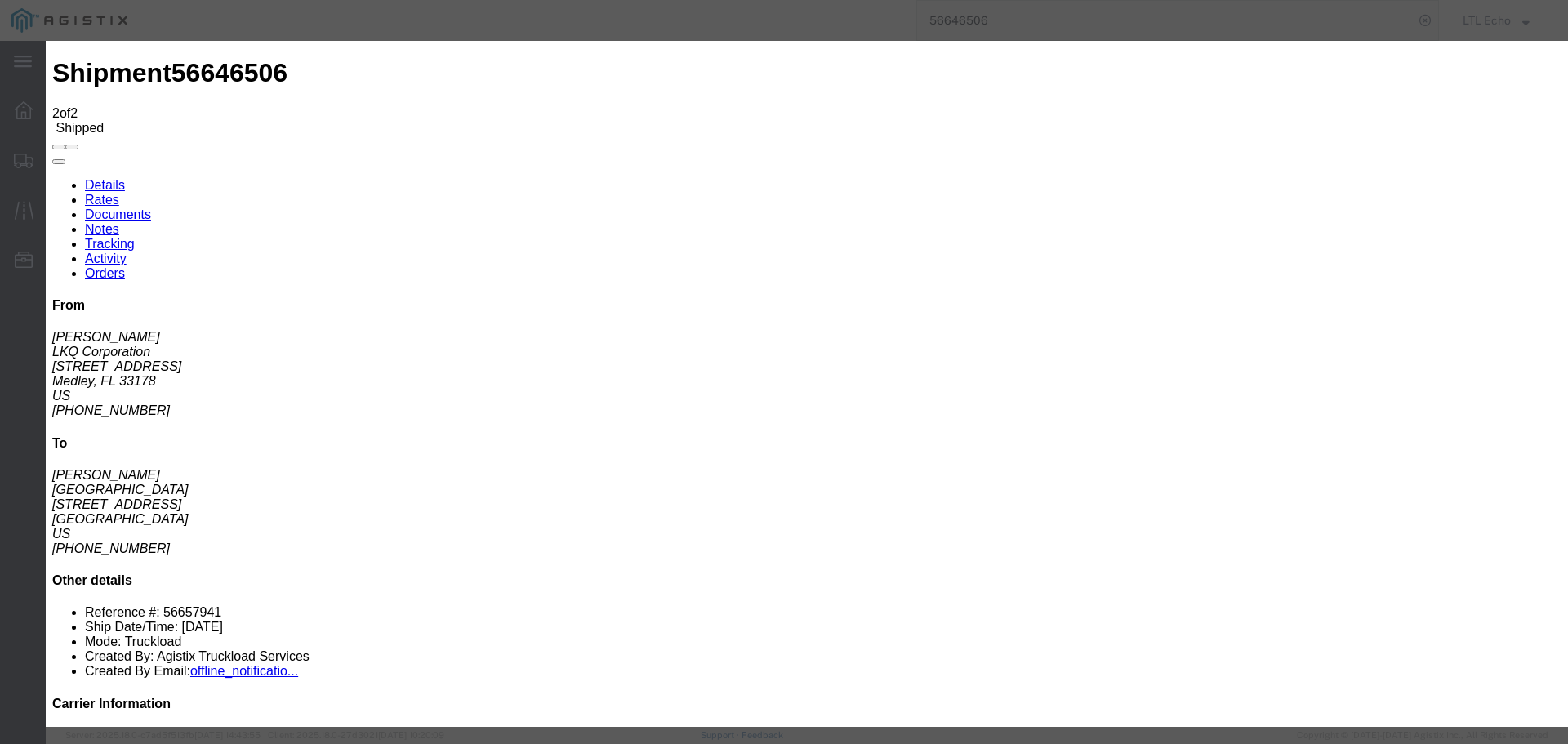
type input "09/04/2025"
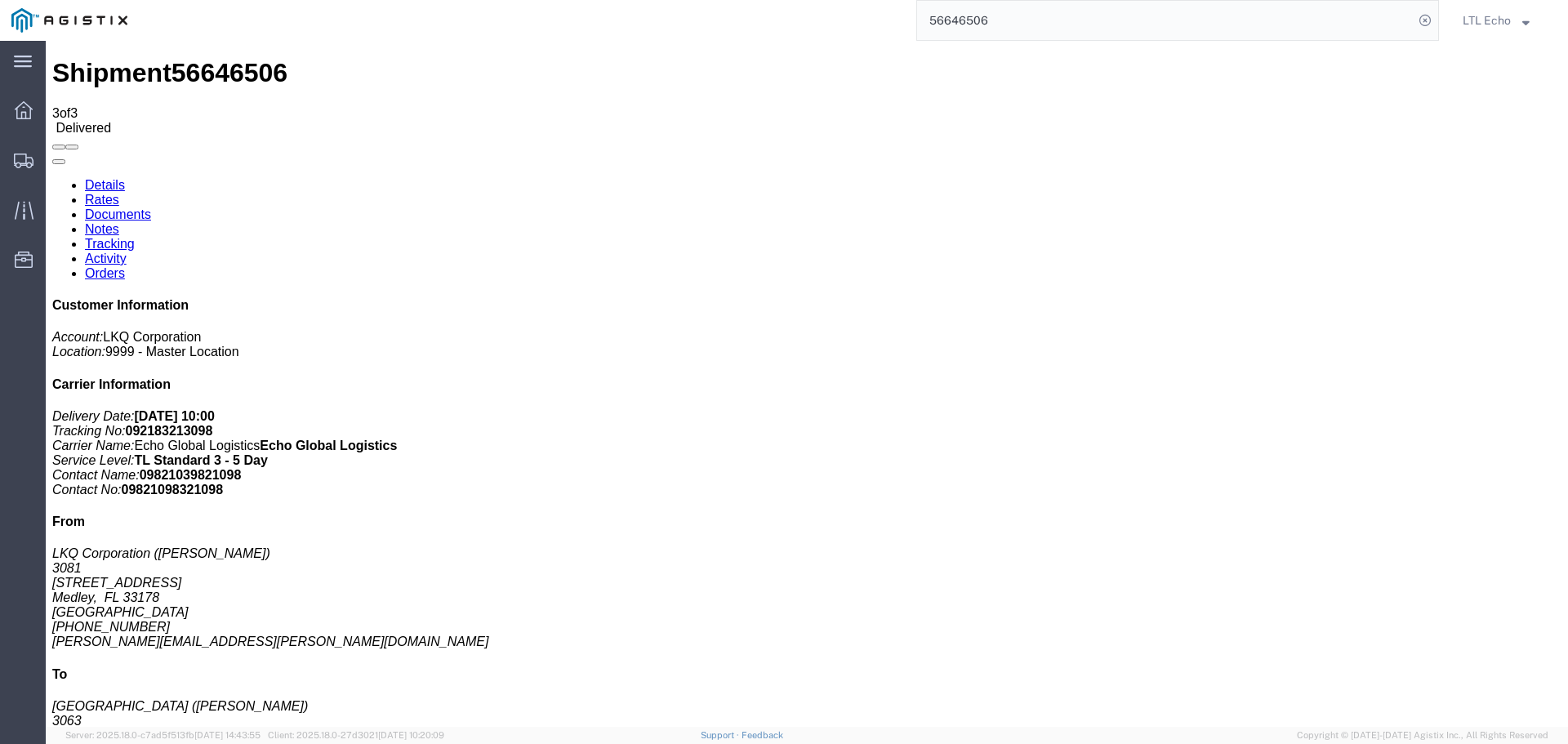
click at [957, 21] on input "56646506" at bounding box center [1164, 20] width 496 height 40
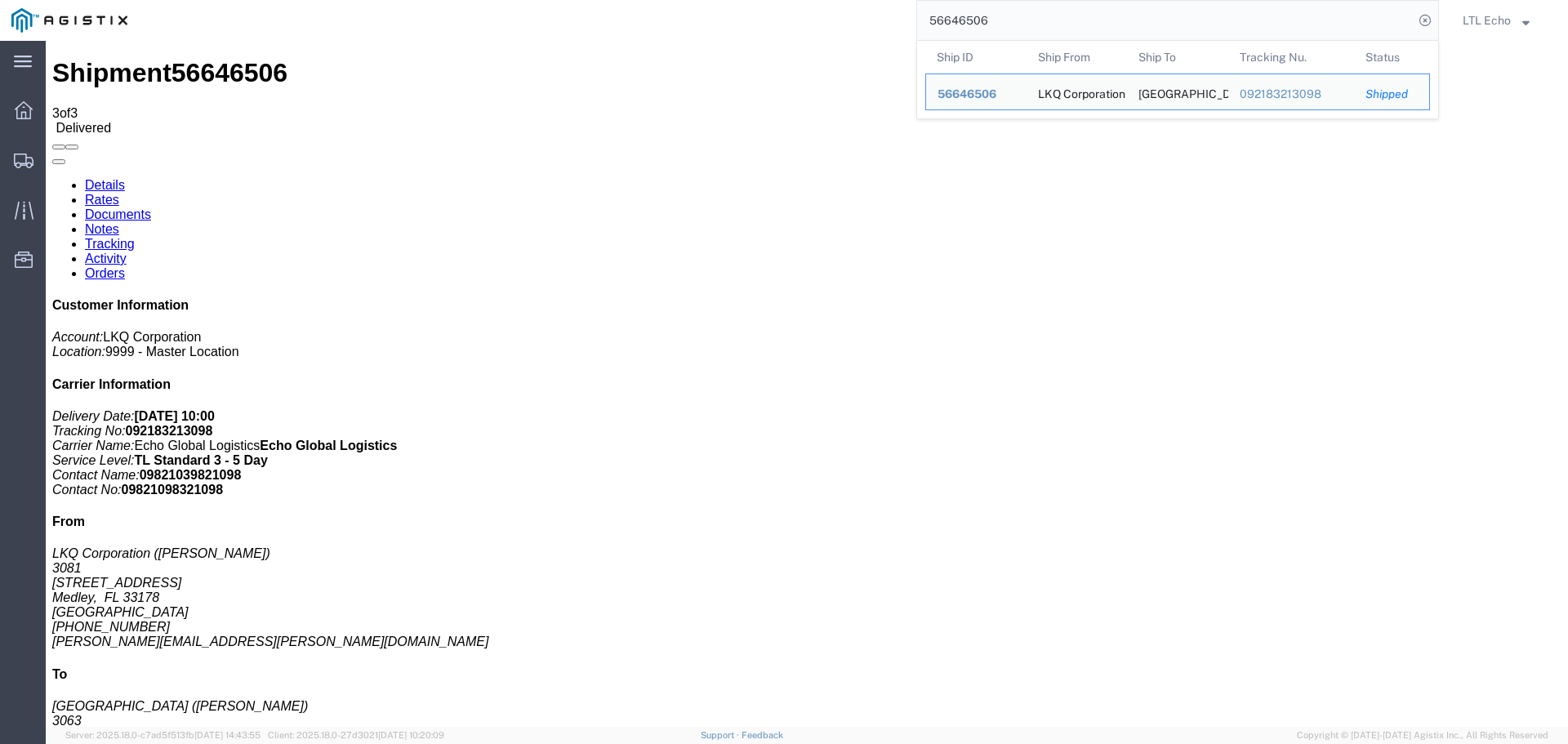
click at [955, 21] on input "56646506" at bounding box center [1164, 20] width 496 height 40
paste input "300831"
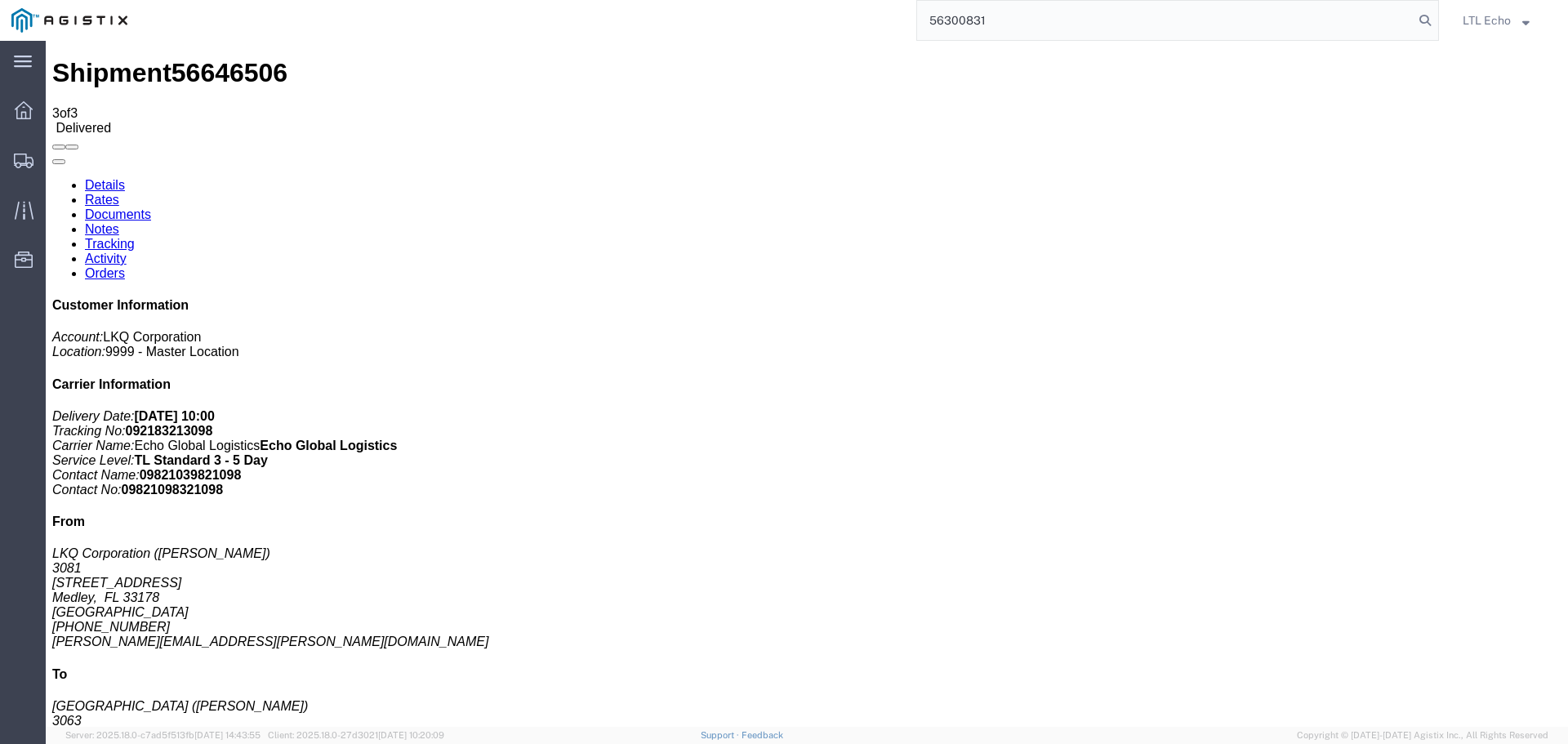
type input "56300831"
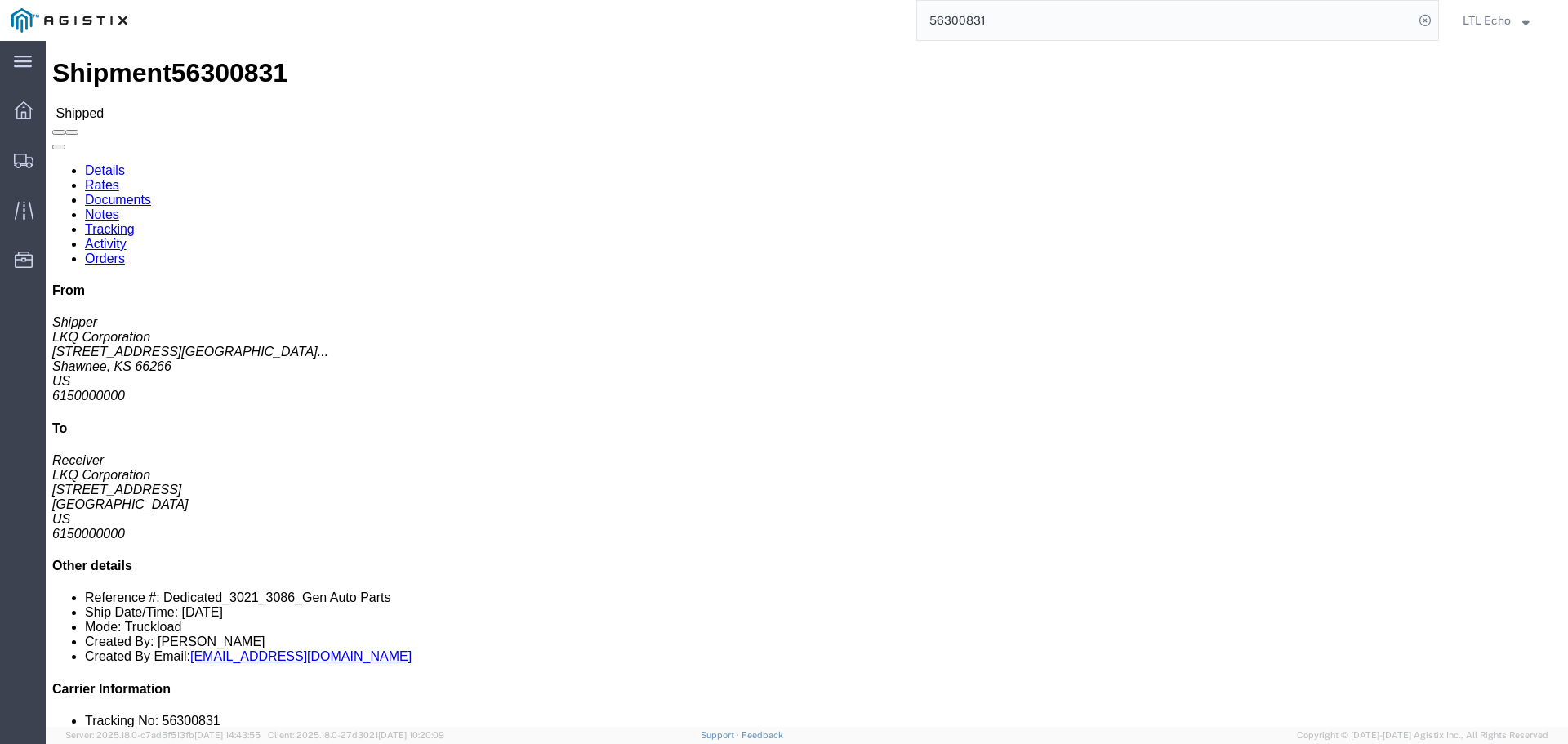
click link "Tracking"
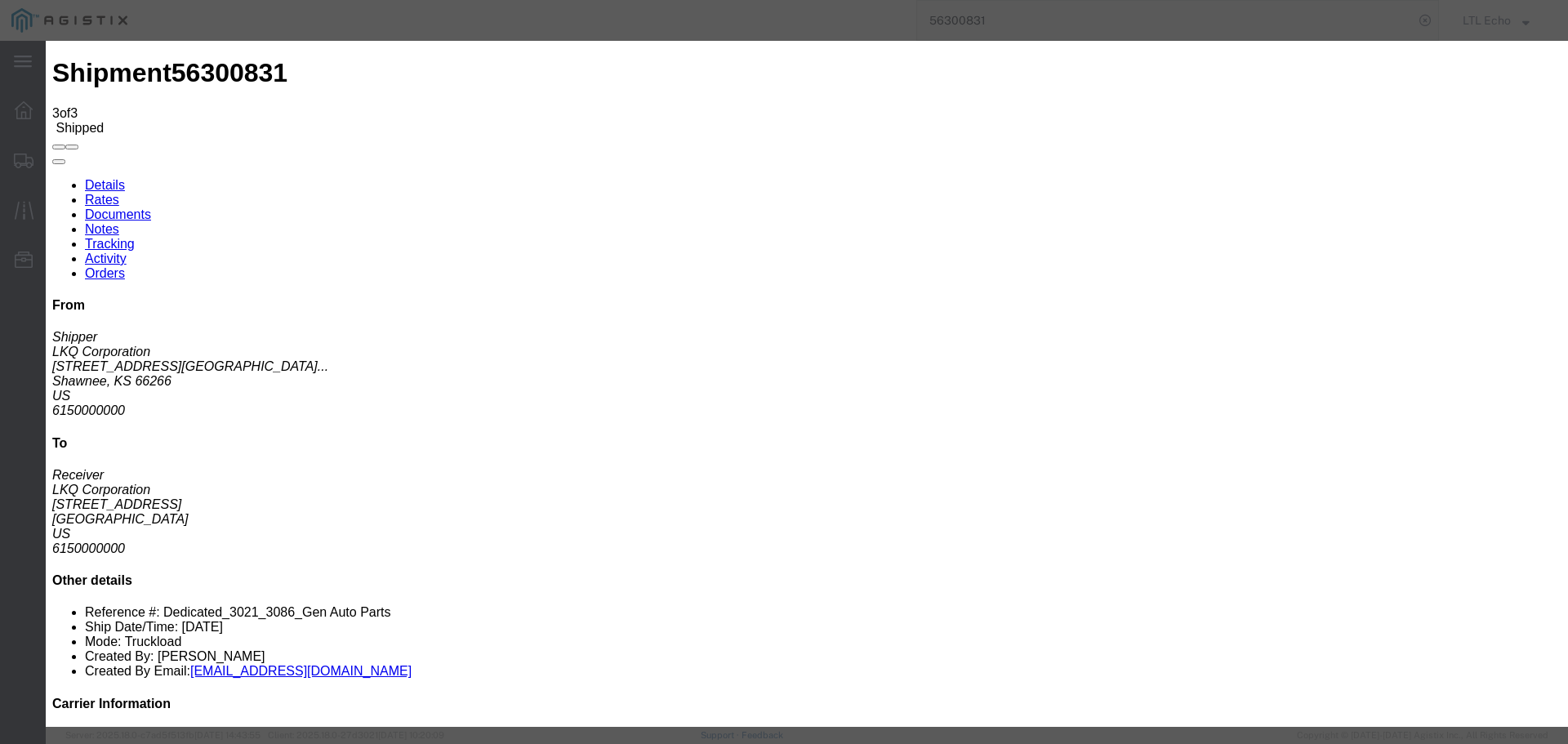
type input "09/08/2025"
type input "10:00 AM"
select select "DELIVRED"
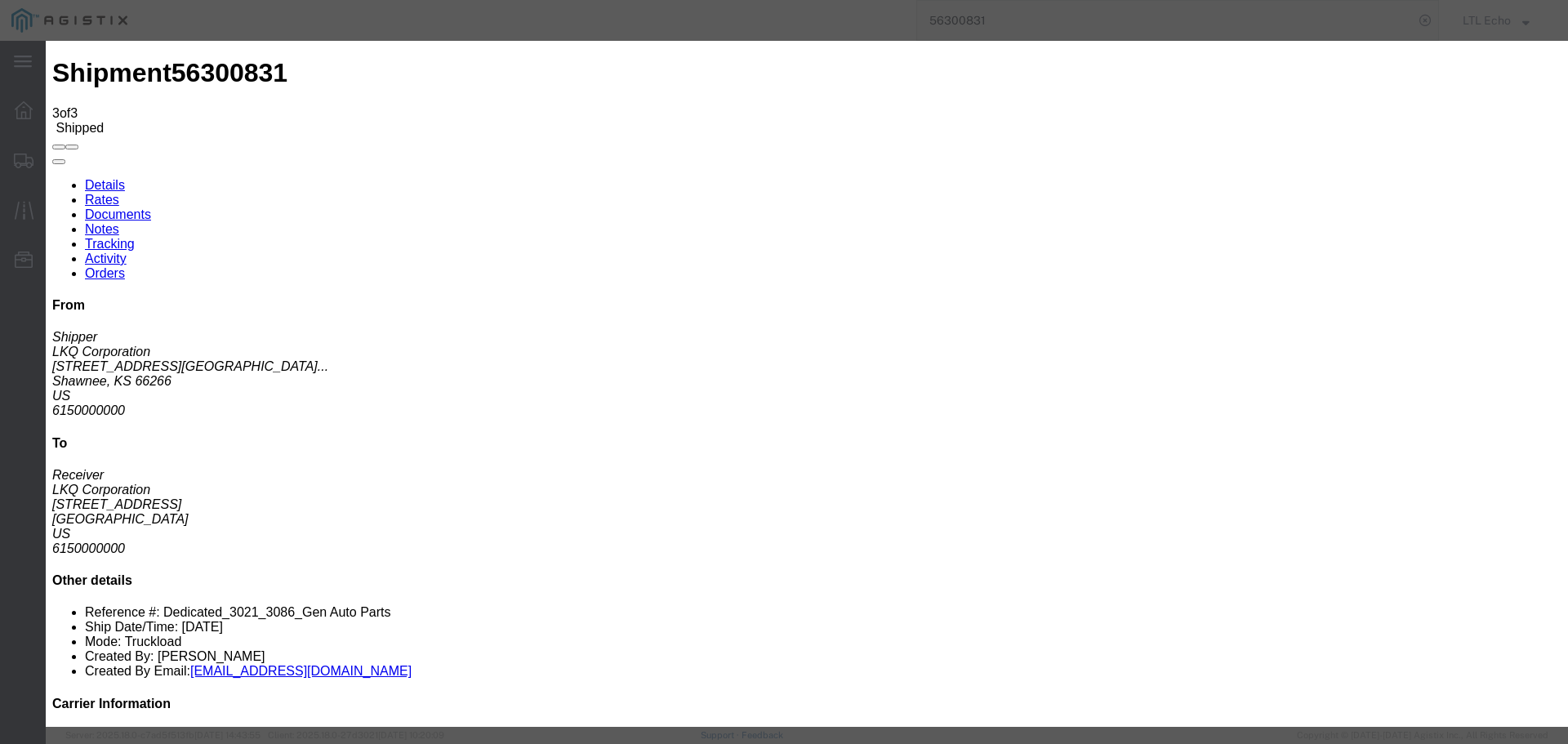
type input "09/05/2025"
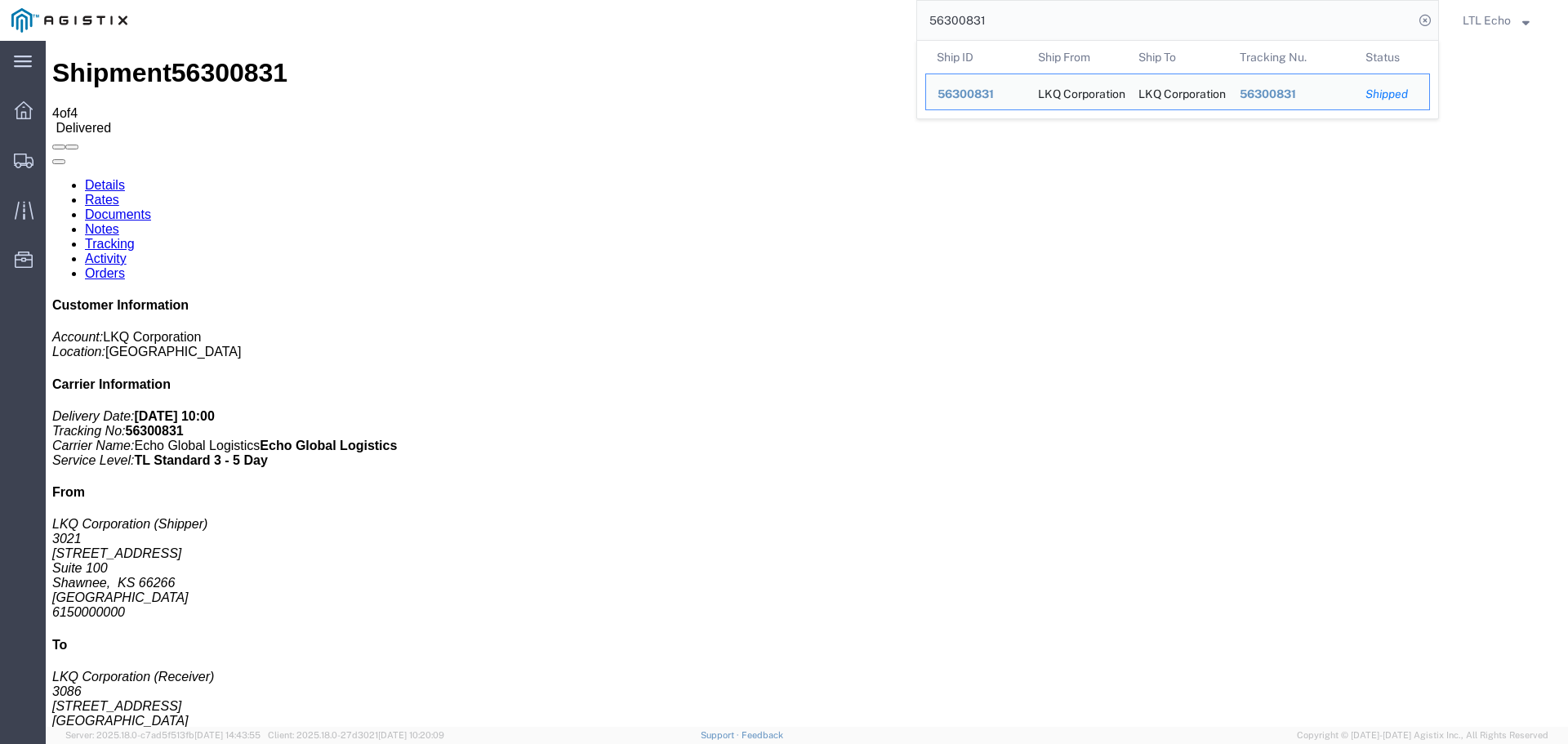
click at [954, 17] on input "56300831" at bounding box center [1164, 20] width 496 height 40
click at [950, 17] on input "56300831" at bounding box center [1164, 20] width 496 height 40
paste input "645136"
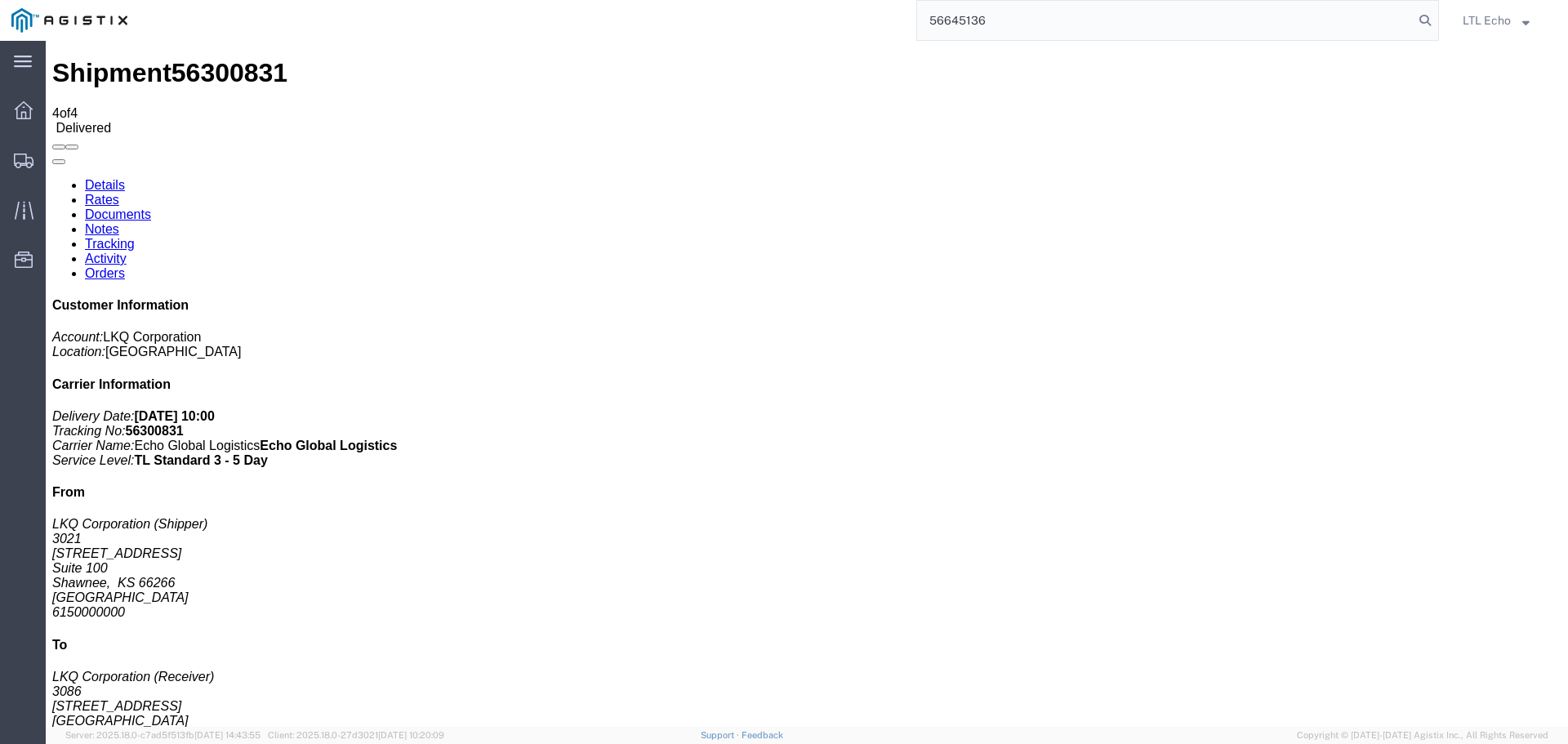
type input "56645136"
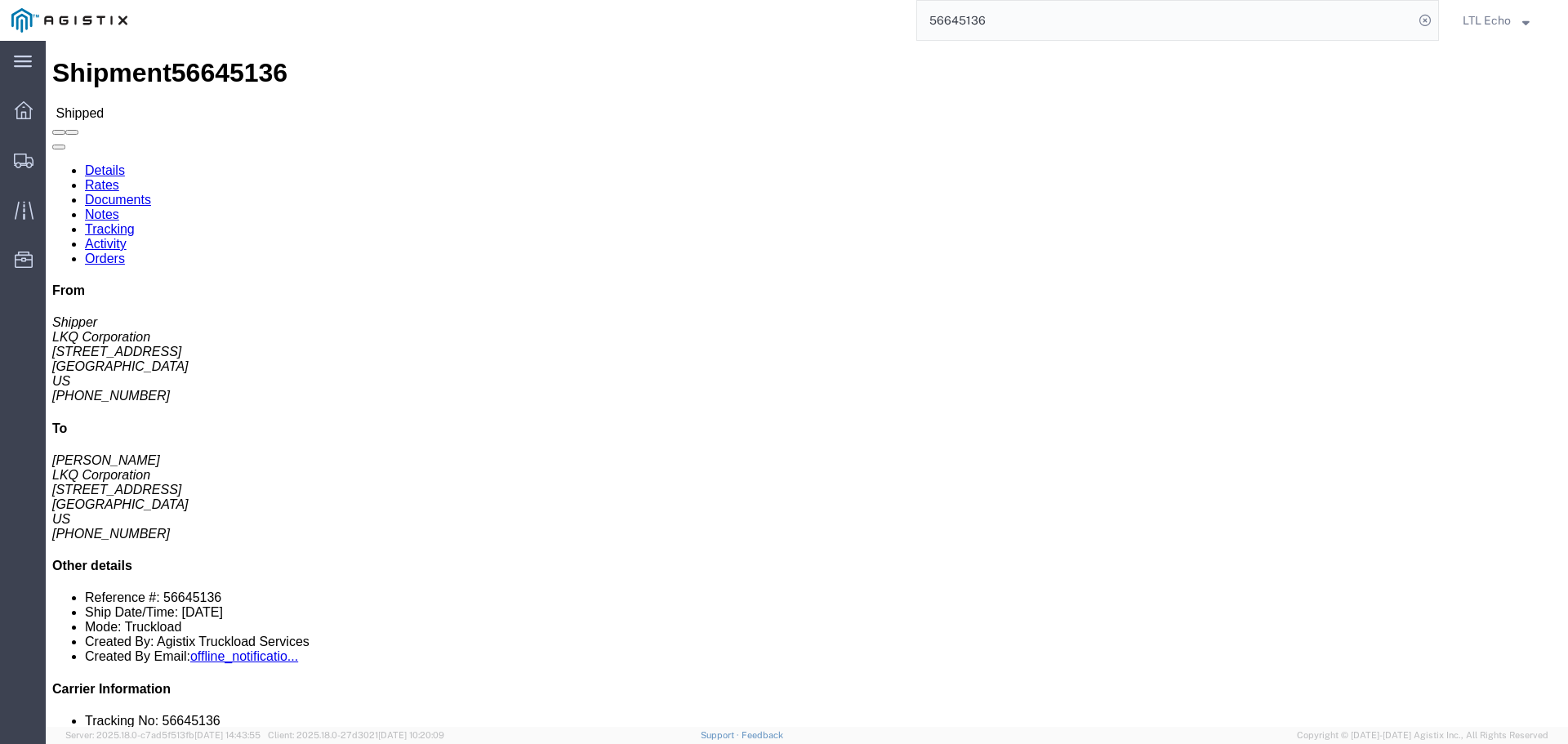
click link "Tracking"
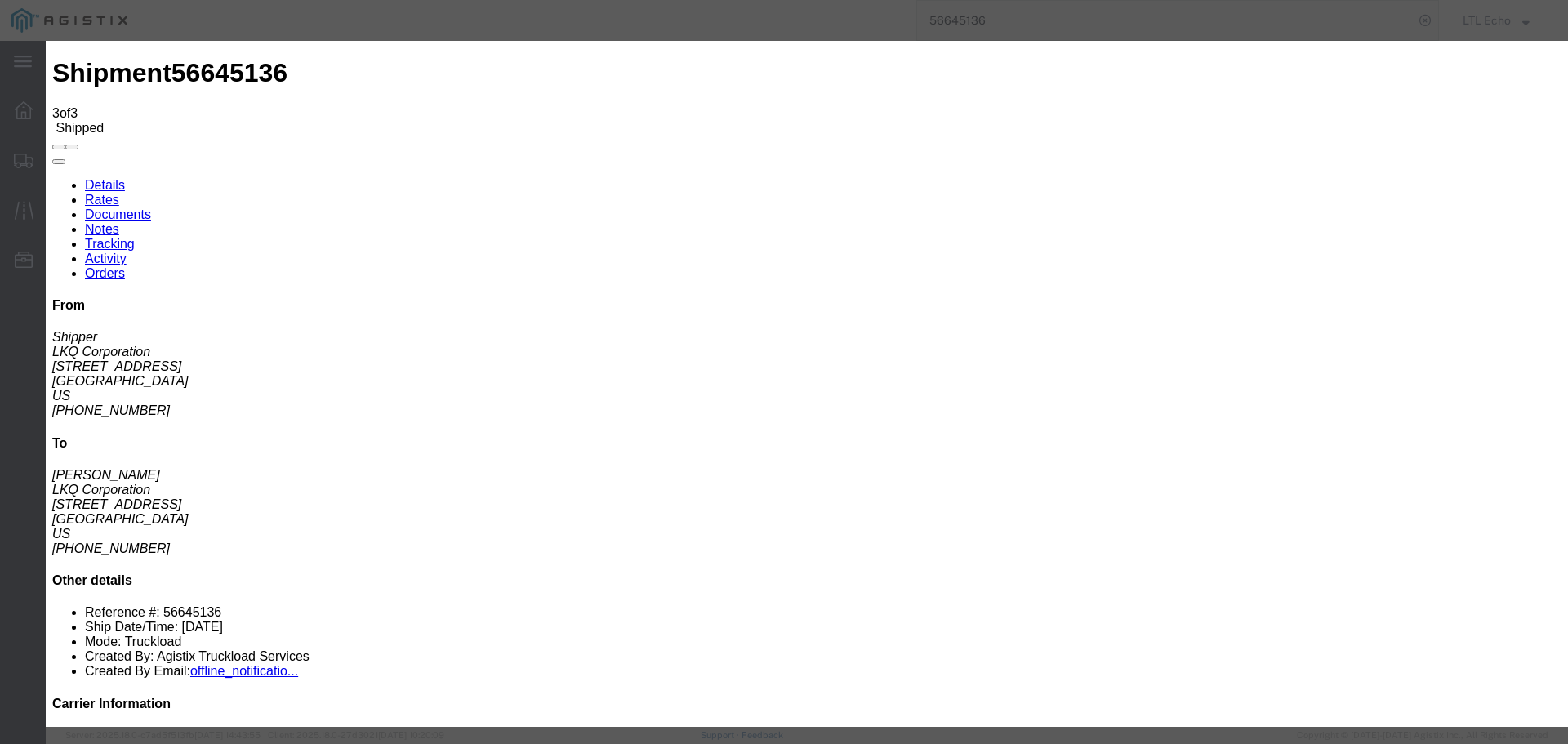
type input "09/08/2025"
type input "10:00 AM"
select select "DELIVRED"
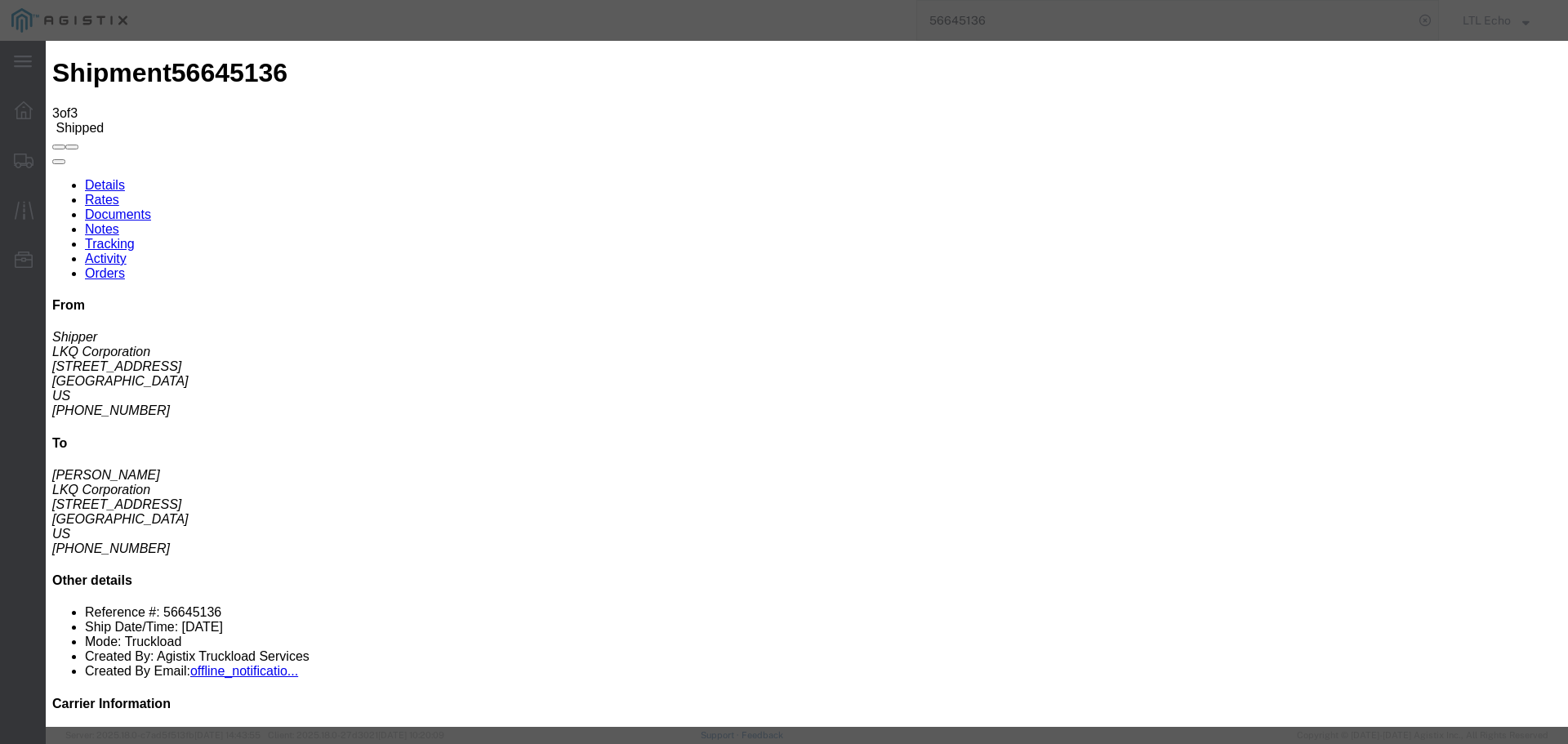
type input "09/04/2025"
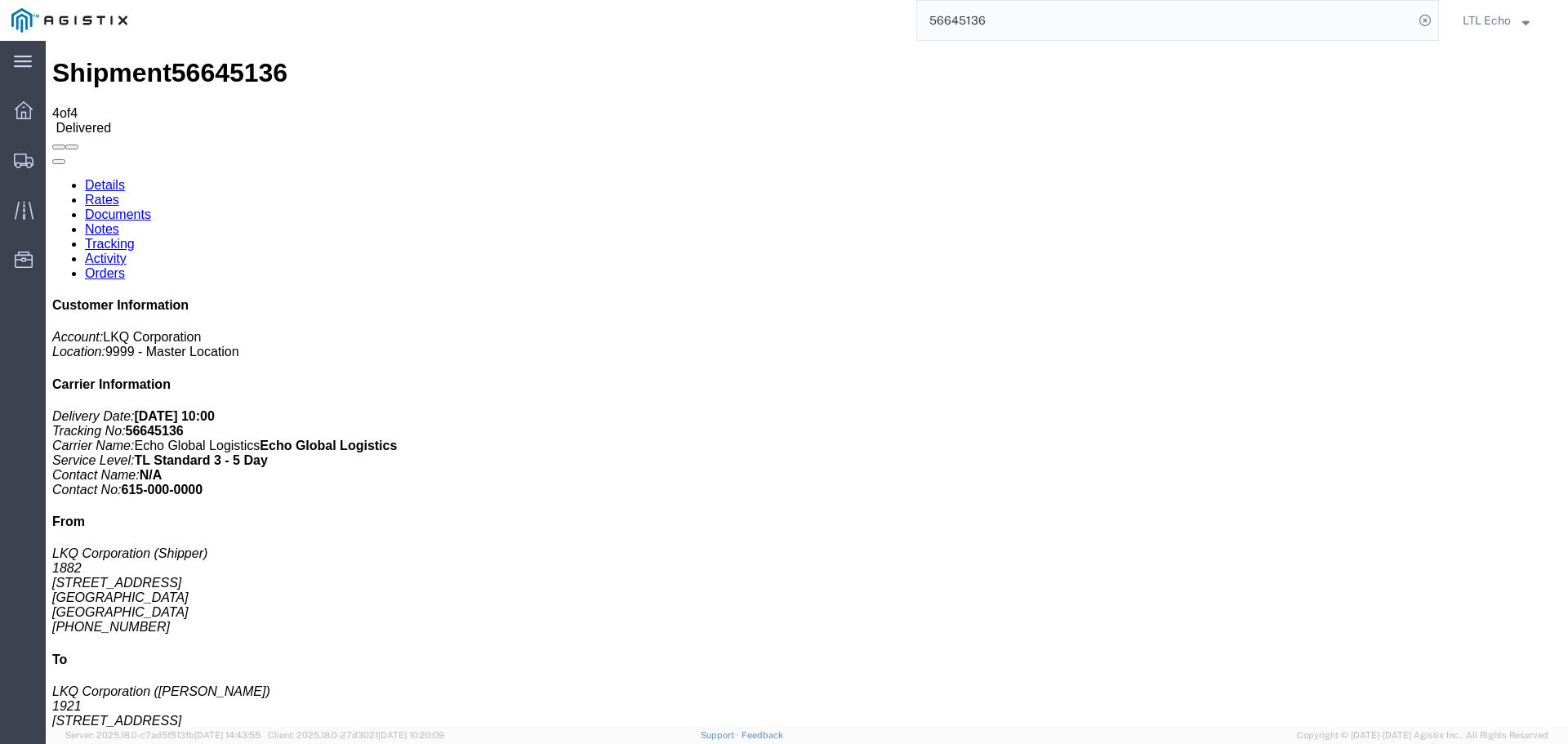
click at [941, 19] on input "56645136" at bounding box center [1164, 20] width 496 height 40
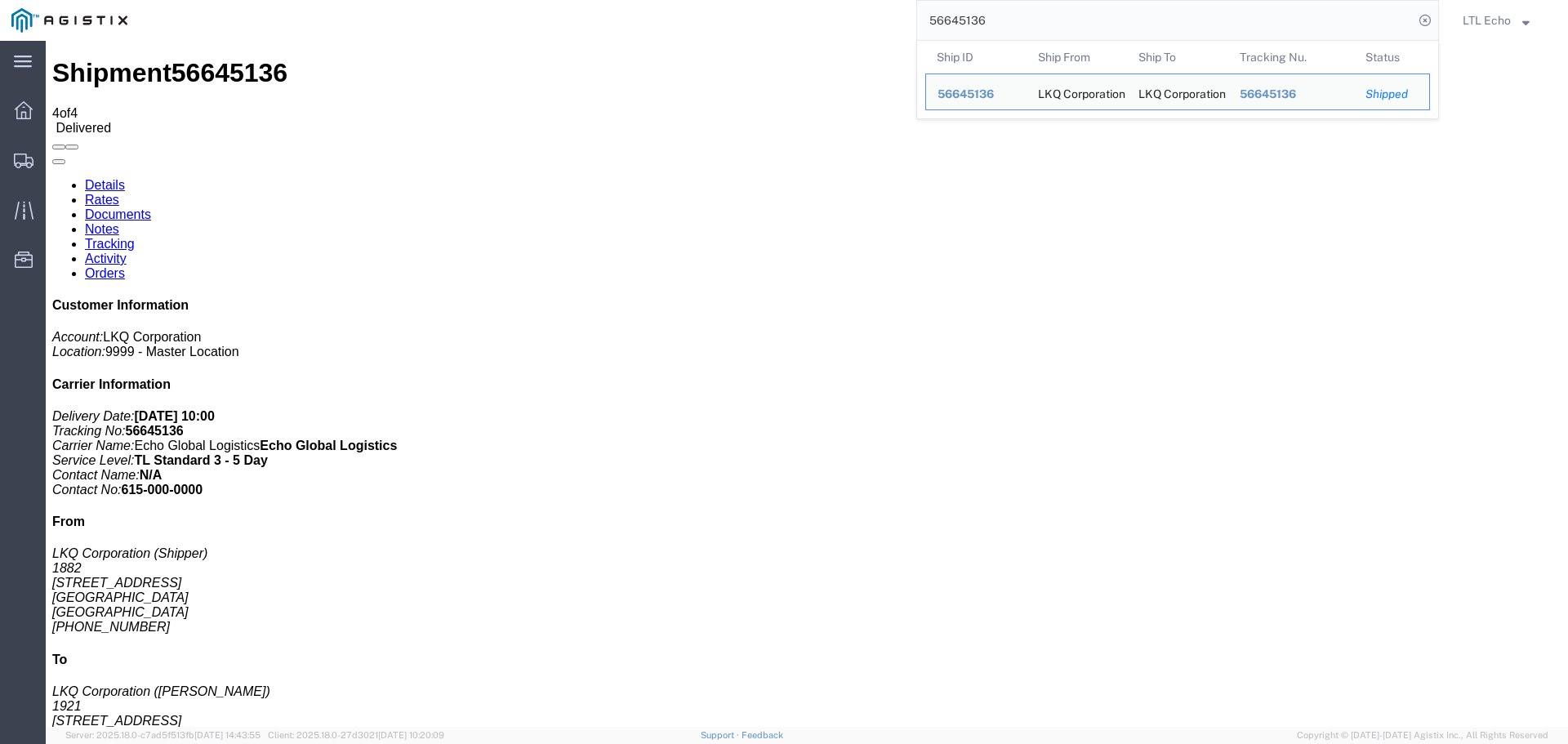
click at [941, 19] on input "56645136" at bounding box center [1164, 20] width 496 height 40
paste input "4698"
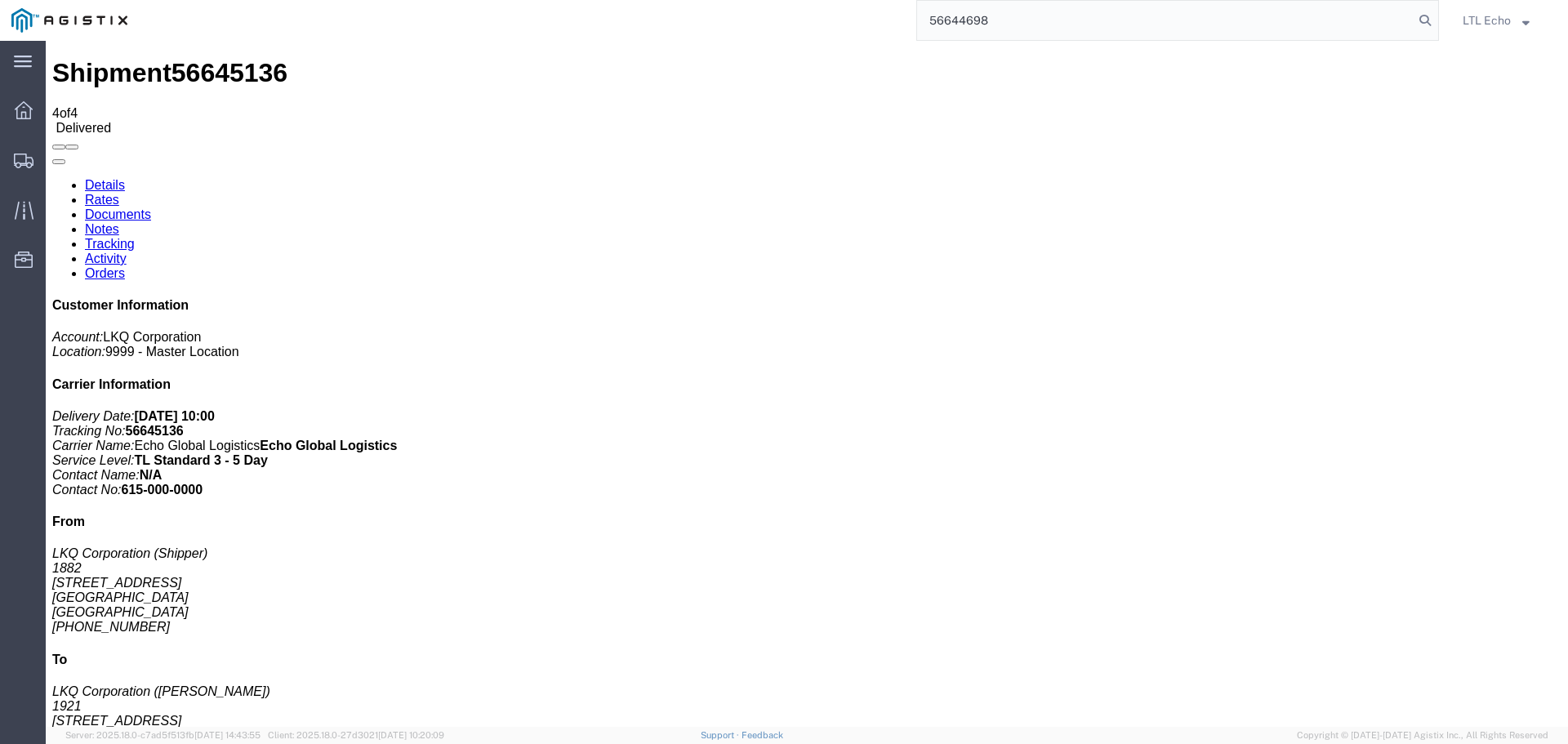
type input "56644698"
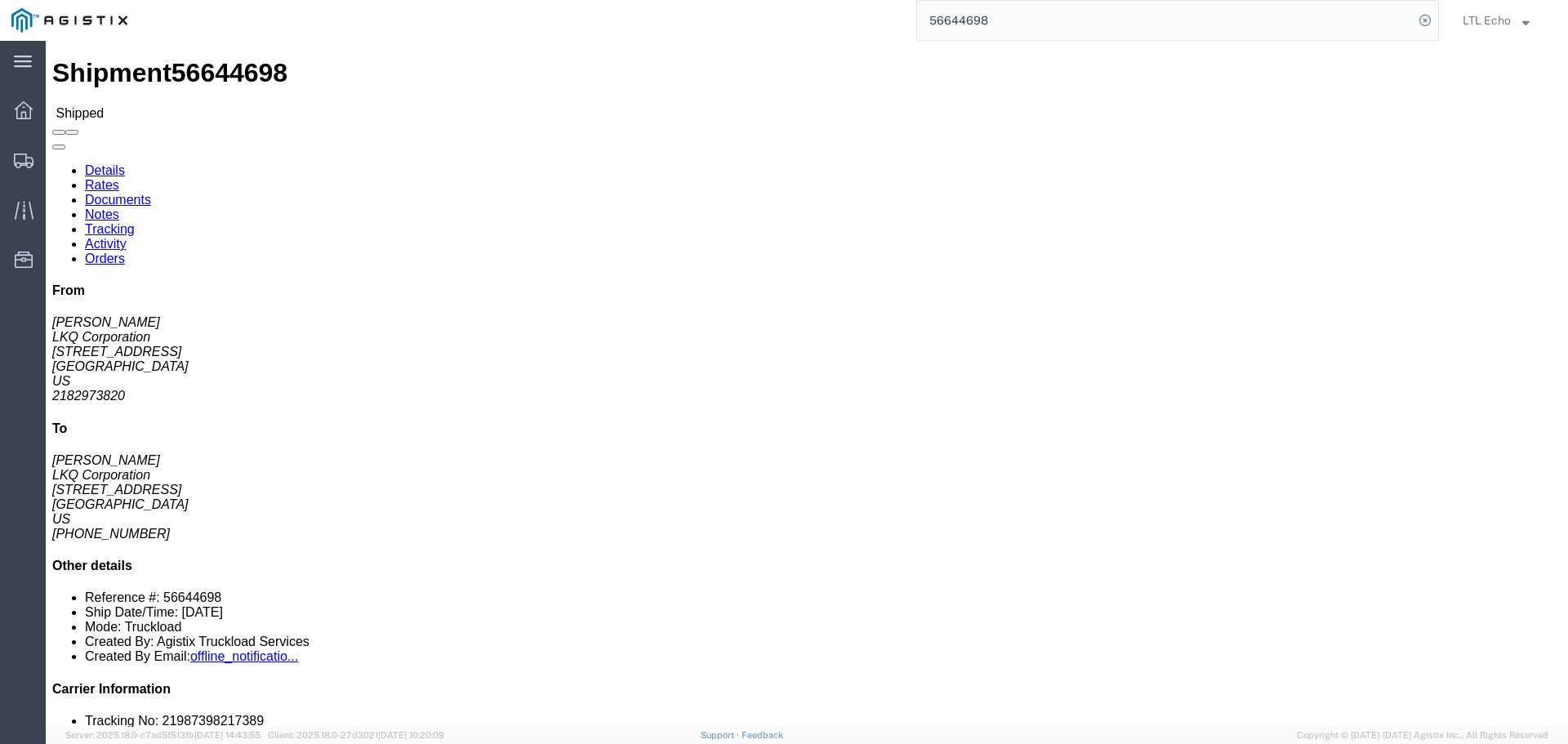
click link "Tracking"
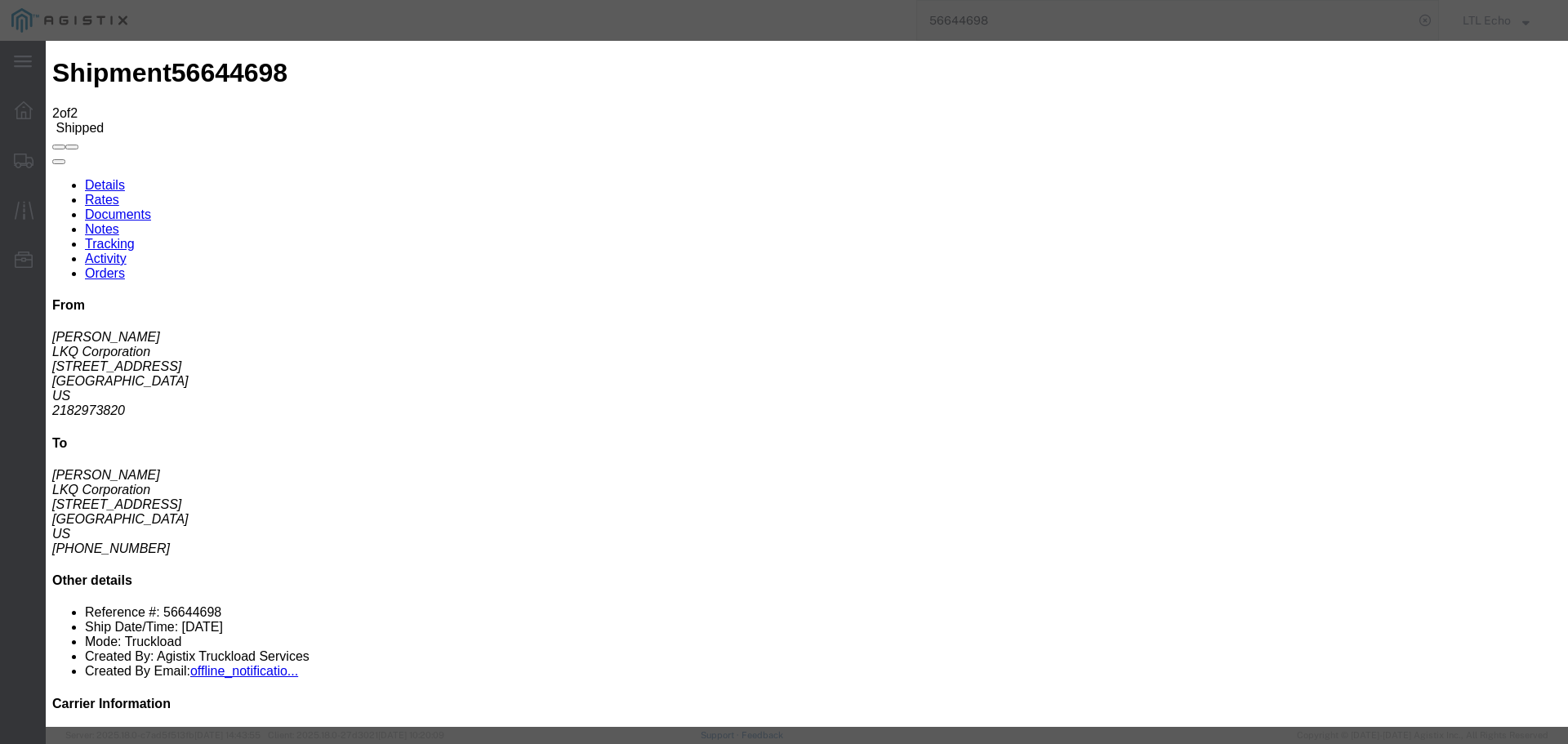
type input "09/08/2025"
type input "11:00 AM"
select select "DELIVRED"
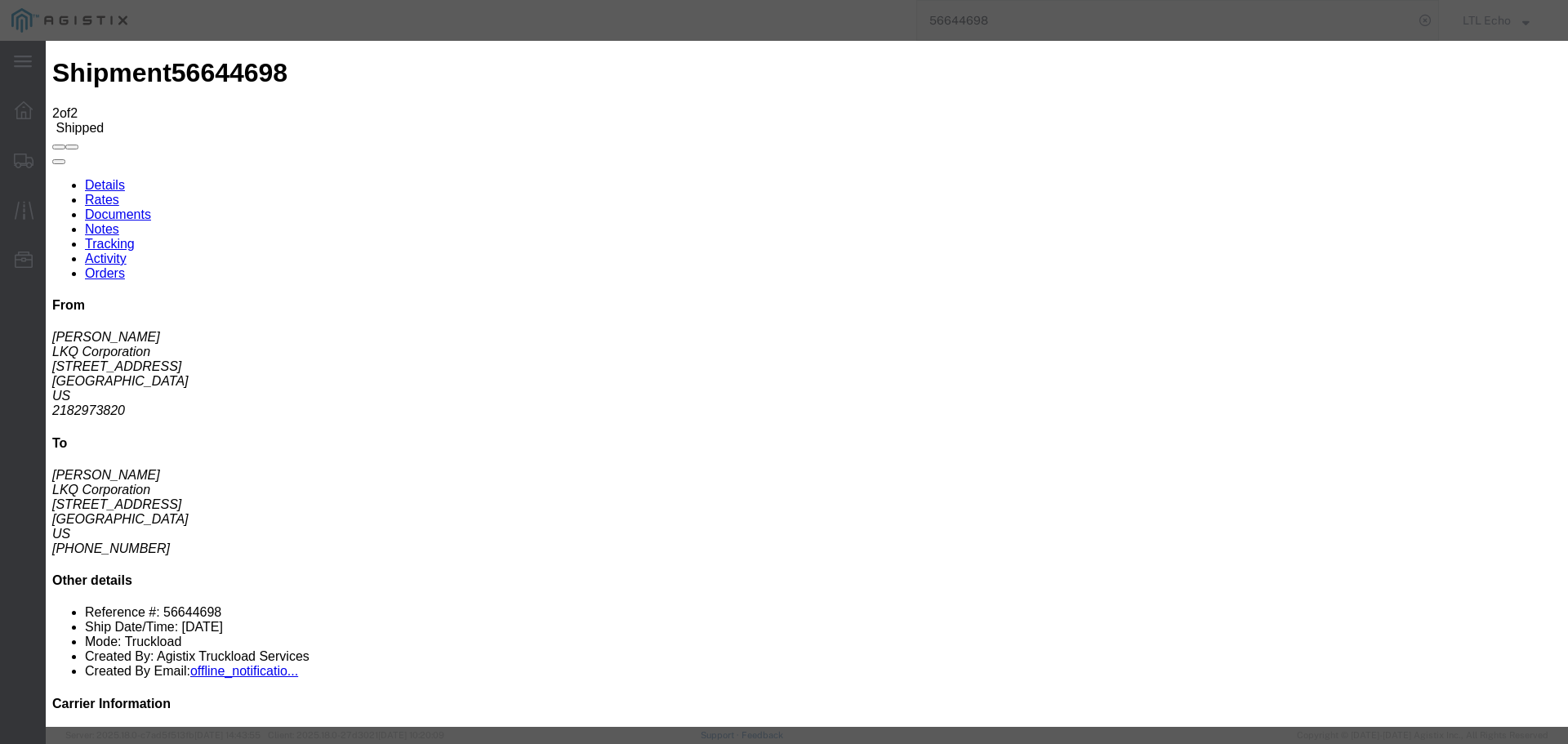
type input "09/05/2025"
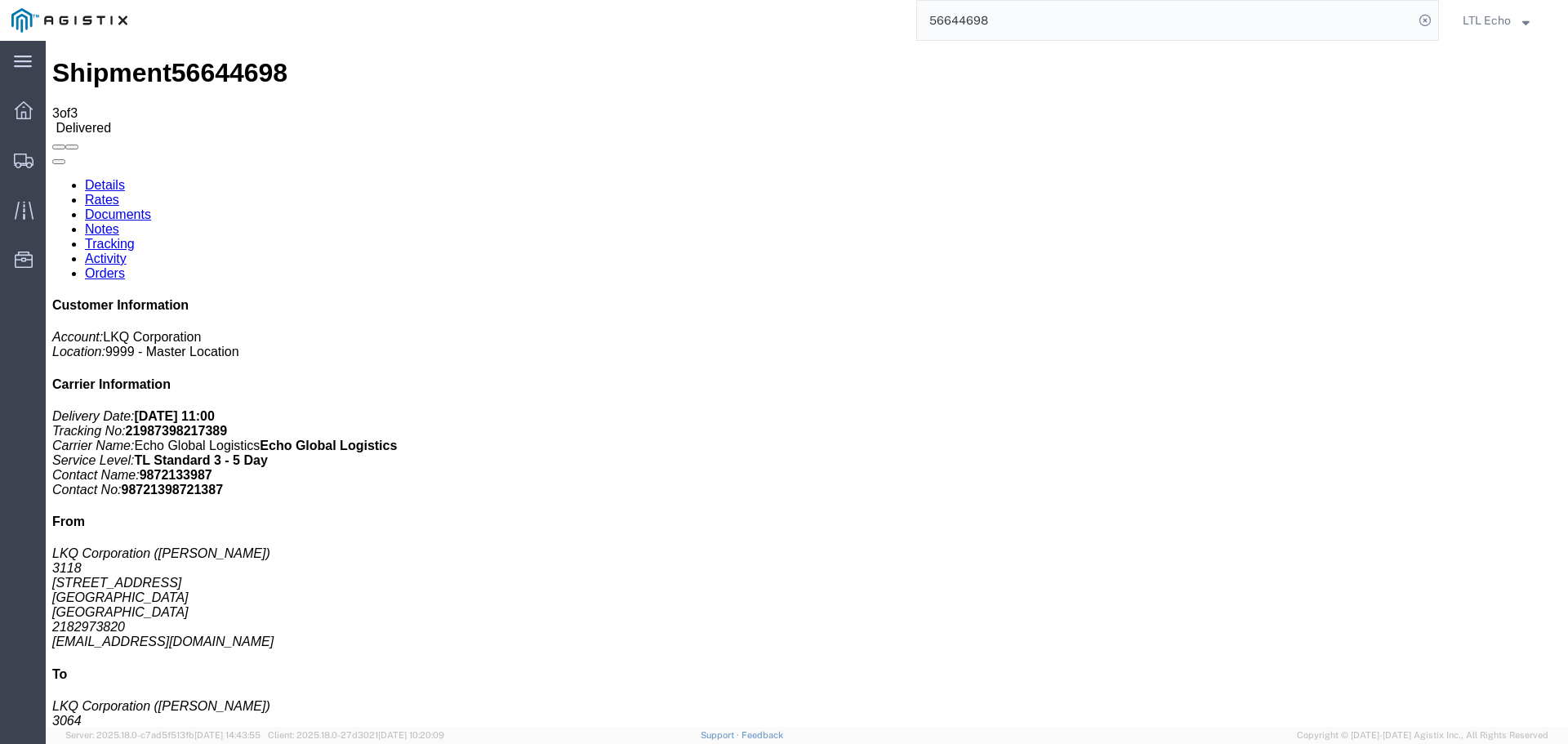
click at [969, 17] on input "56644698" at bounding box center [1164, 20] width 496 height 40
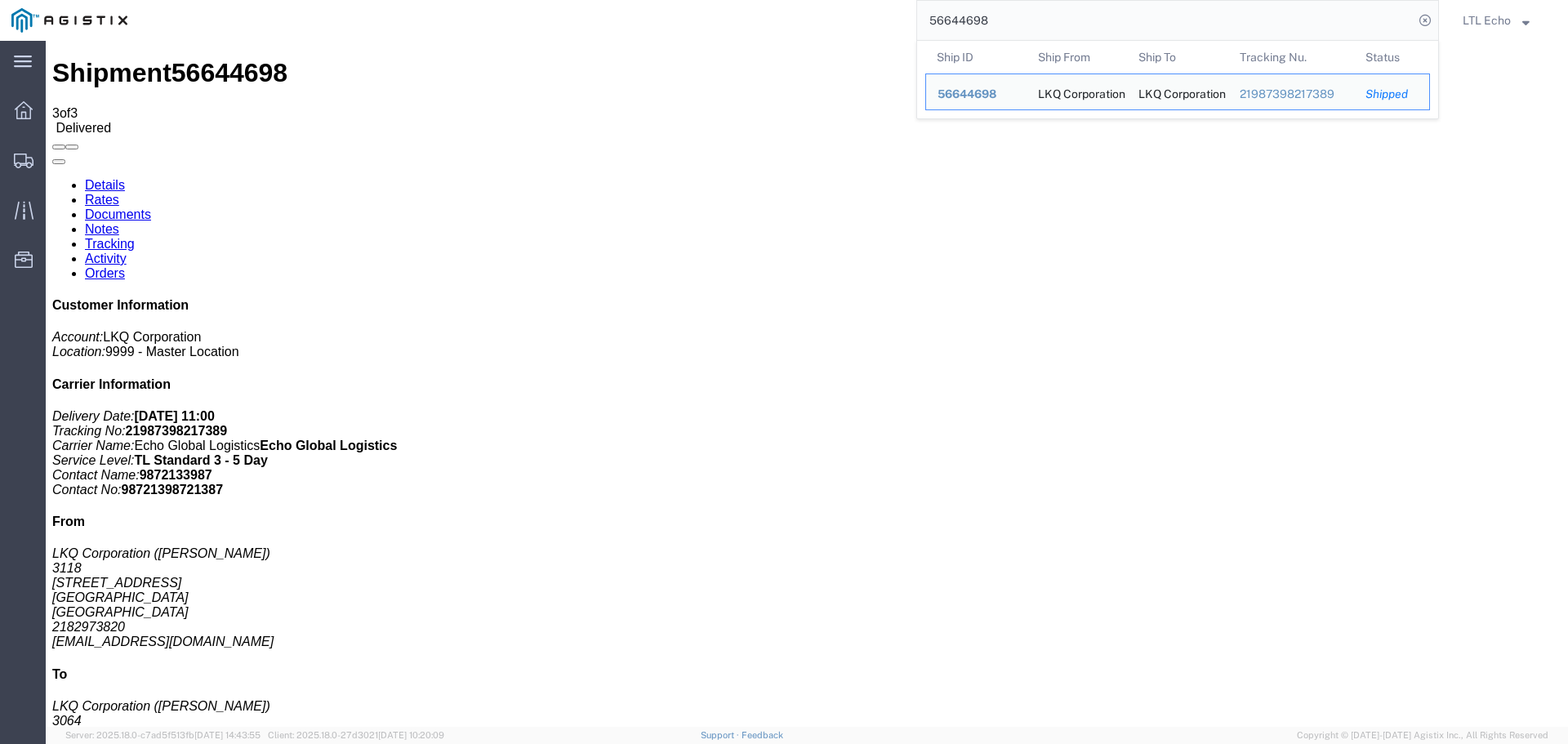
click at [967, 17] on input "56644698" at bounding box center [1164, 20] width 496 height 40
paste input "585650"
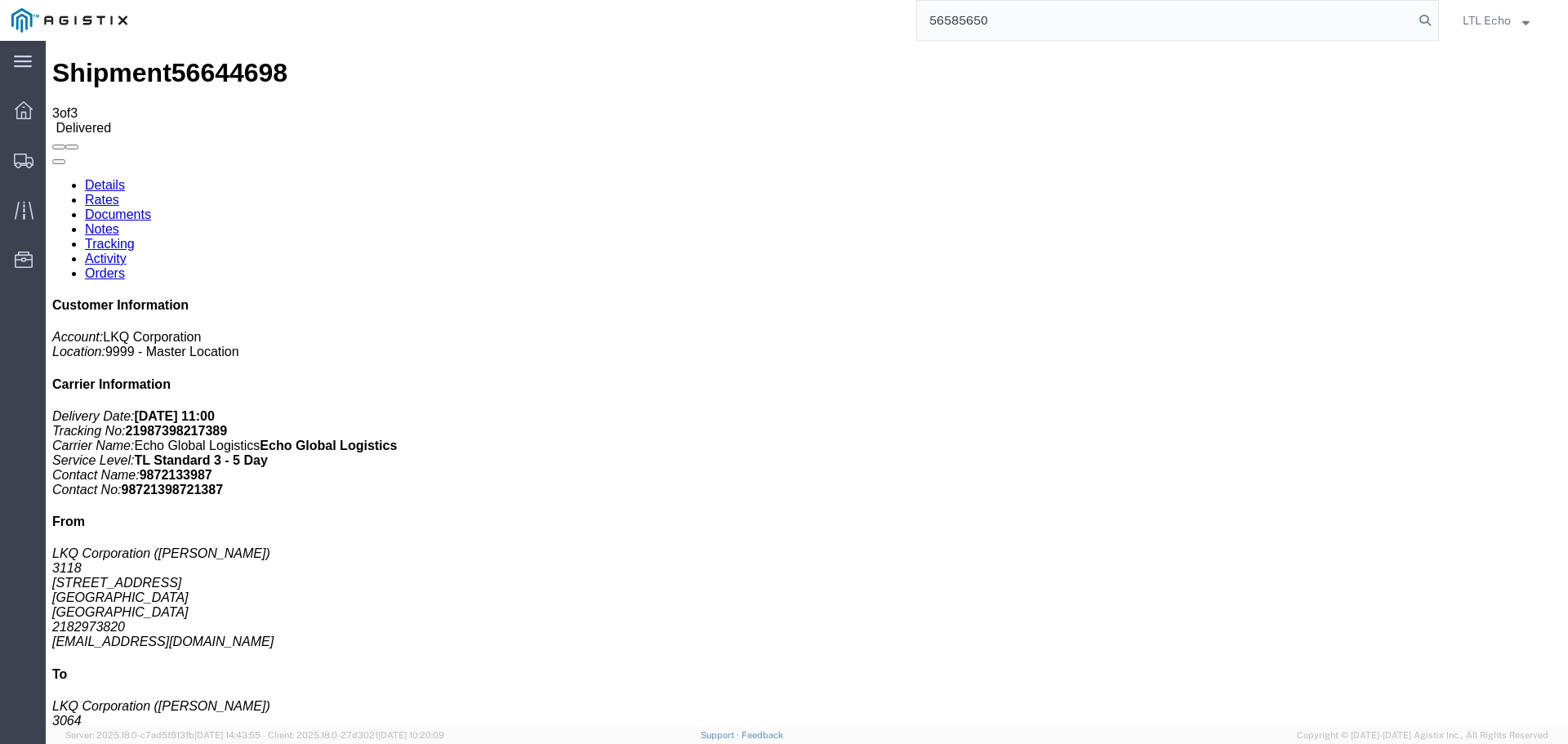
type input "56585650"
click at [971, 16] on input "56585650" at bounding box center [1164, 20] width 496 height 40
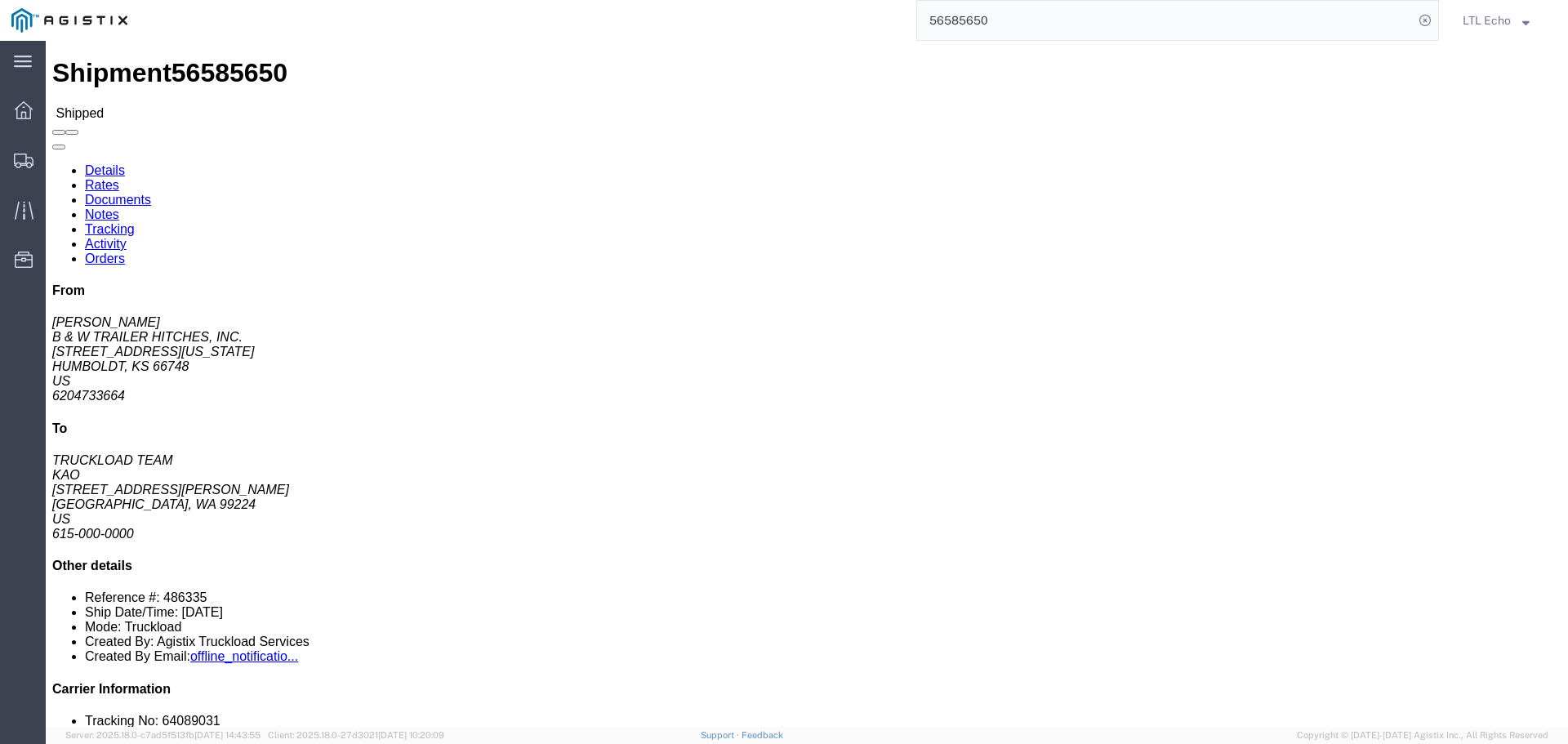
click link "Tracking"
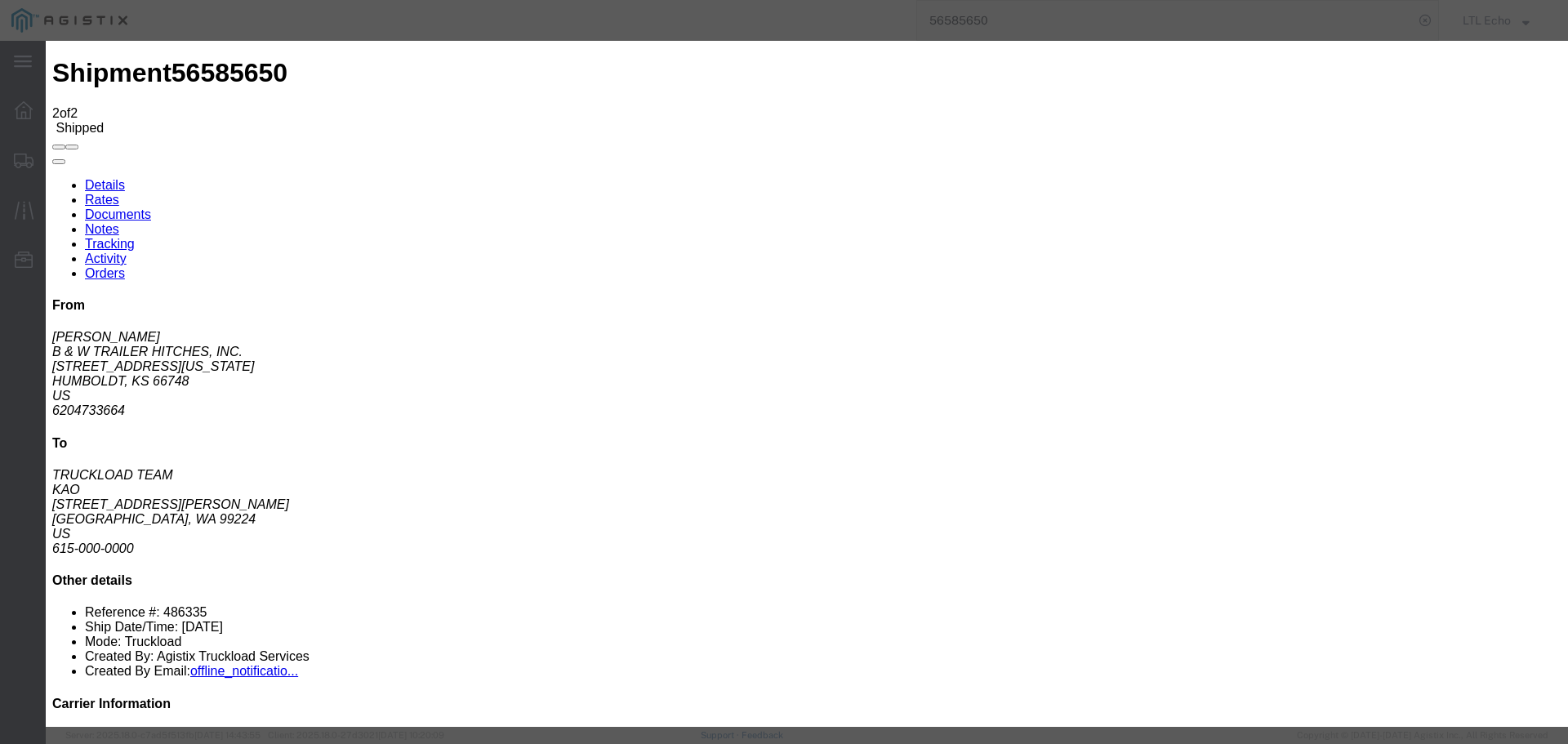
type input "09/08/2025"
type input "11:00 AM"
drag, startPoint x: 565, startPoint y: 235, endPoint x: 570, endPoint y: 229, distance: 7.8
select select "DELIVRED"
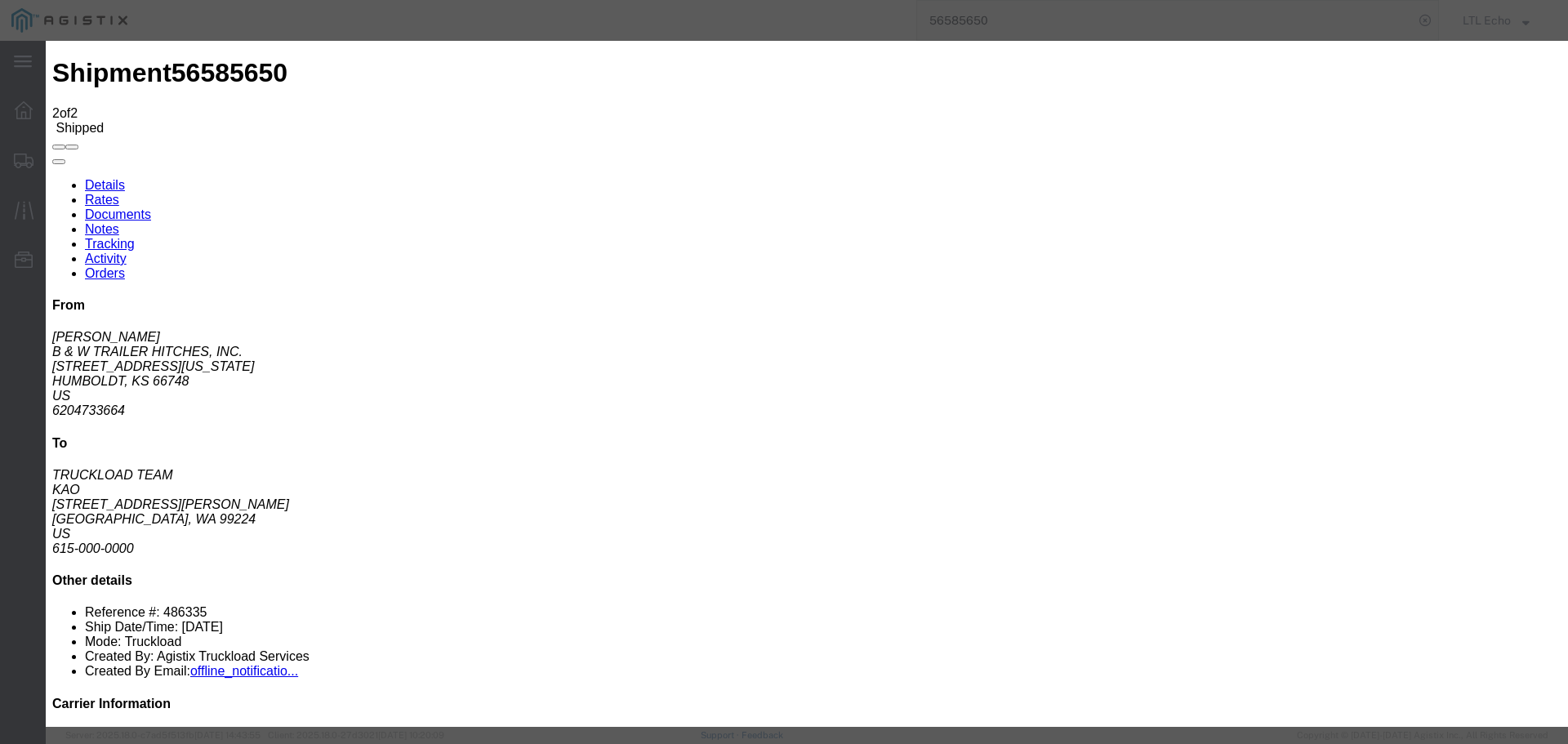
type input "09/05/2025"
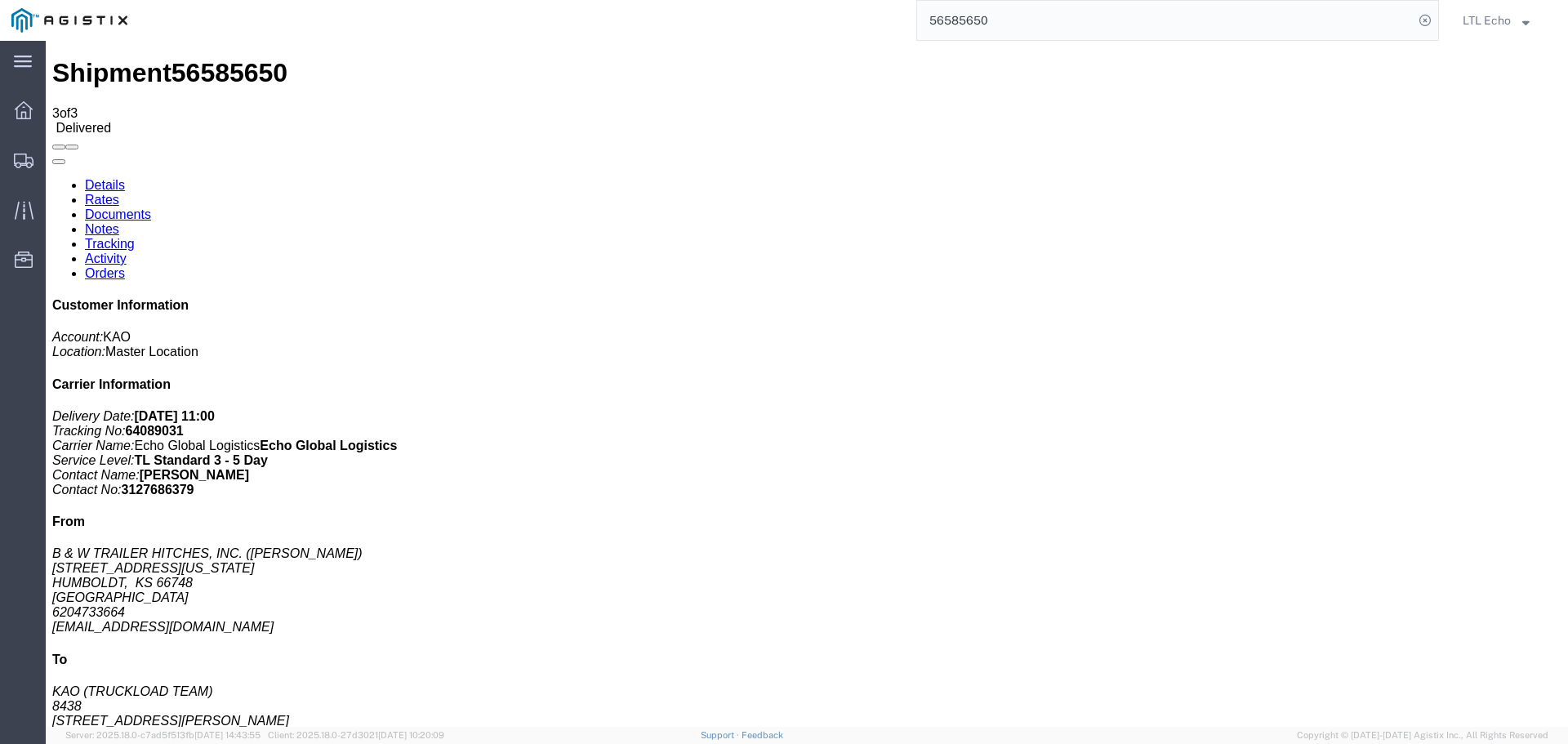
click at [967, 15] on input "56585650" at bounding box center [1164, 20] width 496 height 40
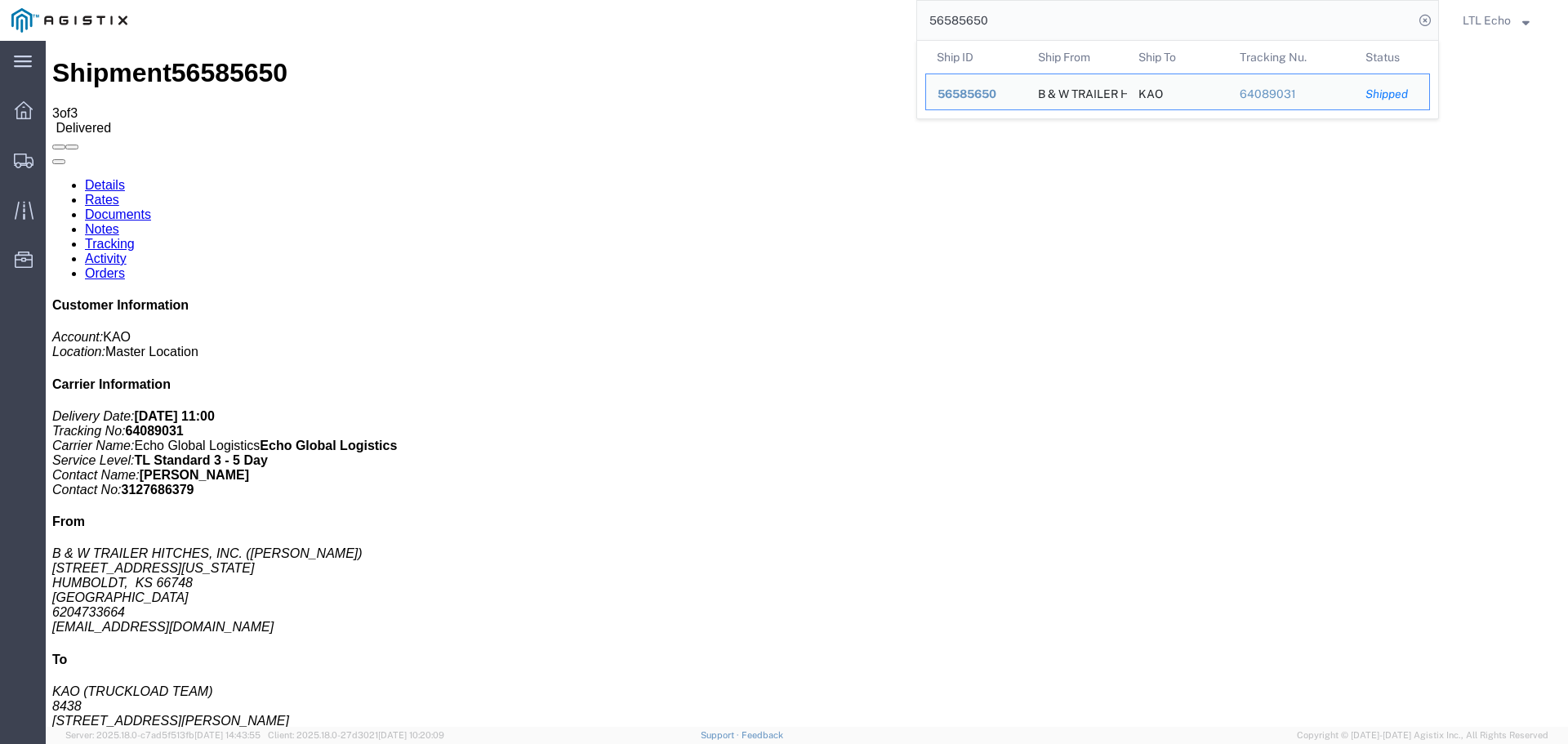
click at [967, 15] on input "56585650" at bounding box center [1164, 20] width 496 height 40
paste input "601791"
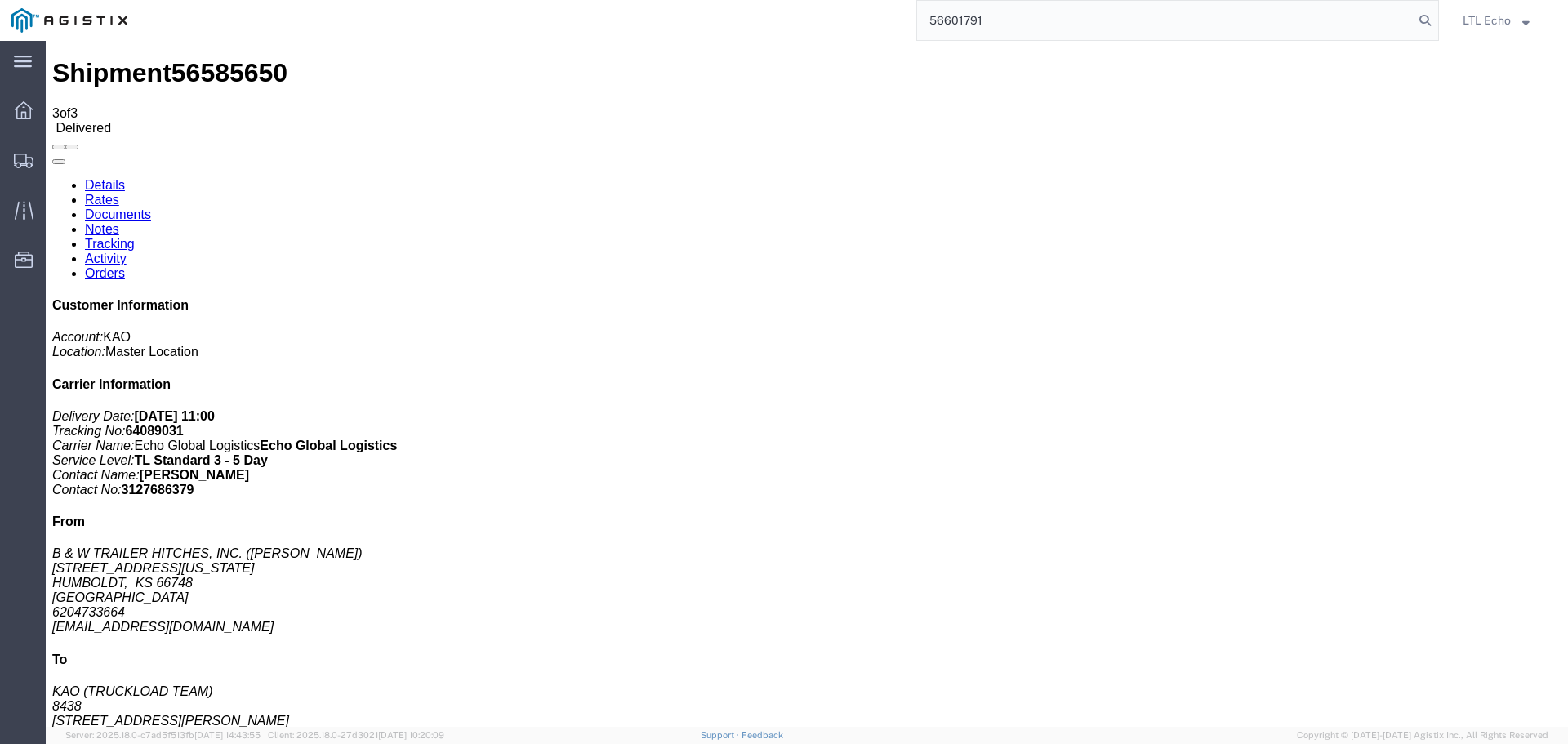
type input "56601791"
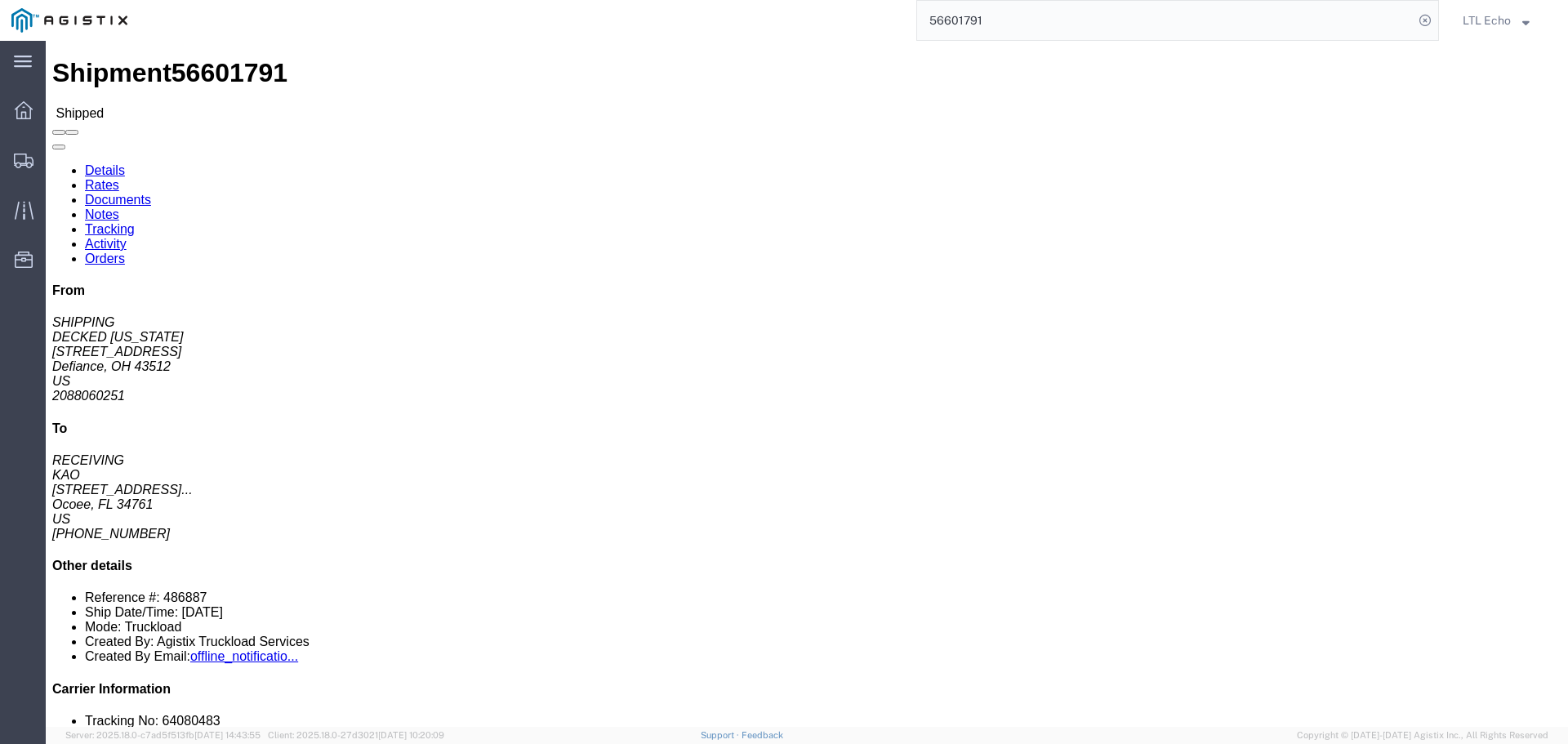
click link "Tracking"
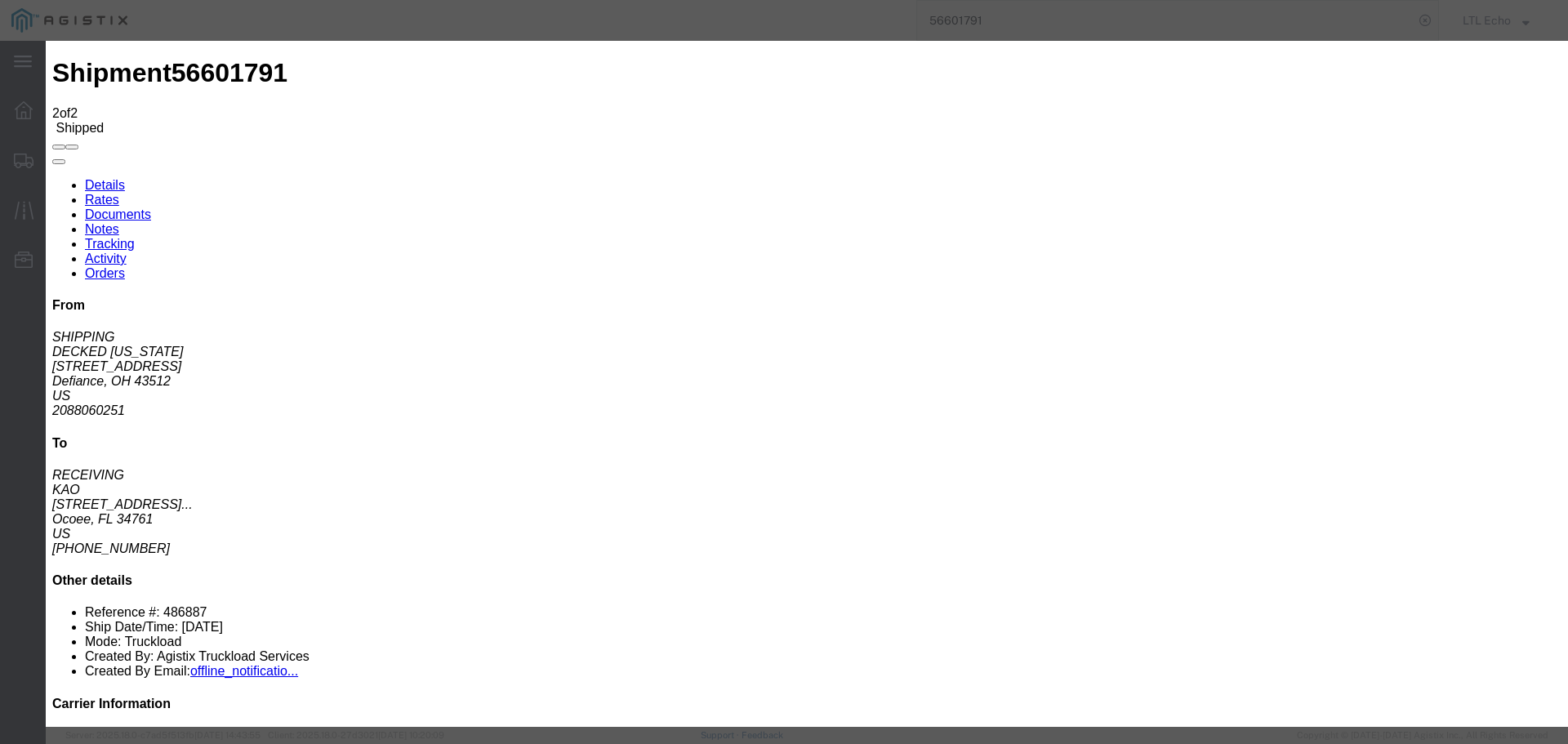
type input "09/08/2025"
type input "11:00 AM"
select select "DELIVRED"
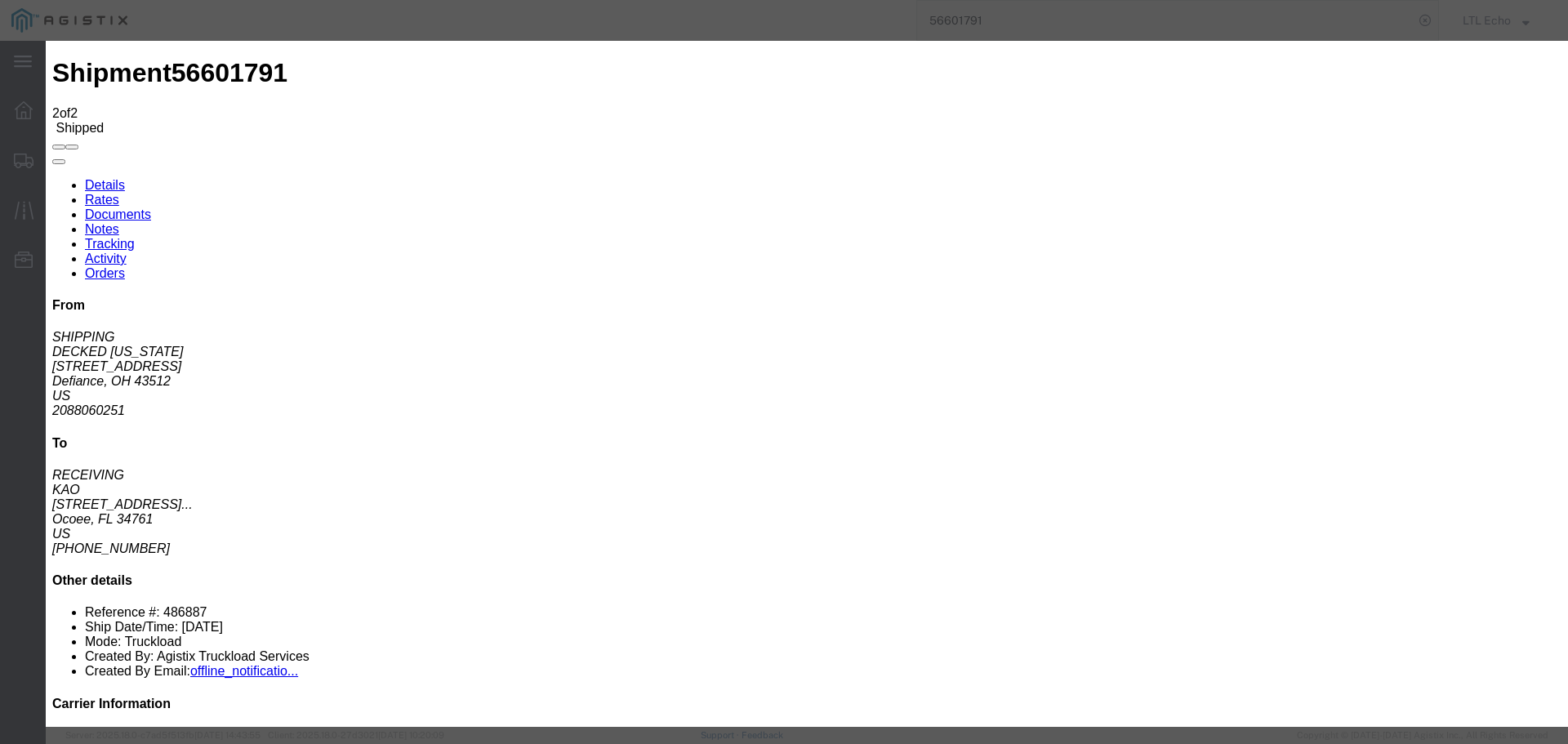
type input "09/05/2025"
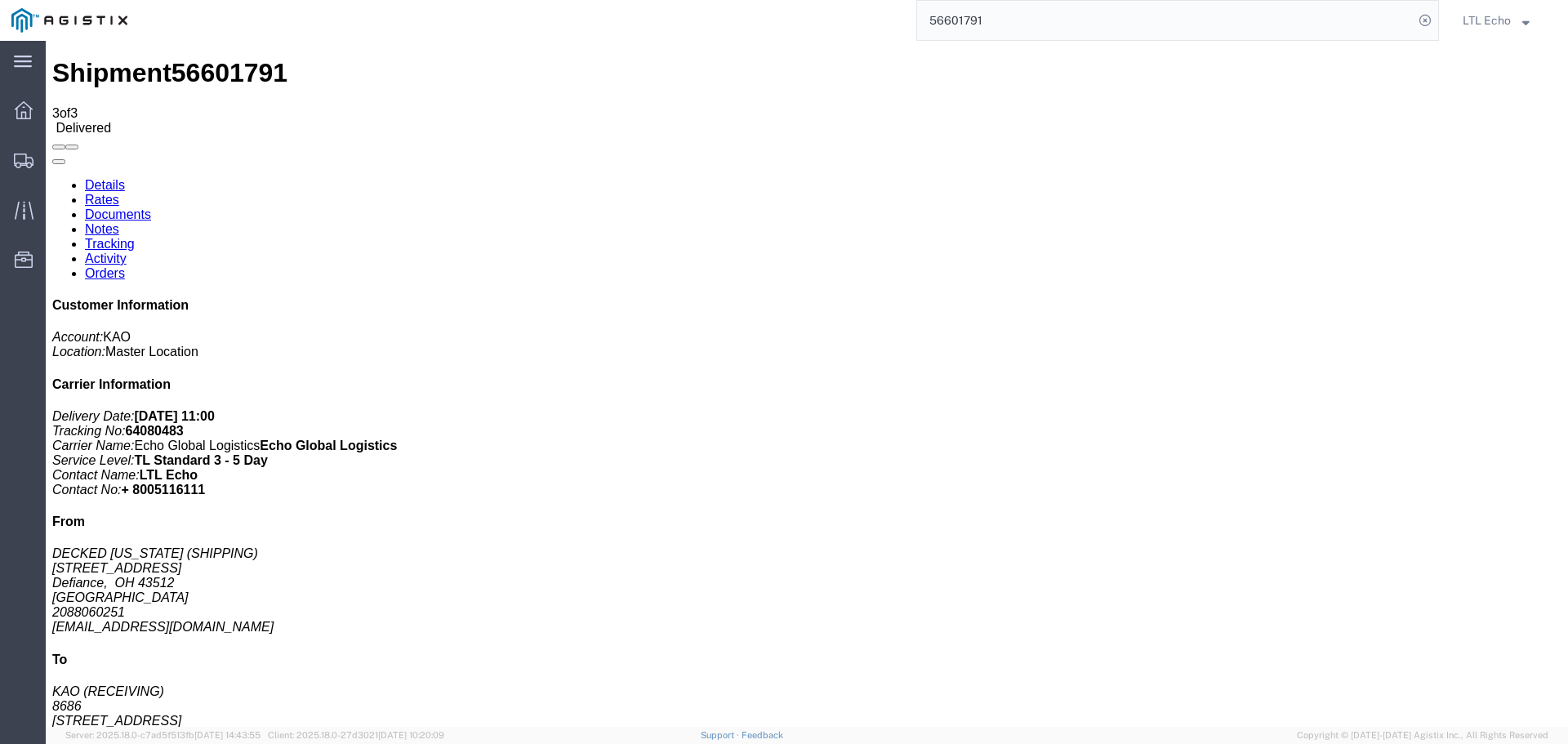
click at [950, 18] on input "56601791" at bounding box center [1164, 20] width 496 height 40
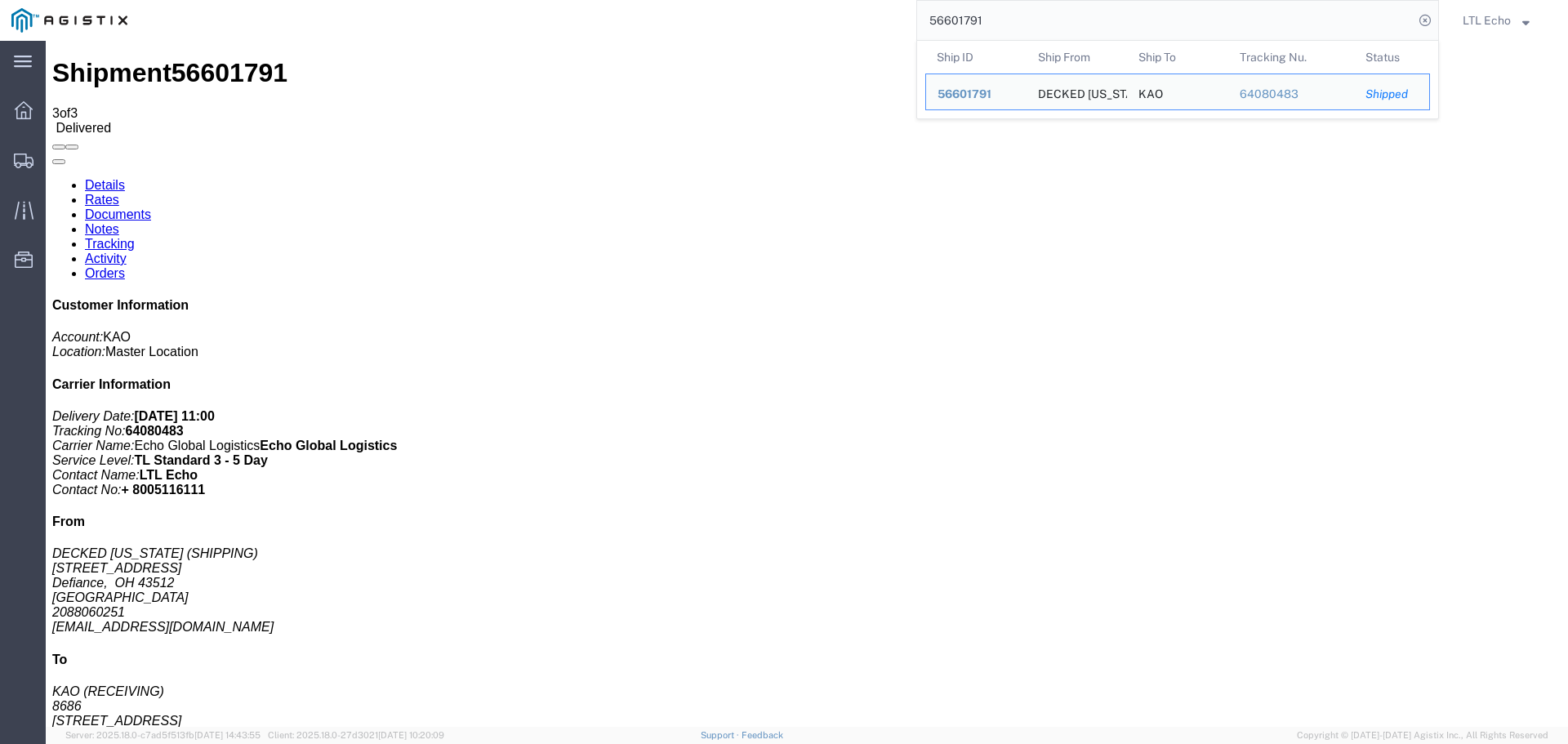
click at [950, 18] on input "56601791" at bounding box center [1164, 20] width 496 height 40
paste input "23684"
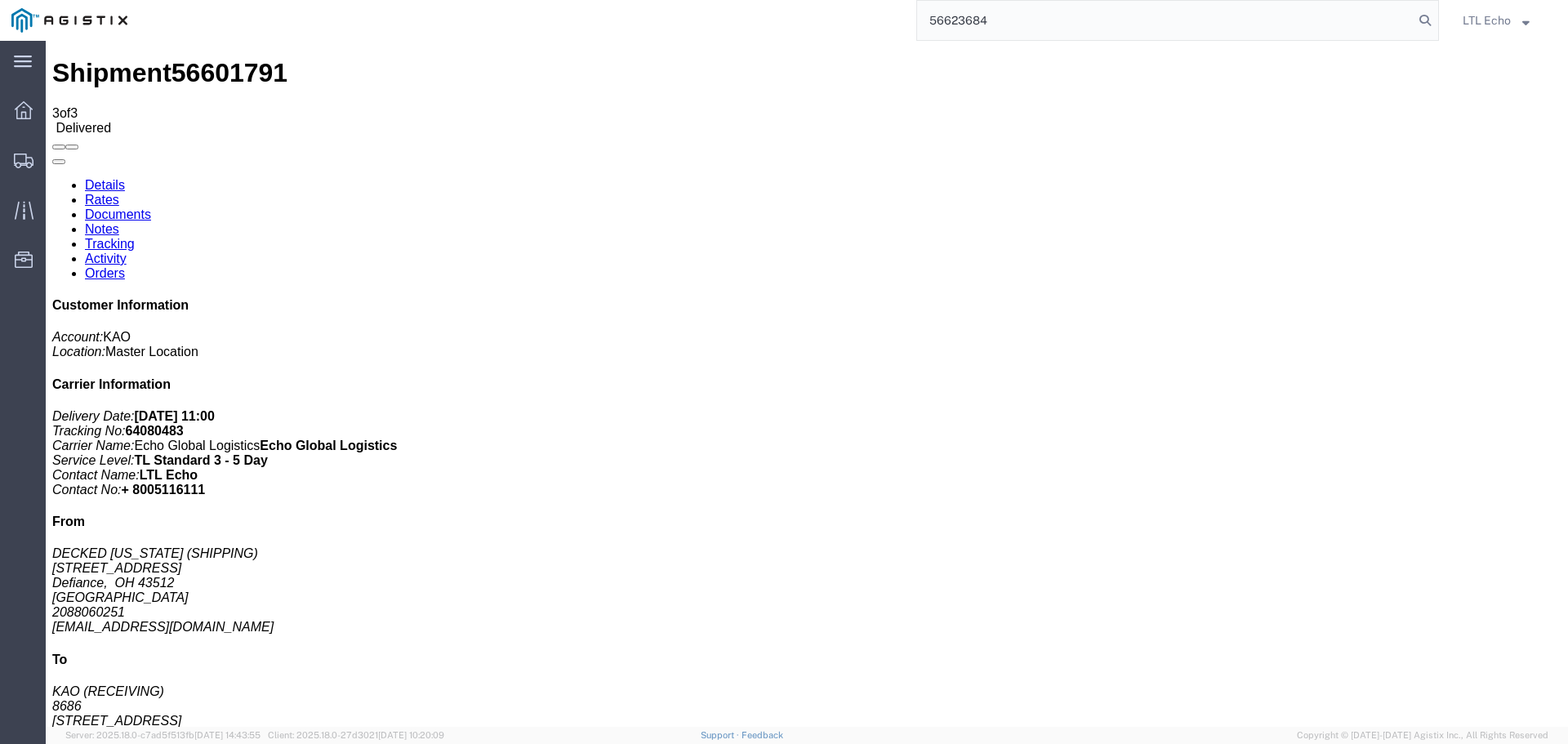
type input "56623684"
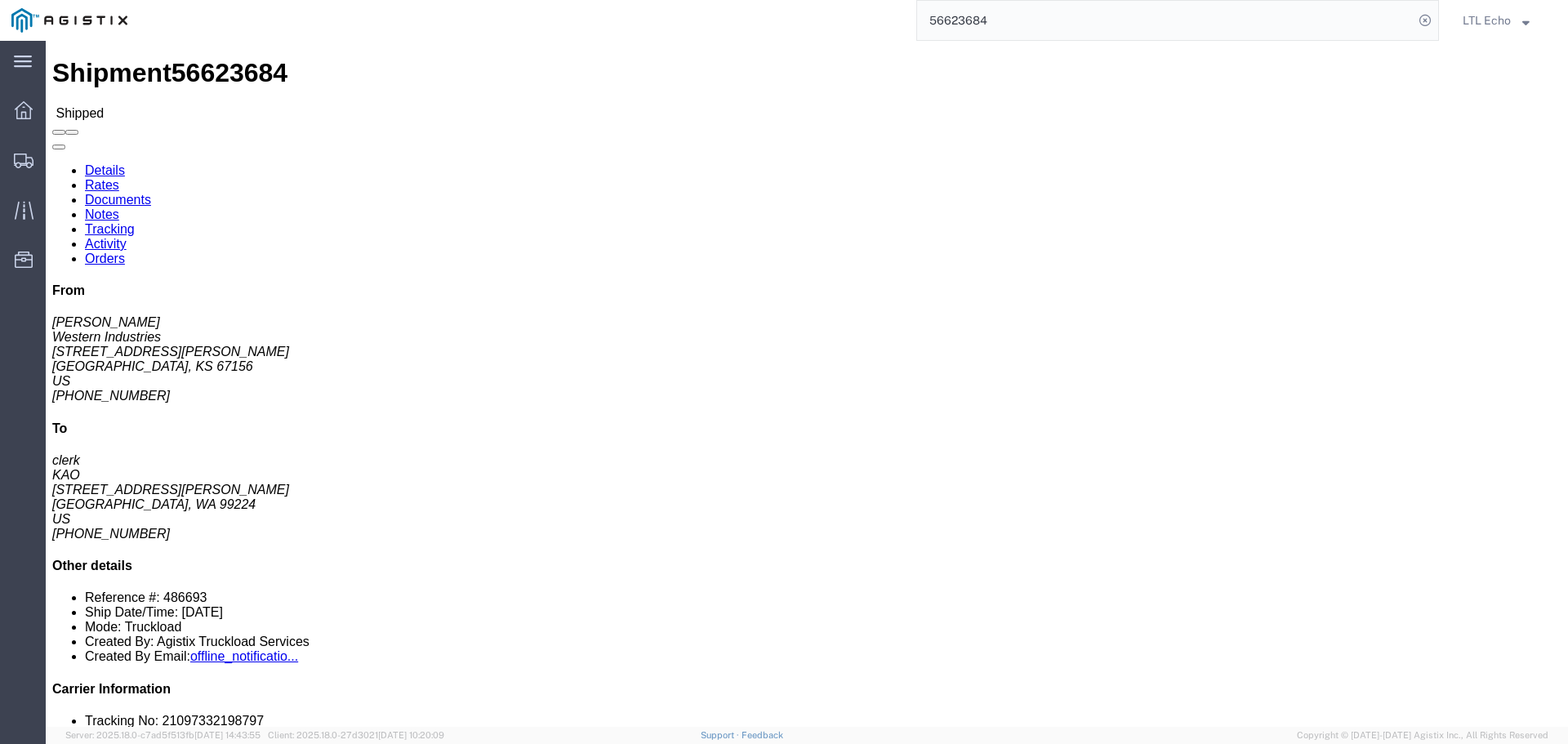
click link "Tracking"
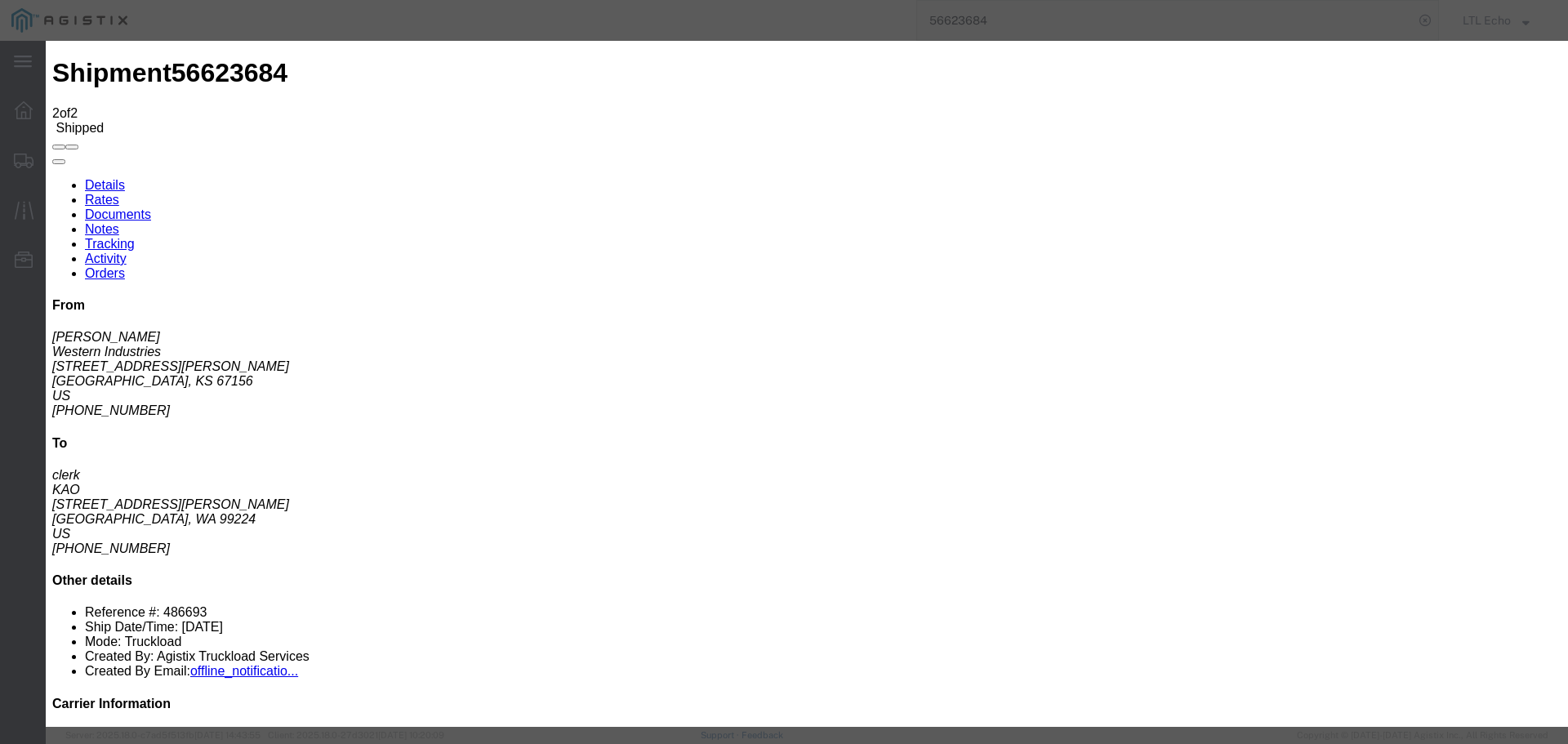
type input "09/08/2025"
type input "11:00 AM"
select select "DELIVRED"
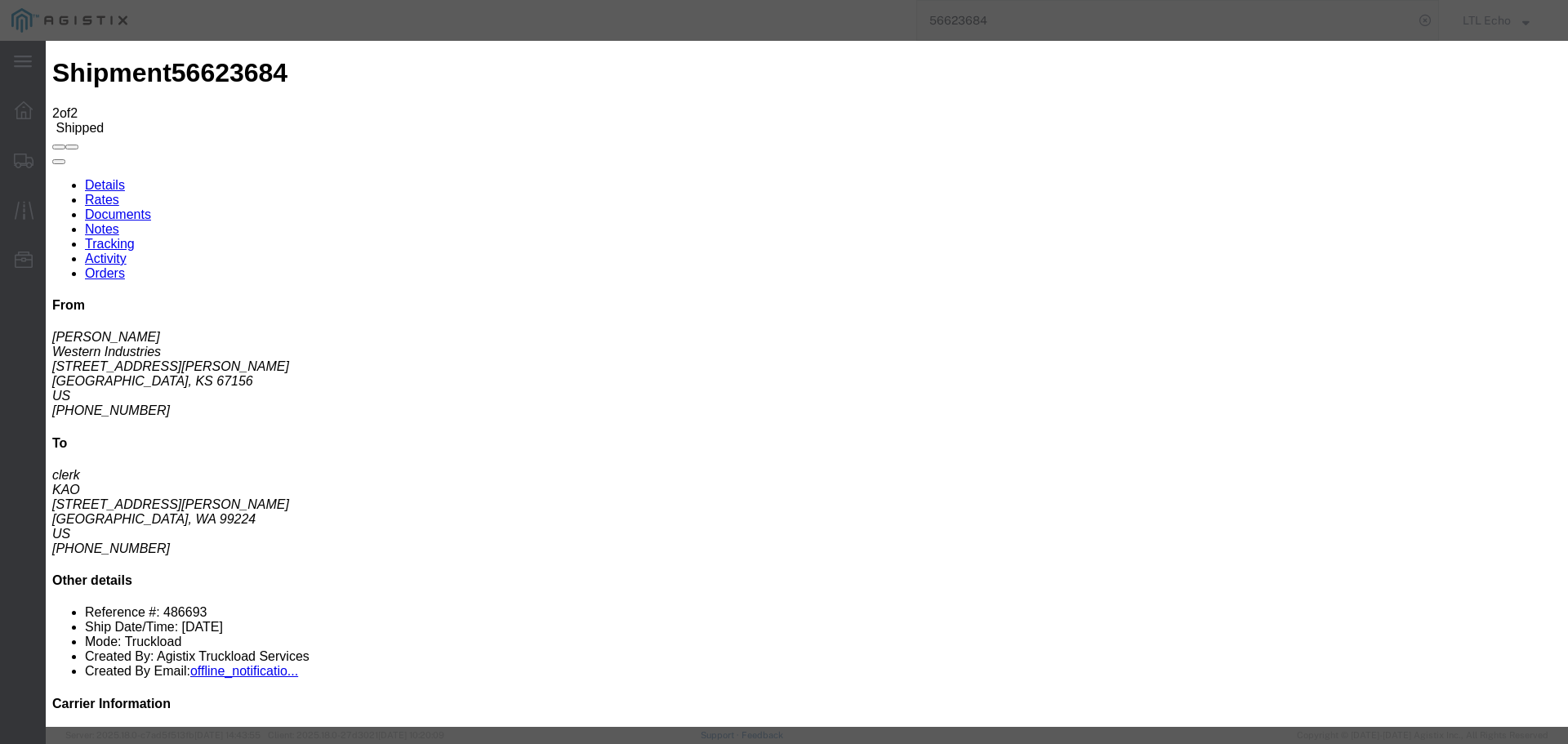
type input "09/05/2025"
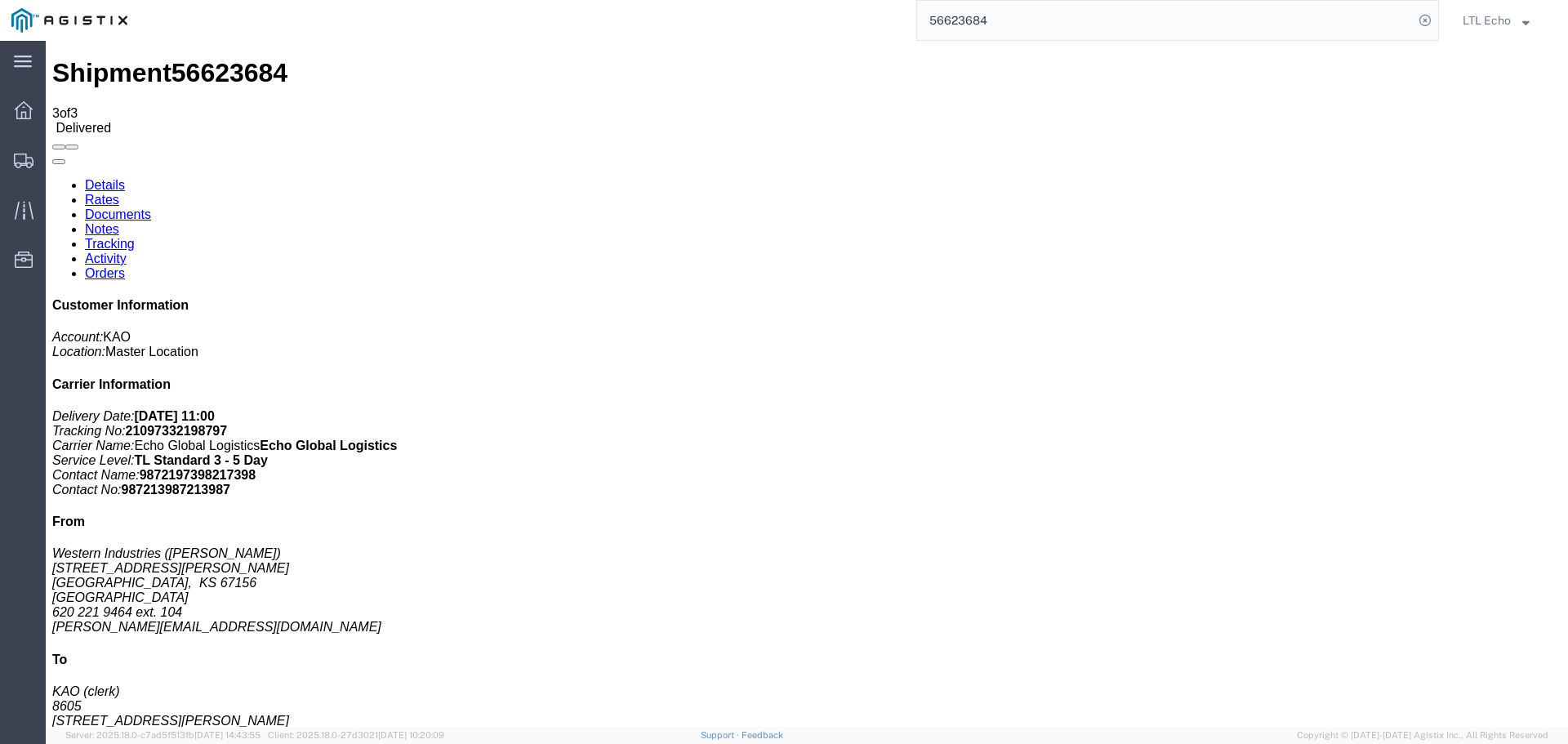
click at [977, 25] on input "56623684" at bounding box center [1164, 20] width 496 height 40
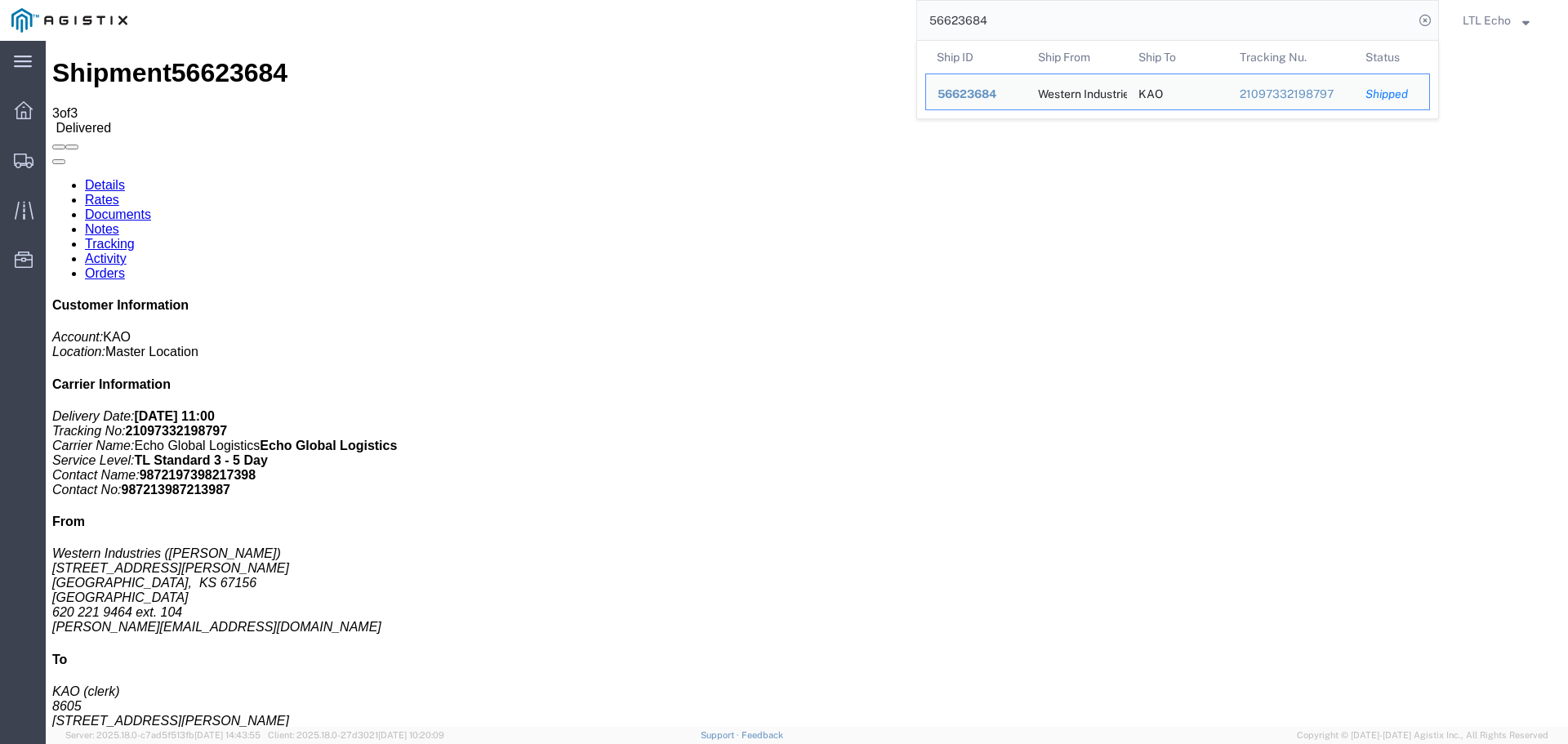
click at [977, 25] on input "56623684" at bounding box center [1164, 20] width 496 height 40
paste input "356329"
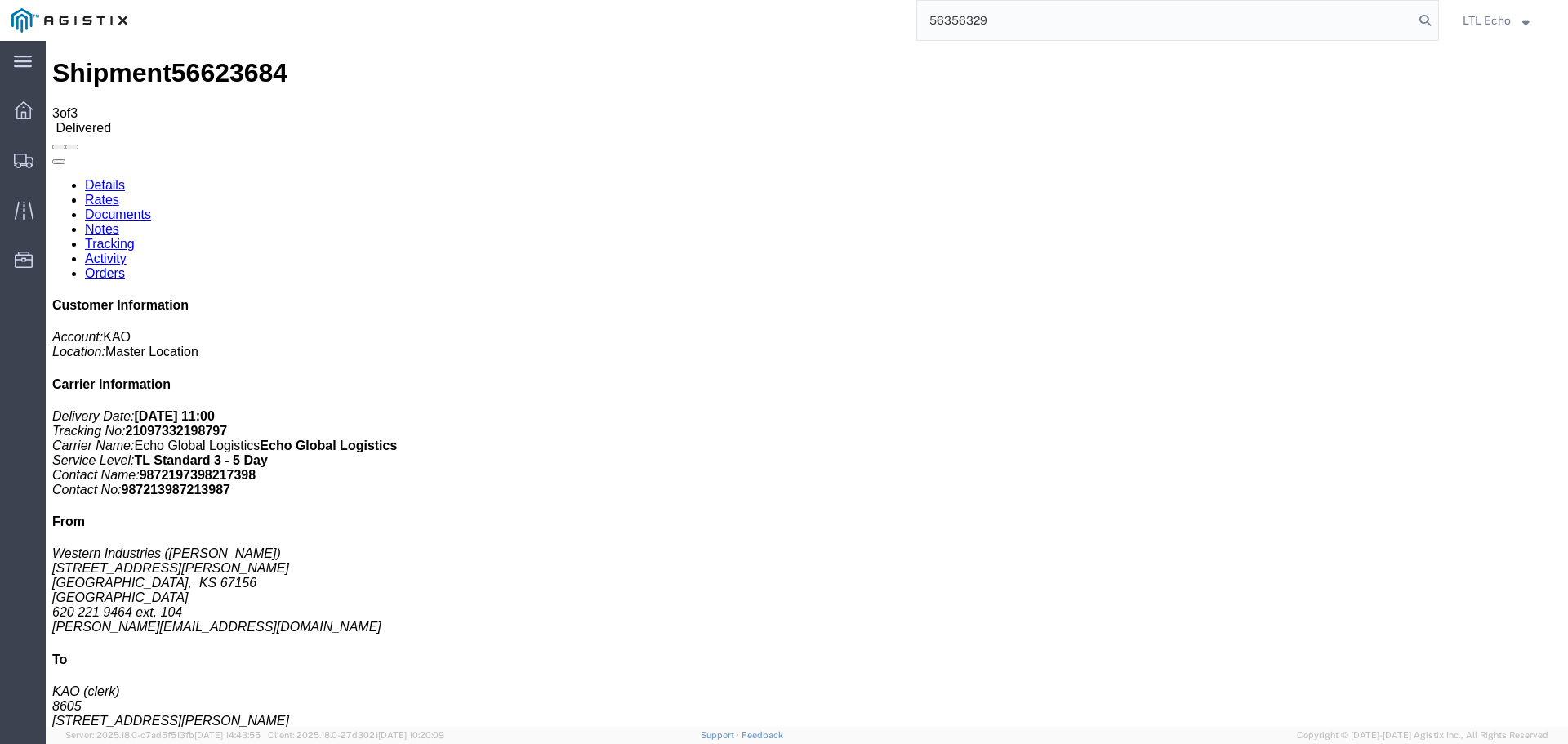
type input "56356329"
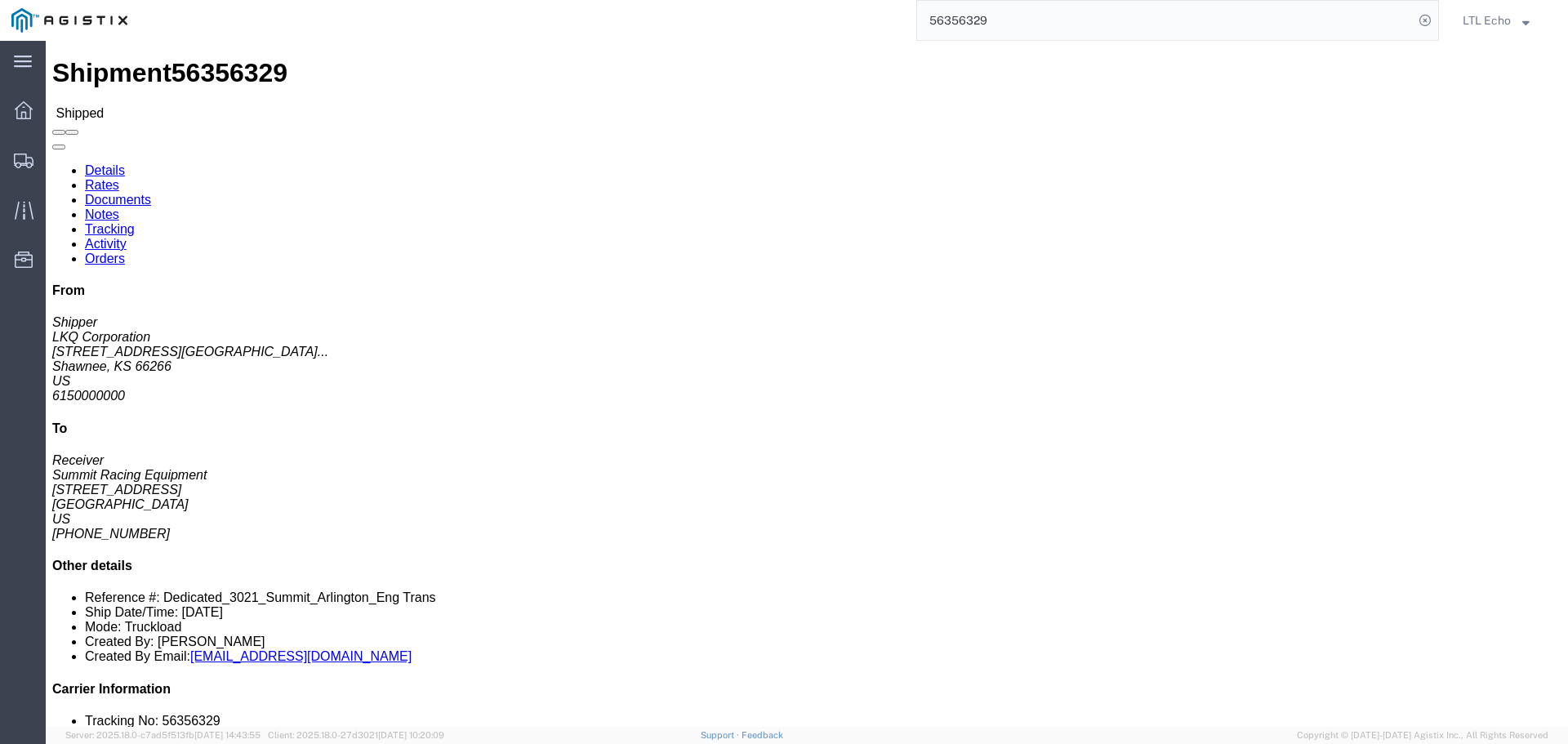
click link "Tracking"
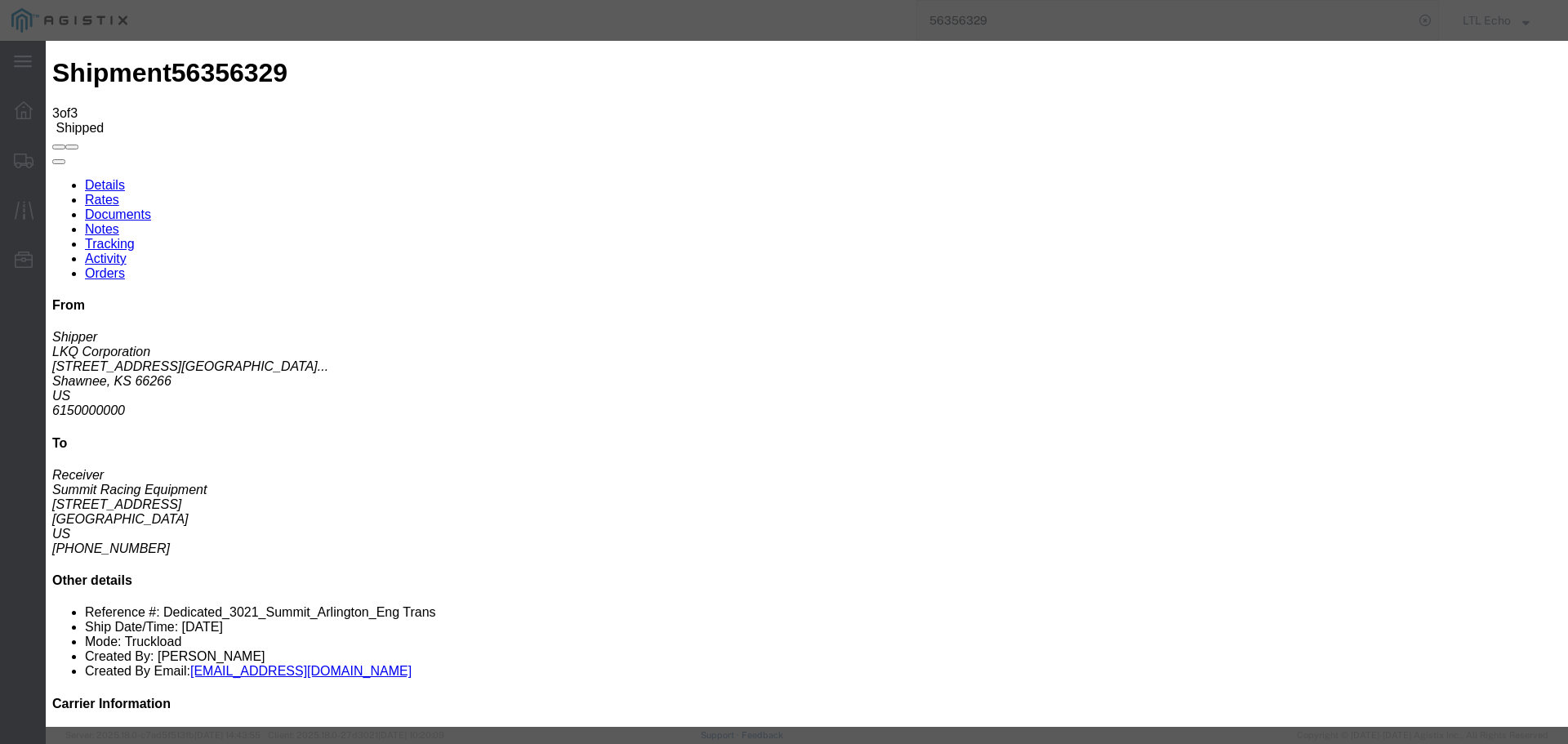
type input "09/08/2025"
type input "11:00 AM"
select select "DELIVRED"
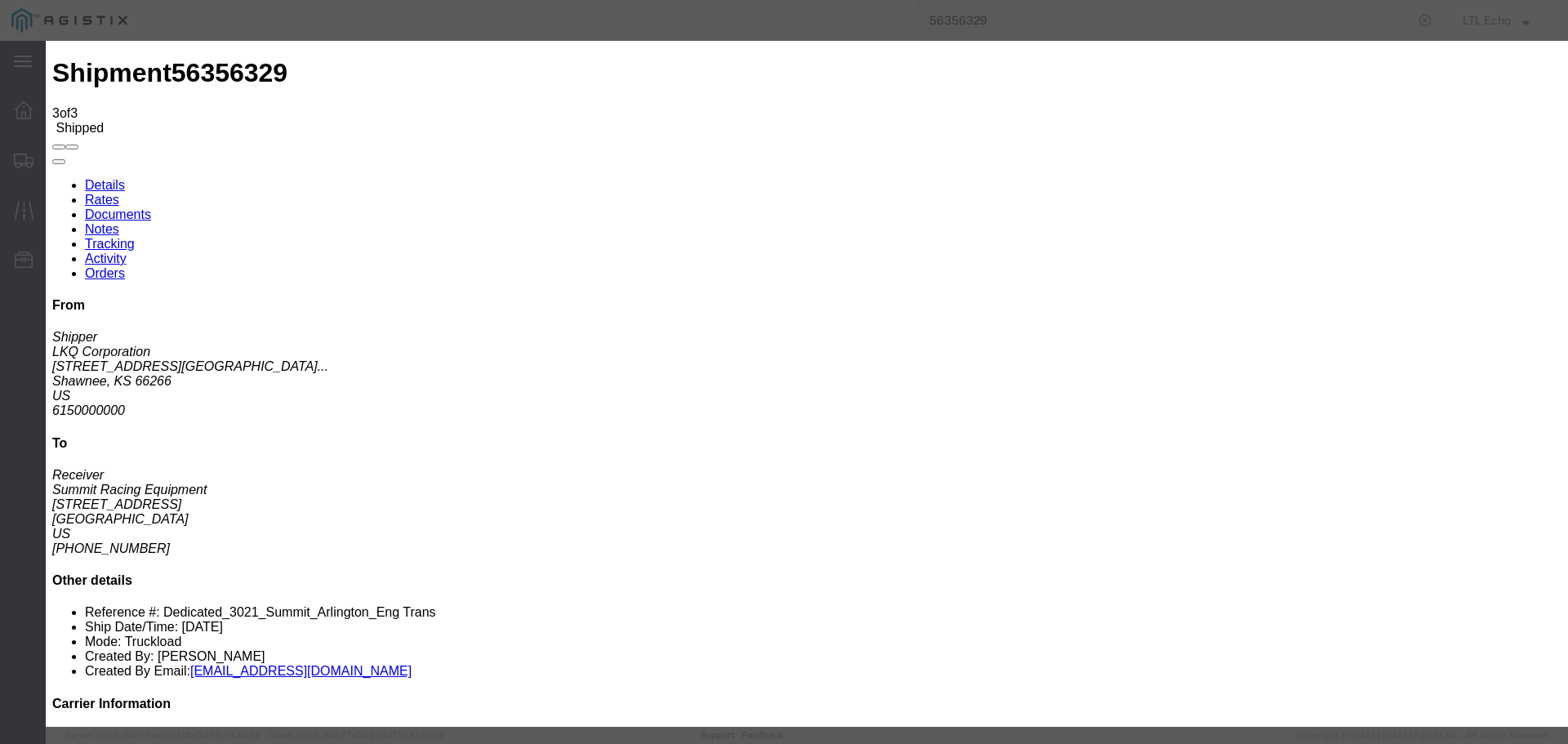
type input "09/05/2025"
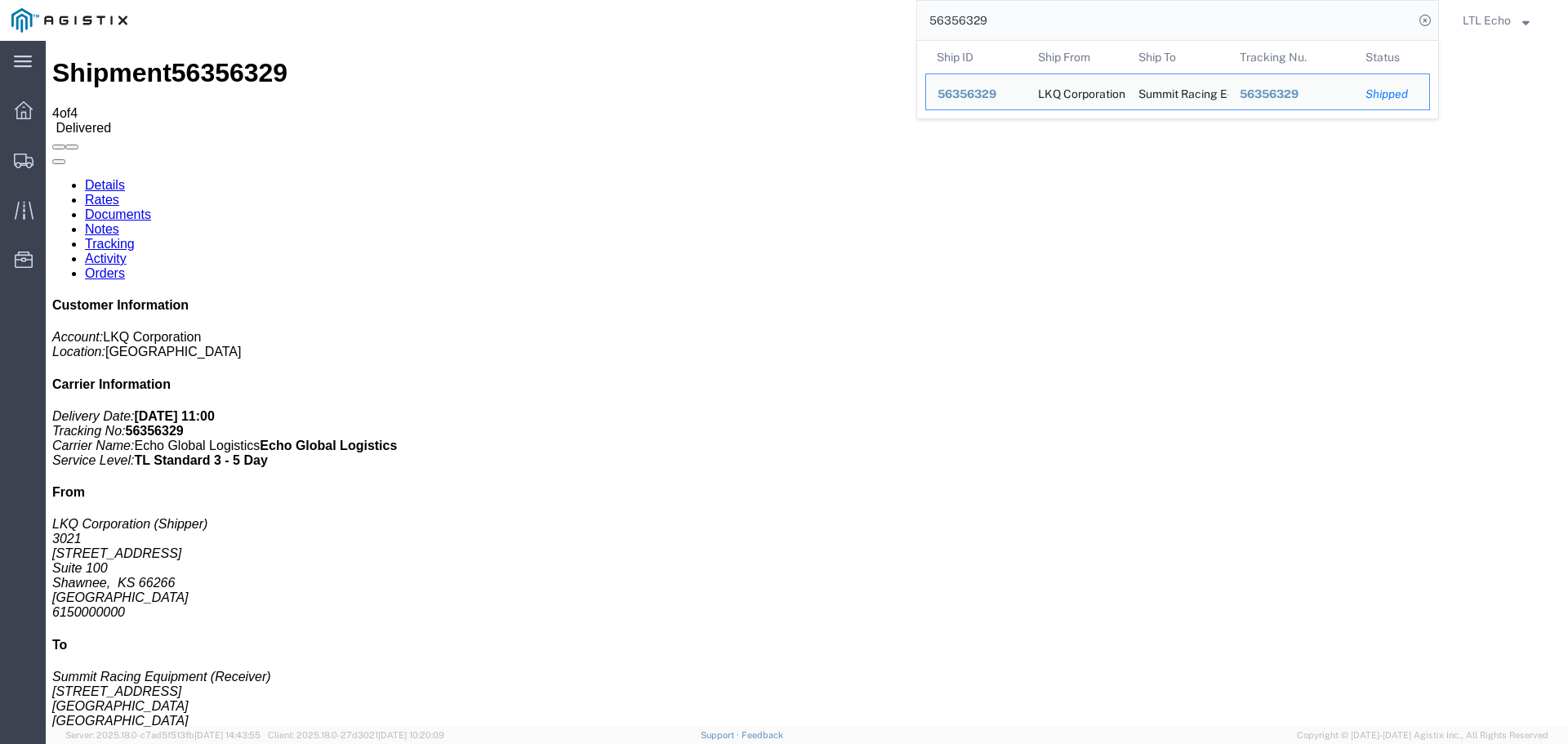
click at [954, 26] on input "56356329" at bounding box center [1164, 20] width 496 height 40
paste input "702298"
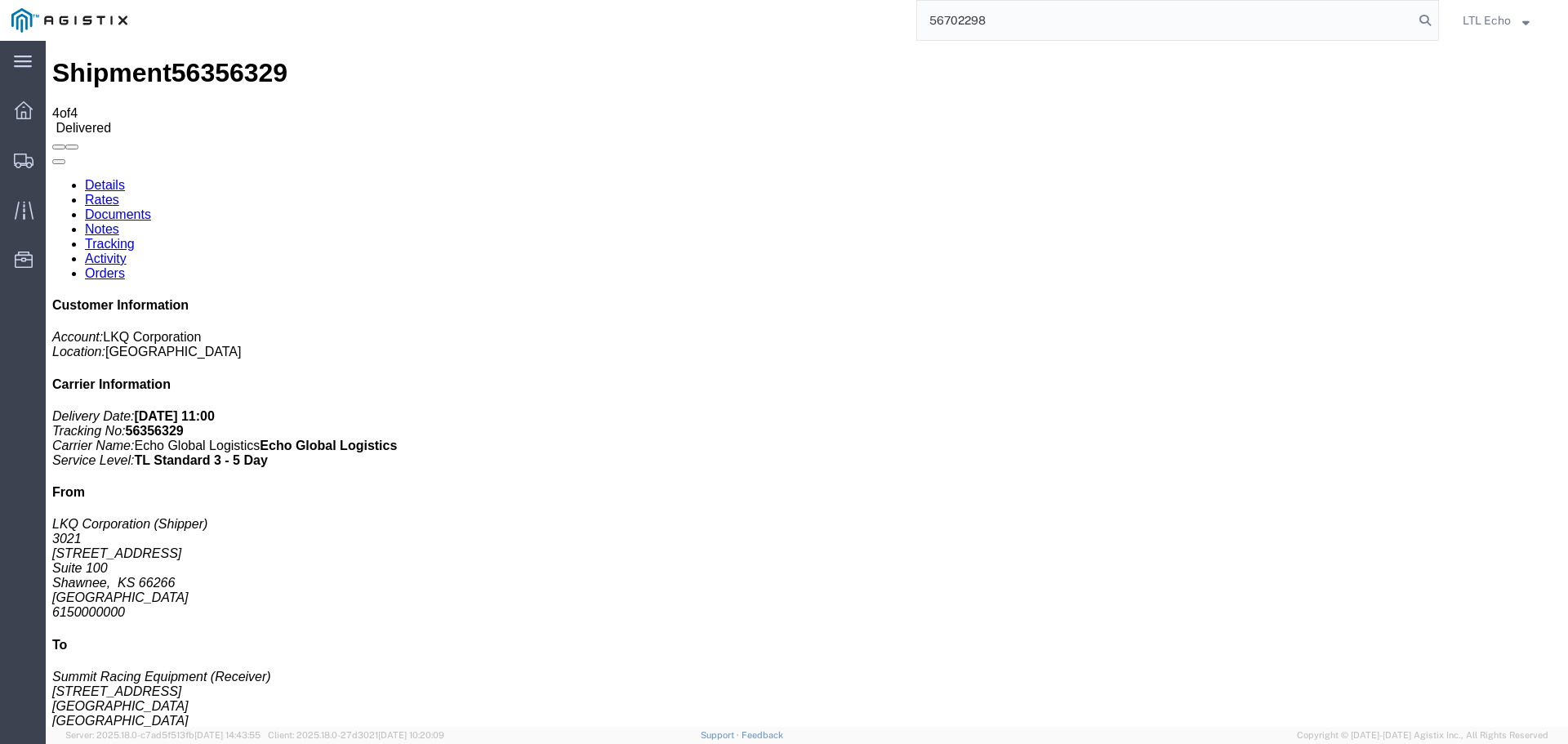
type input "56702298"
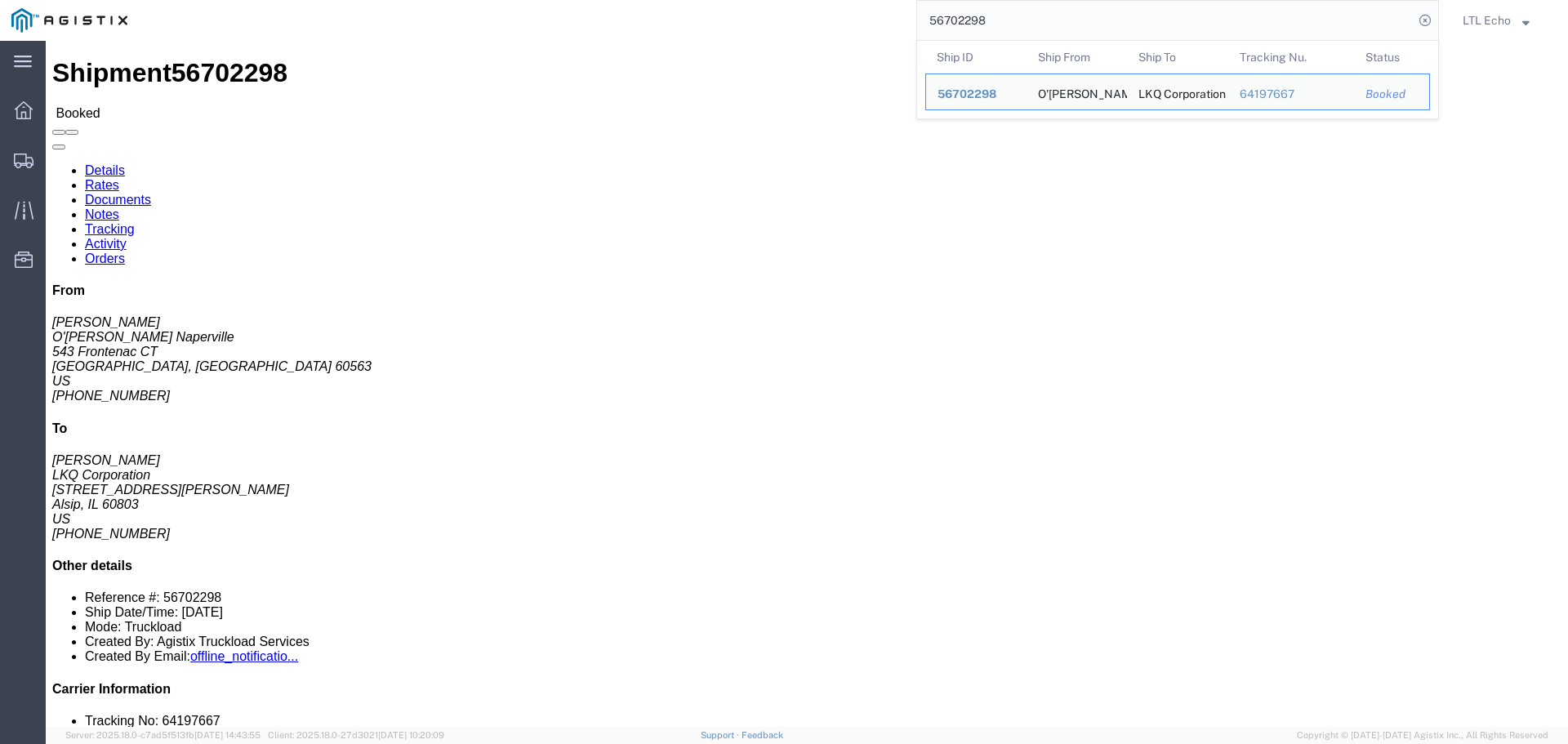
click link "Activity"
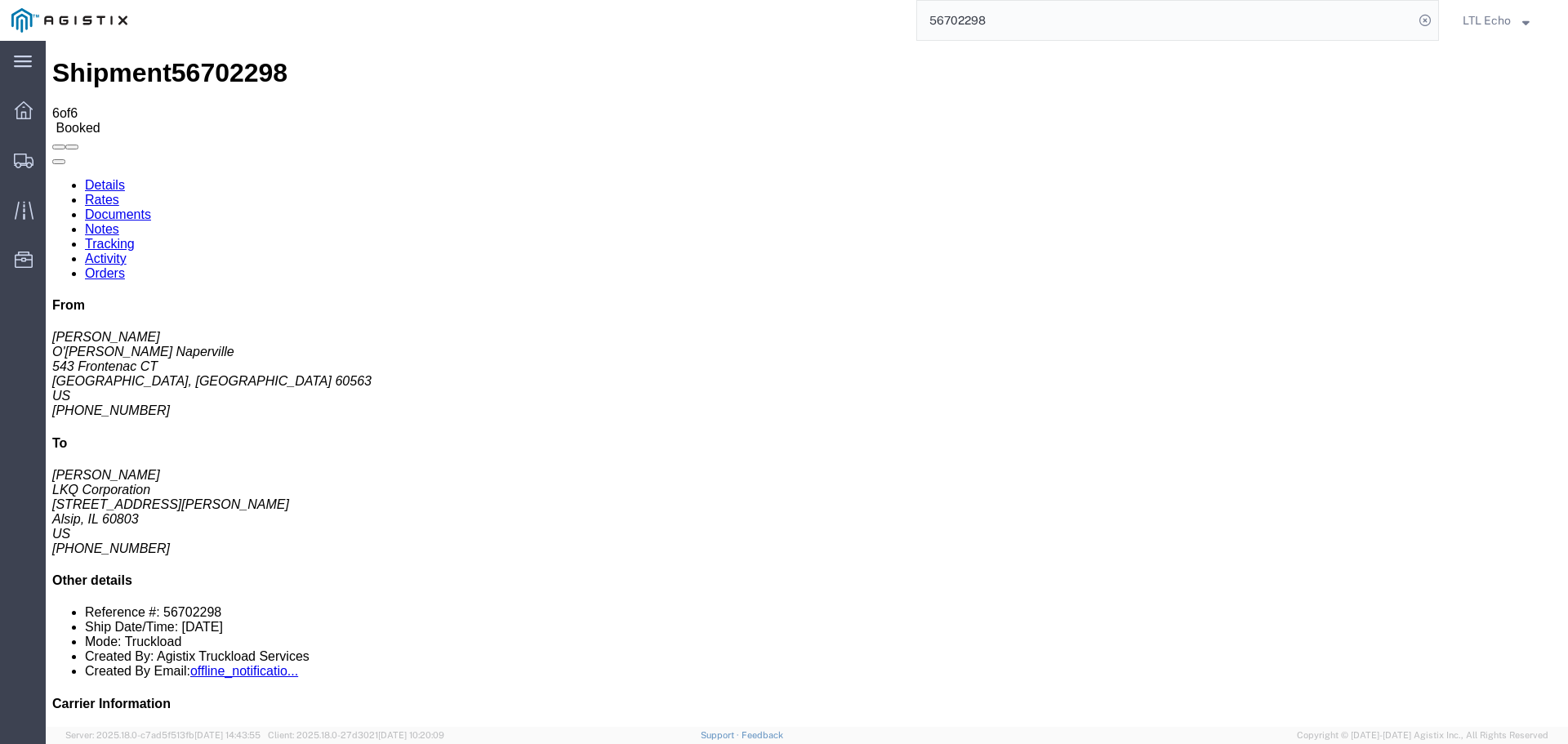
click at [135, 237] on link "Tracking" at bounding box center [110, 244] width 50 height 13
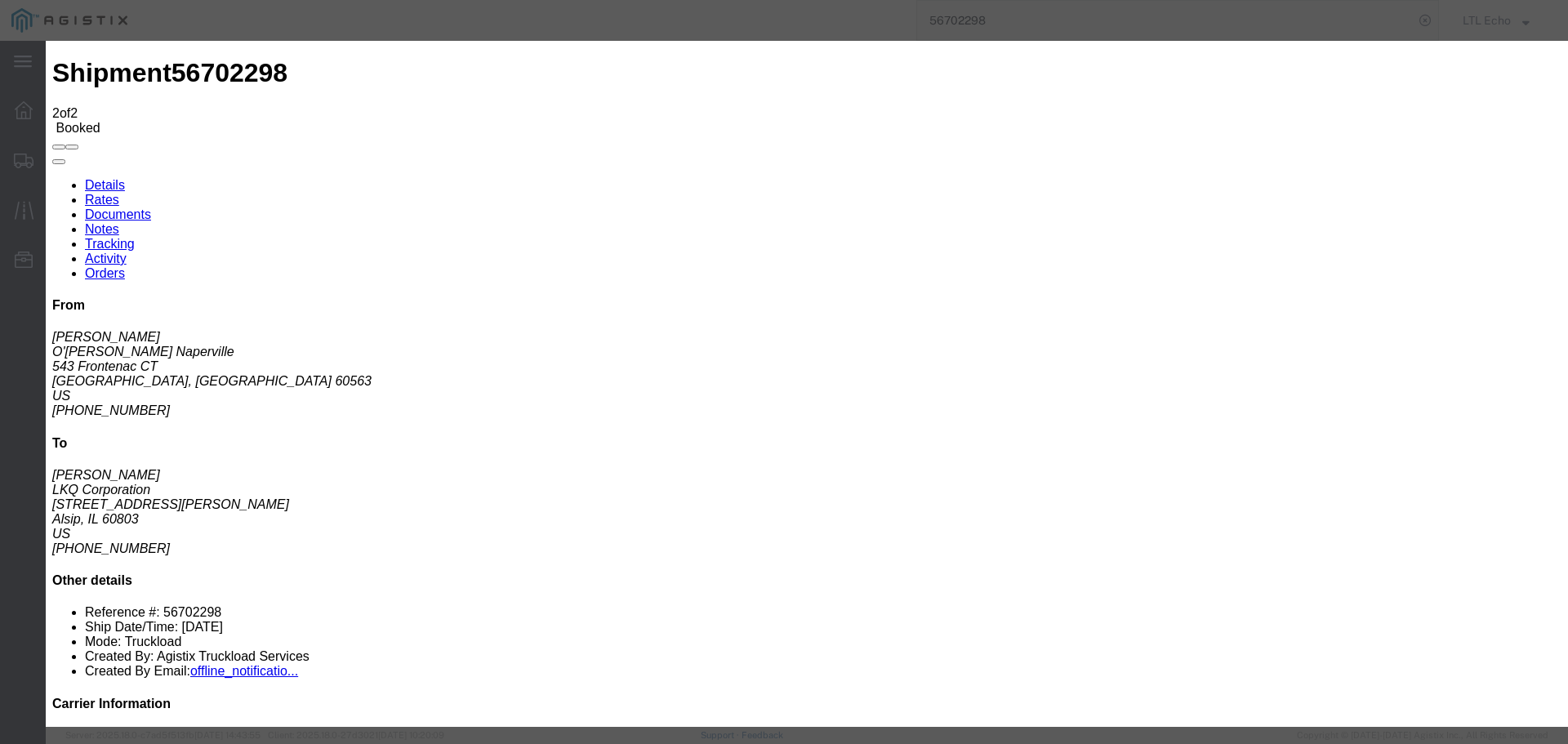
type input "09/08/2025"
type input "11:00 AM"
select select "PICKEDUP"
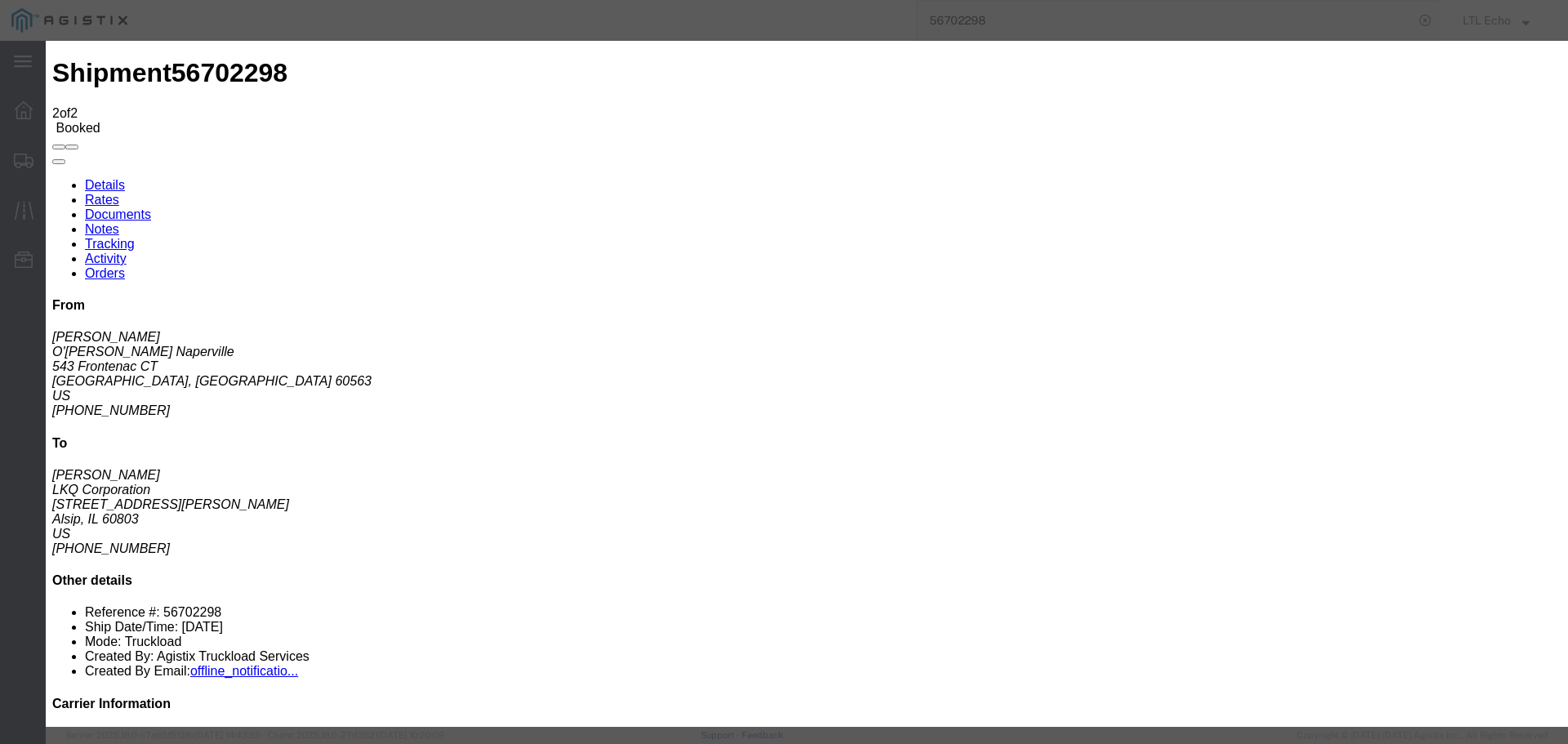
type input "09/08/2025"
